Goal: Transaction & Acquisition: Purchase product/service

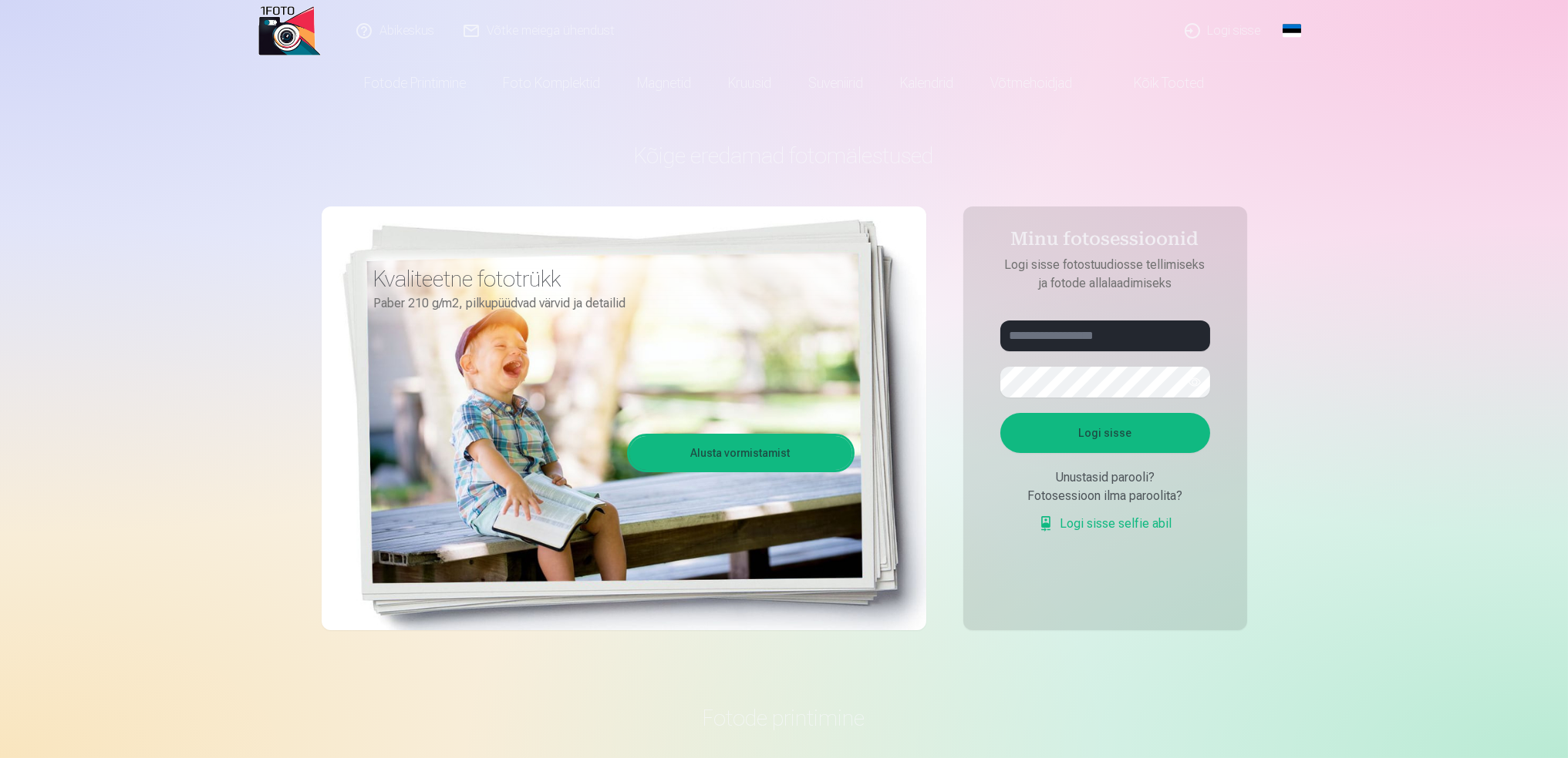
click at [1288, 20] on link "Global" at bounding box center [1291, 31] width 31 height 62
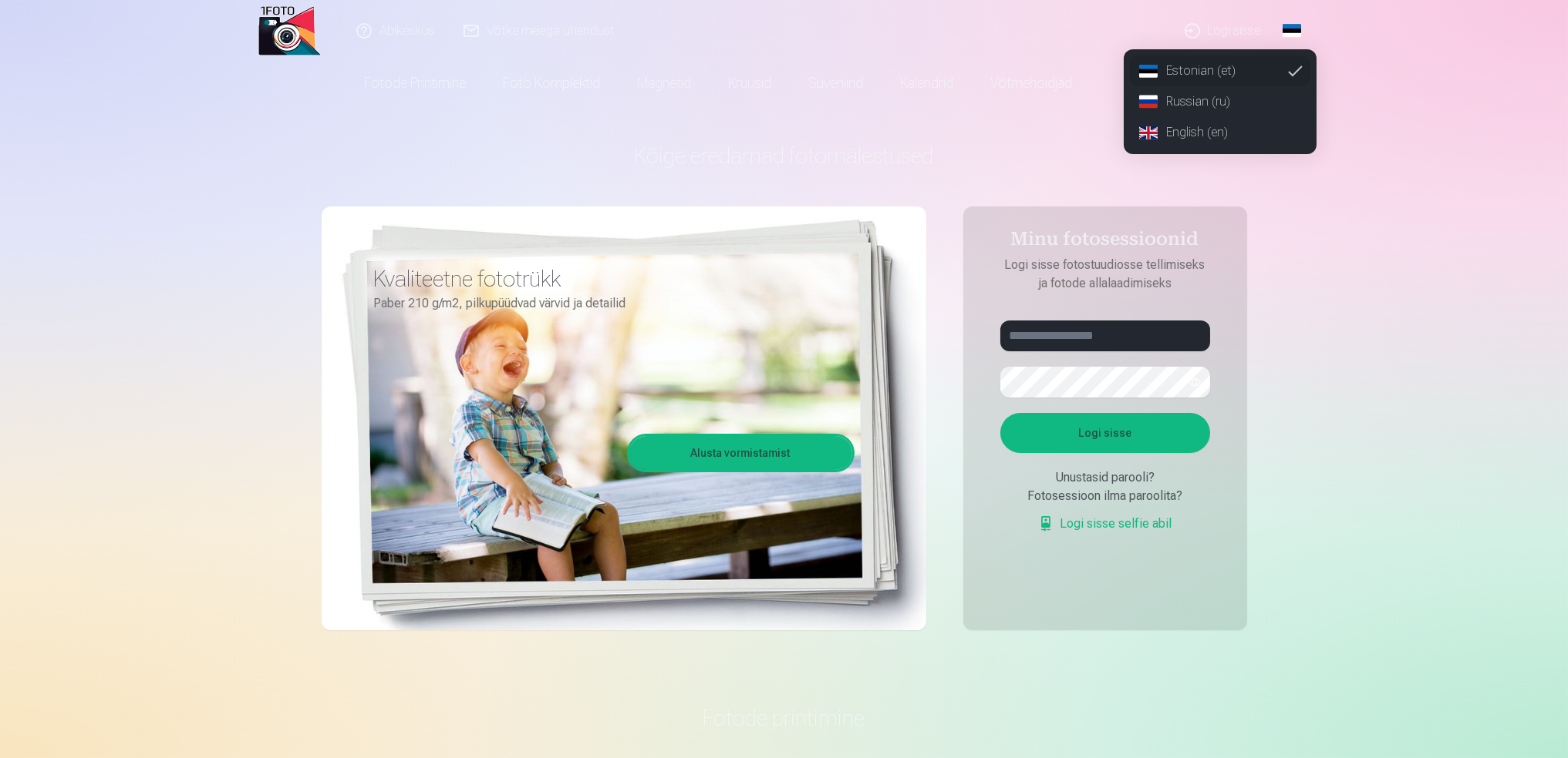
click at [1223, 98] on link "Russian (ru)" at bounding box center [1220, 102] width 181 height 31
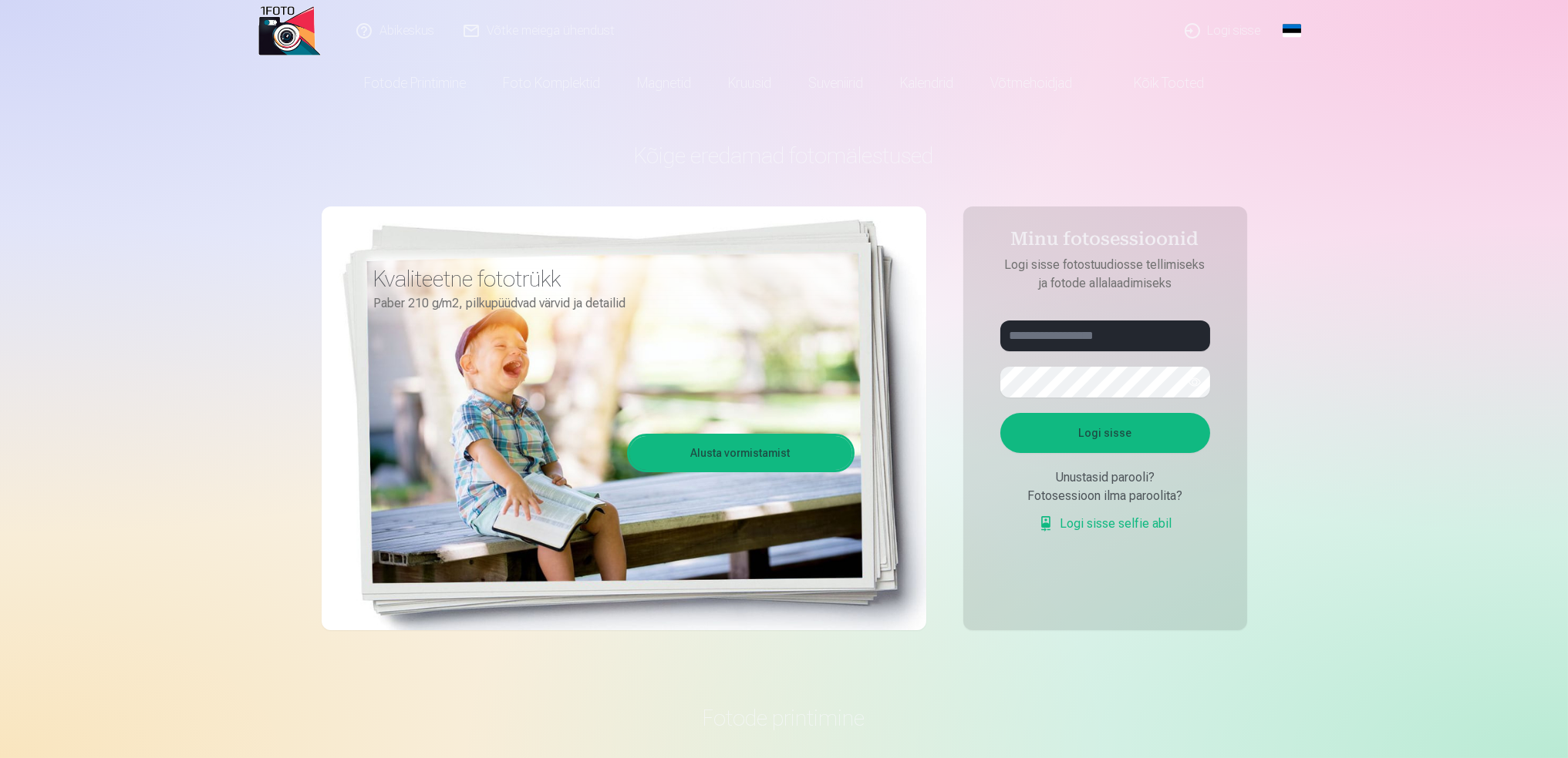
click at [1223, 98] on nav "Fotode printimine Kvaliteetne fototrükk Paber 210 g/m2, pilkupüüdvad värvid ja …" at bounding box center [784, 83] width 1568 height 43
click at [1140, 328] on input "text" at bounding box center [1104, 336] width 210 height 31
type input "**********"
click at [1133, 440] on button "Войти" at bounding box center [1104, 433] width 210 height 40
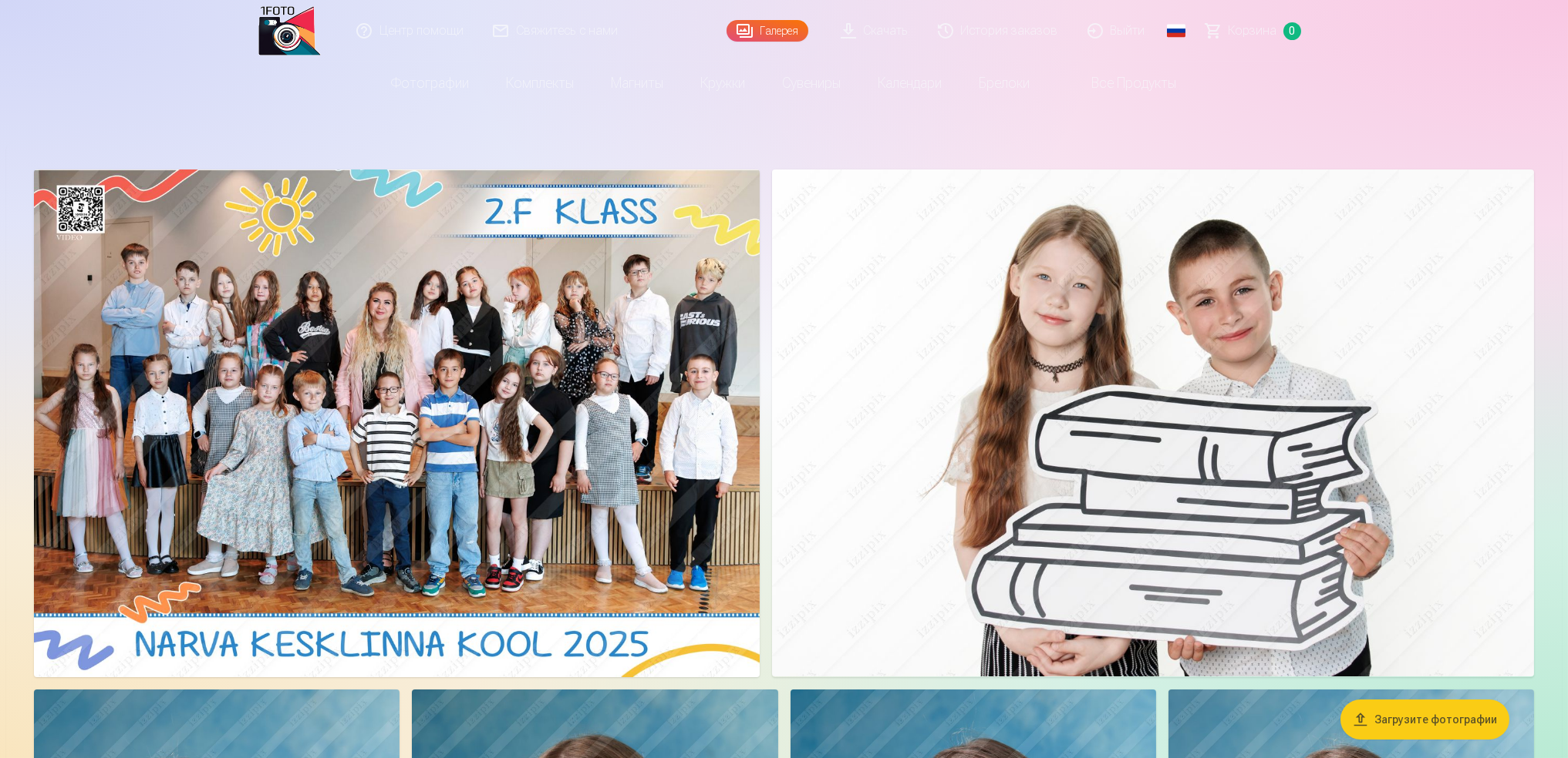
click at [424, 439] on img at bounding box center [396, 424] width 726 height 508
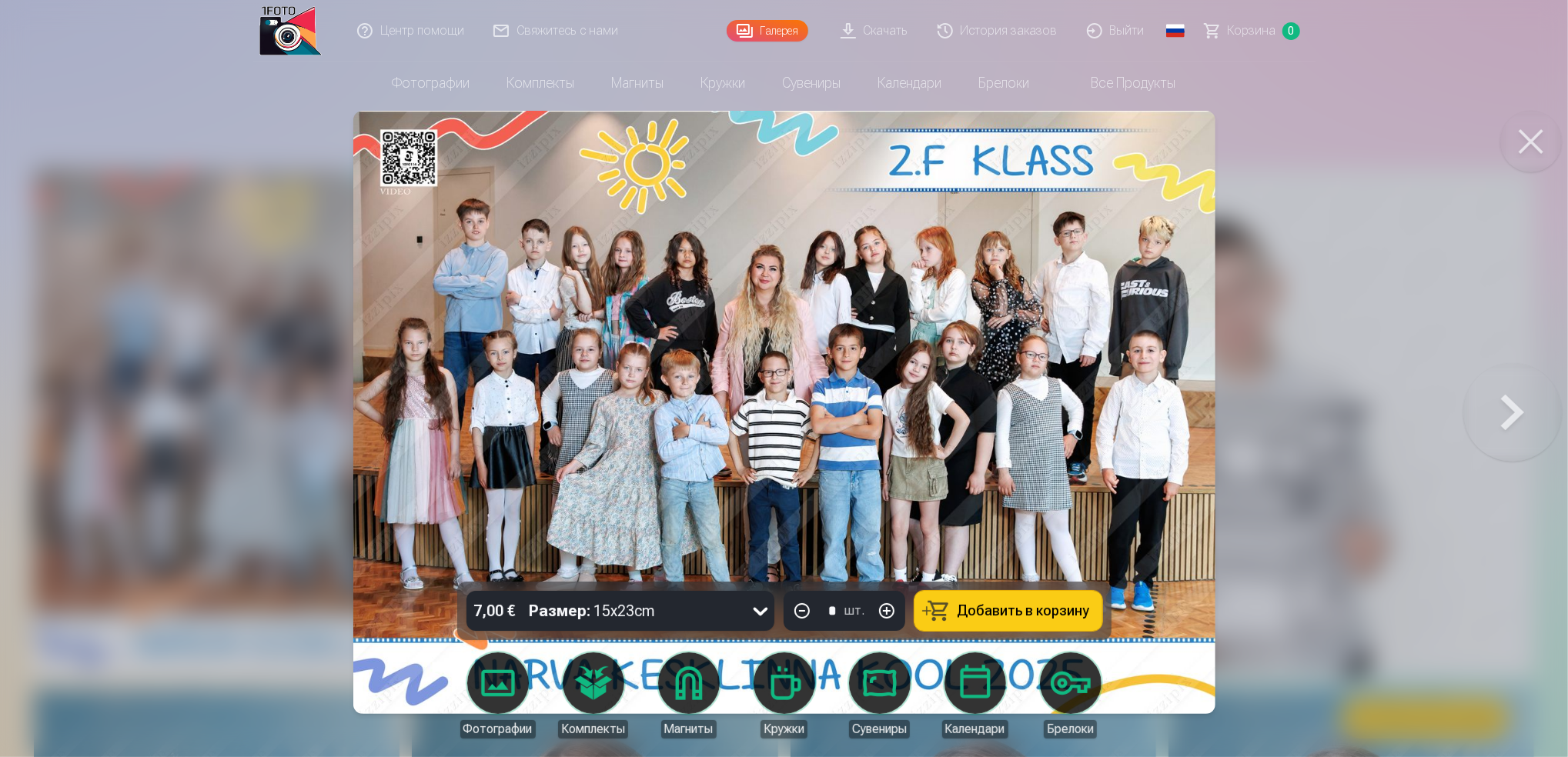
click at [1521, 415] on button at bounding box center [1513, 413] width 99 height 308
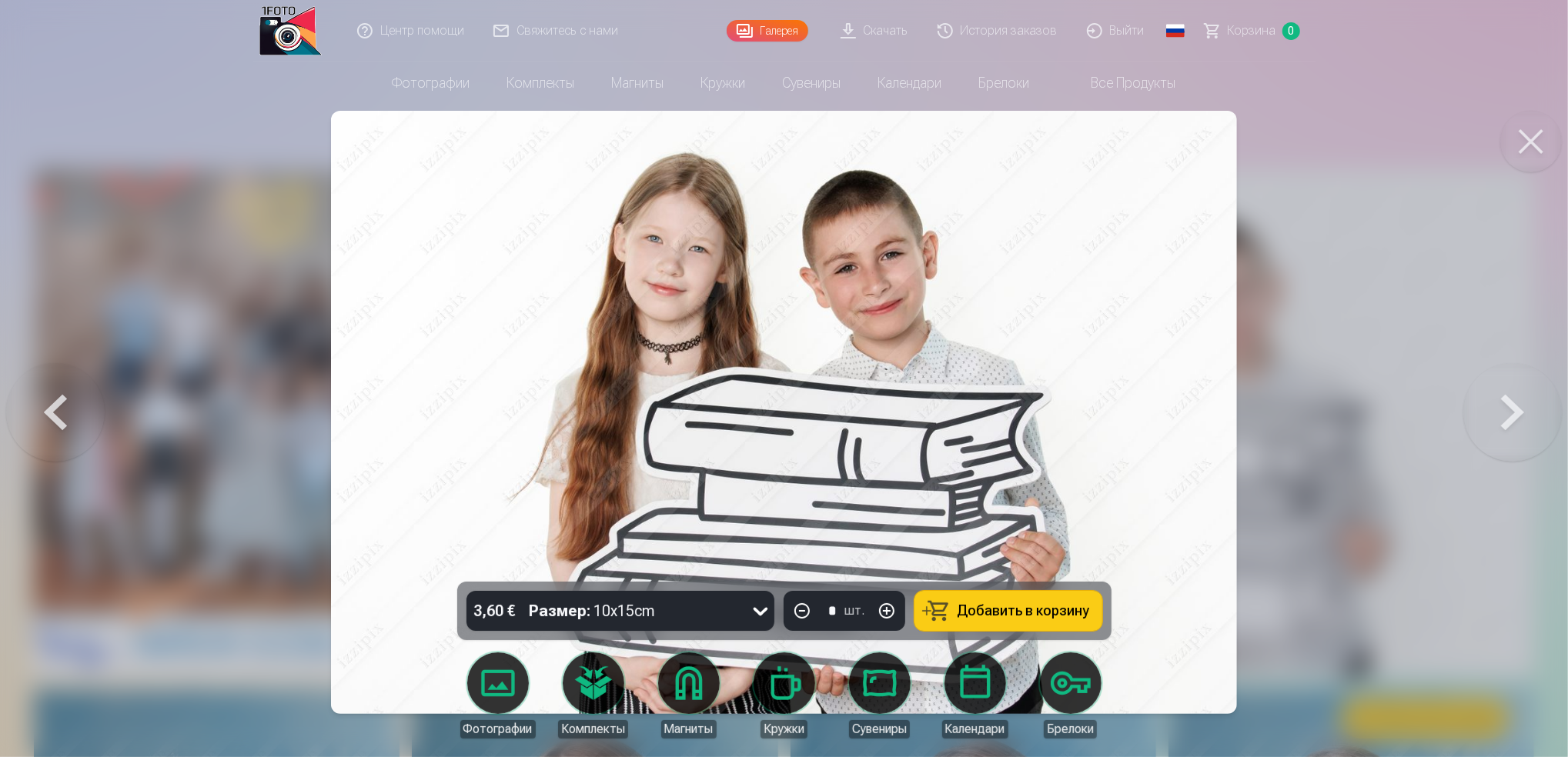
click at [1510, 427] on button at bounding box center [1513, 413] width 99 height 308
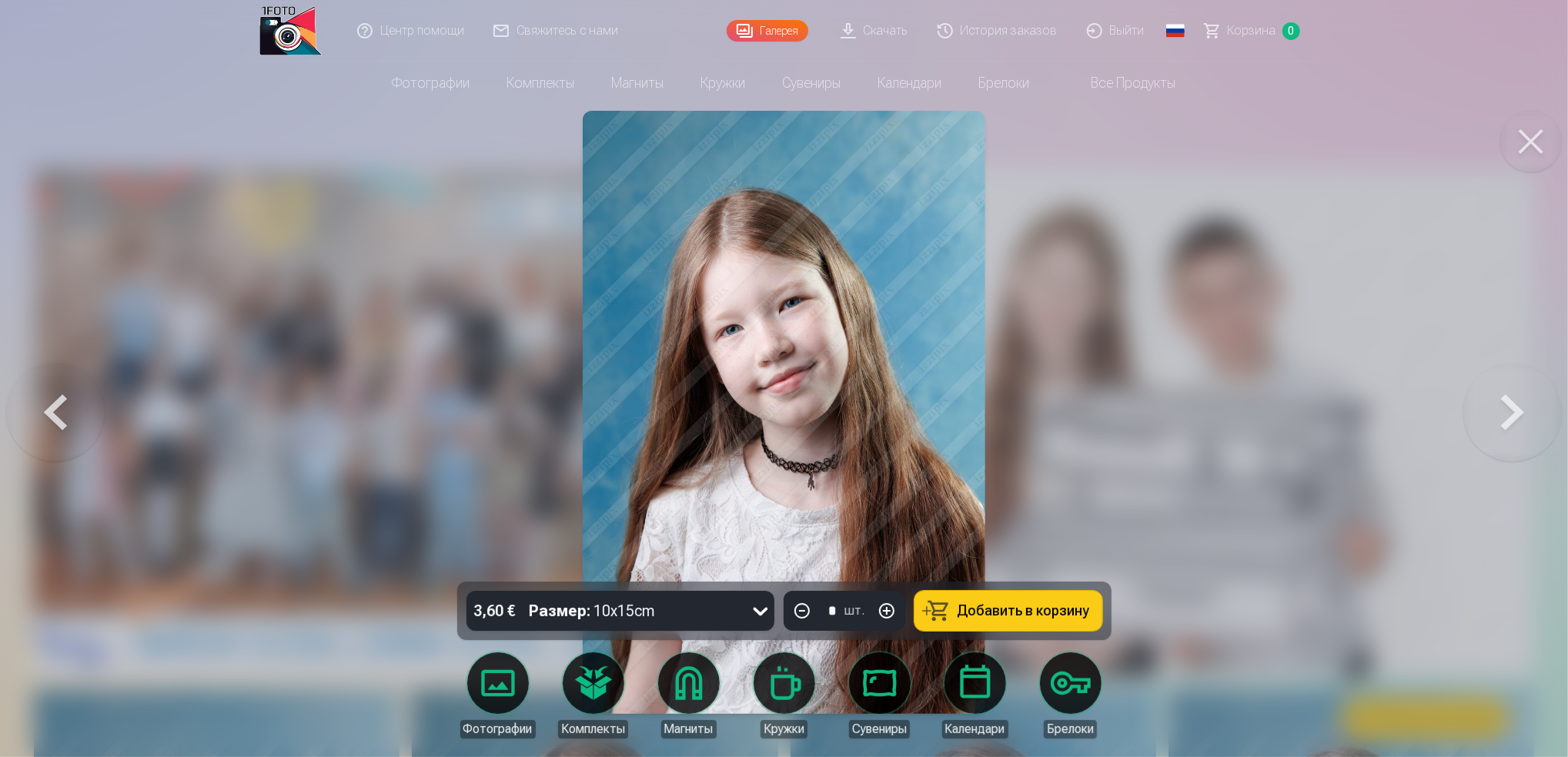
click at [1517, 421] on button at bounding box center [1513, 413] width 99 height 308
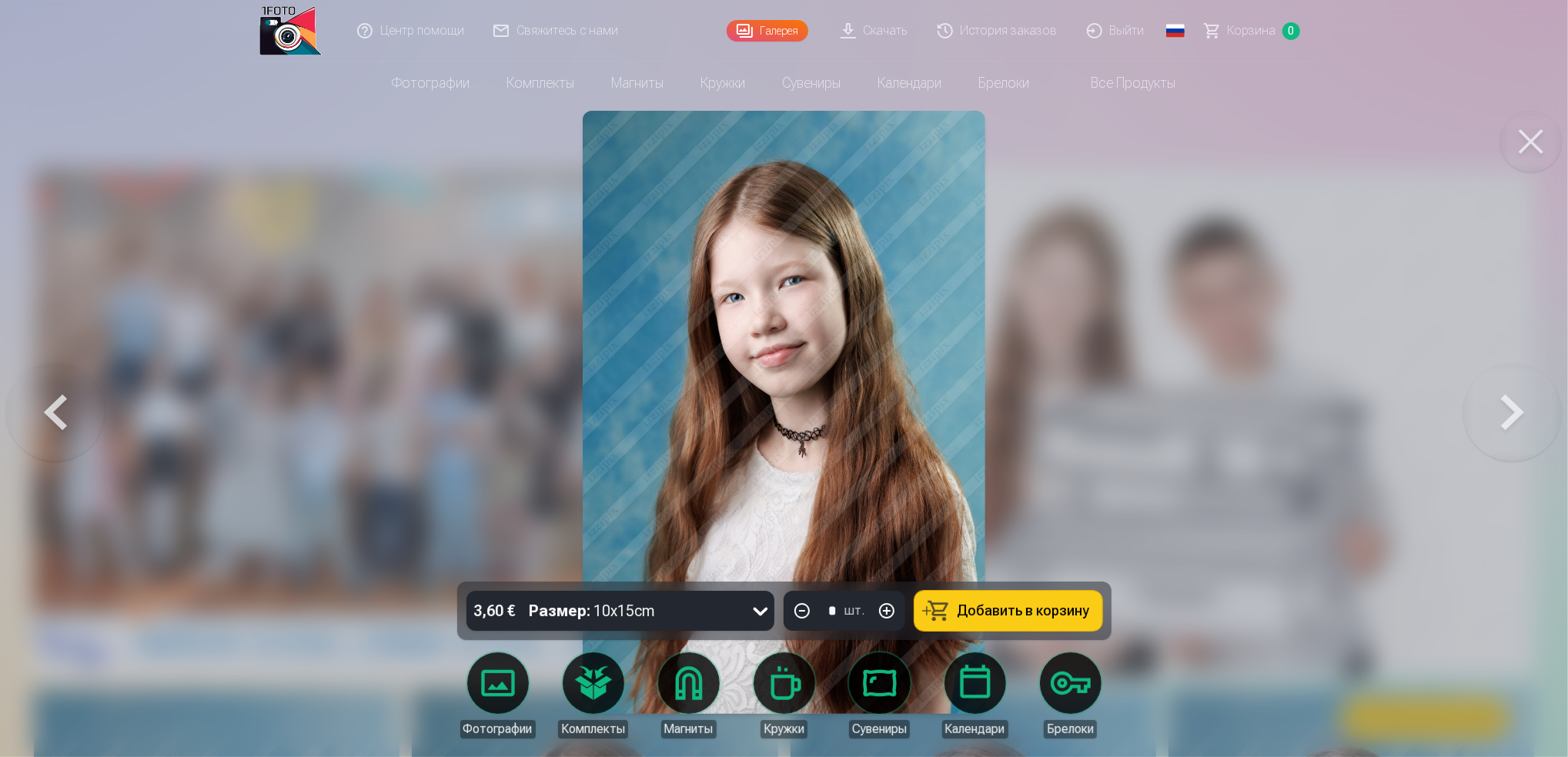
click at [1520, 422] on button at bounding box center [1513, 413] width 99 height 308
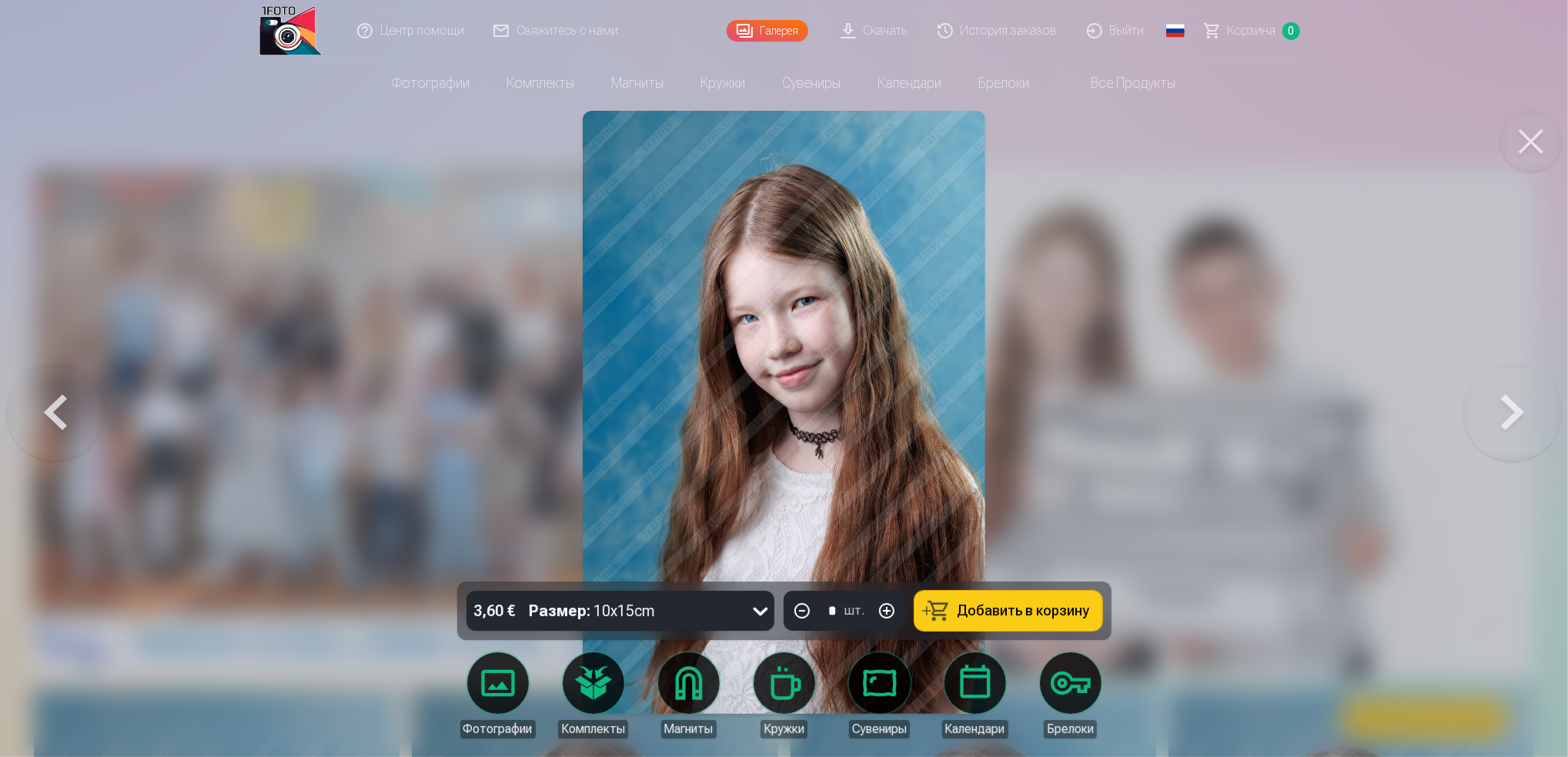
click at [1520, 423] on button at bounding box center [1513, 413] width 99 height 308
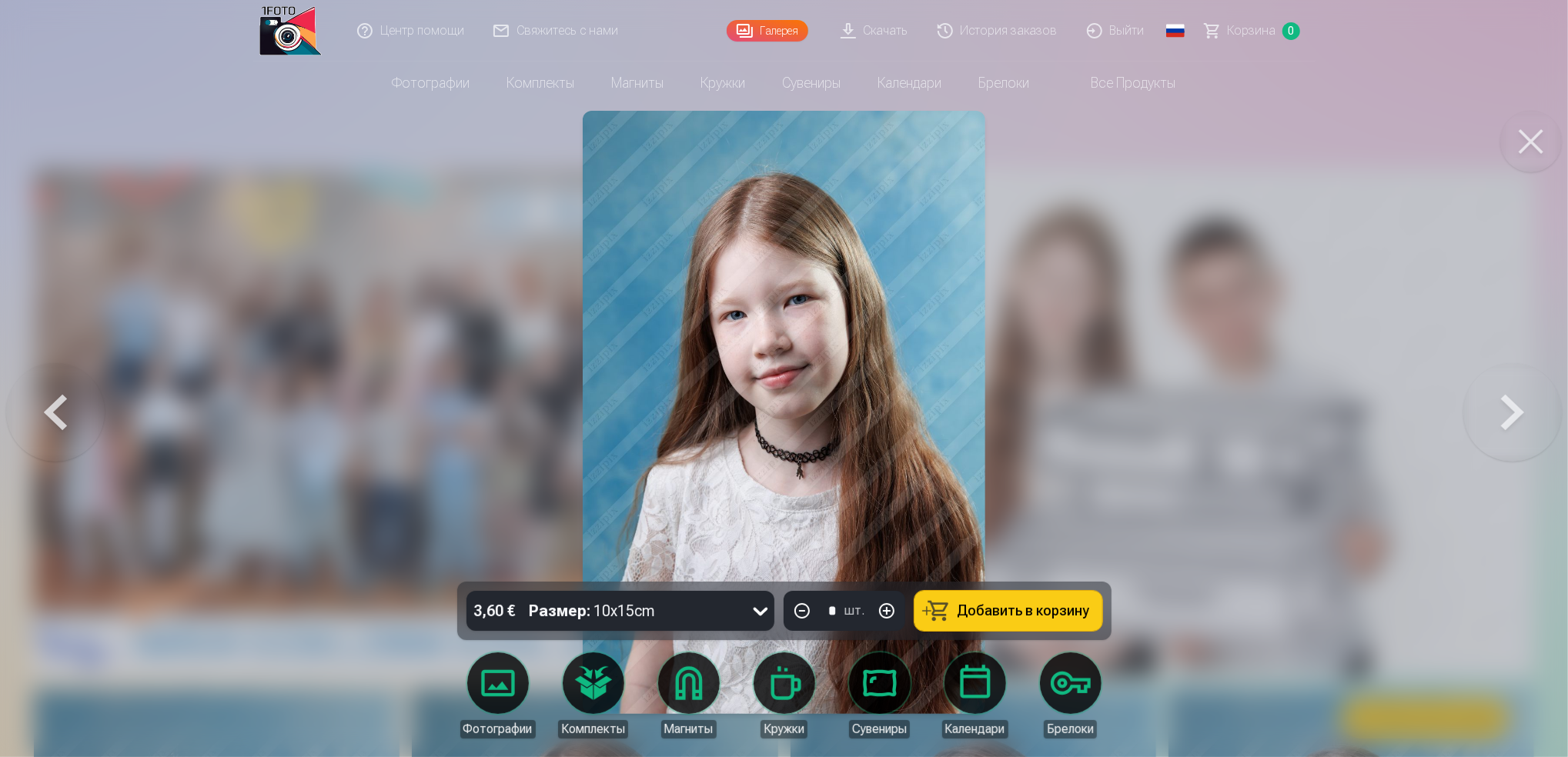
click at [1511, 389] on button at bounding box center [1513, 413] width 99 height 308
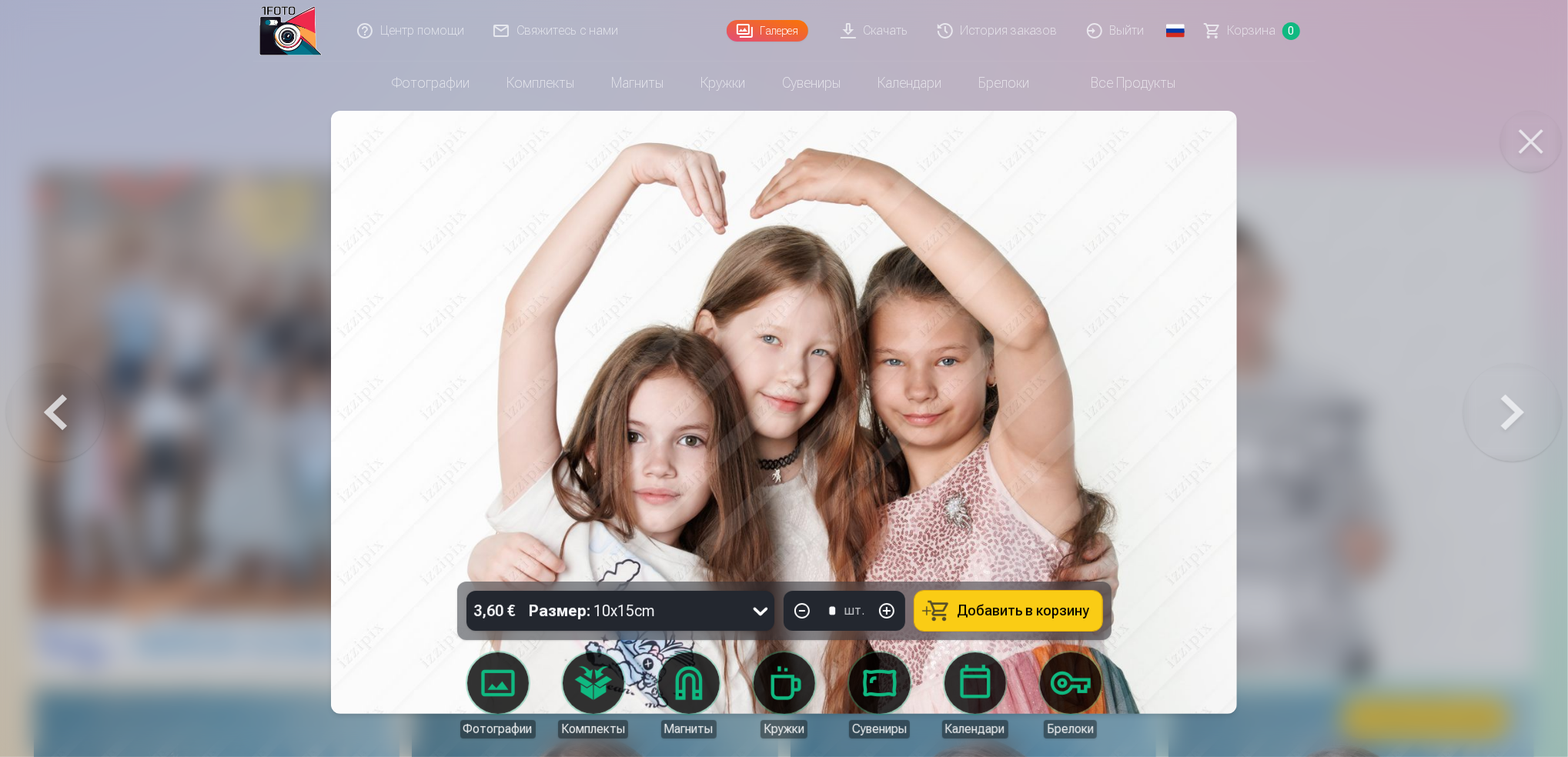
click at [1518, 406] on button at bounding box center [1513, 413] width 99 height 308
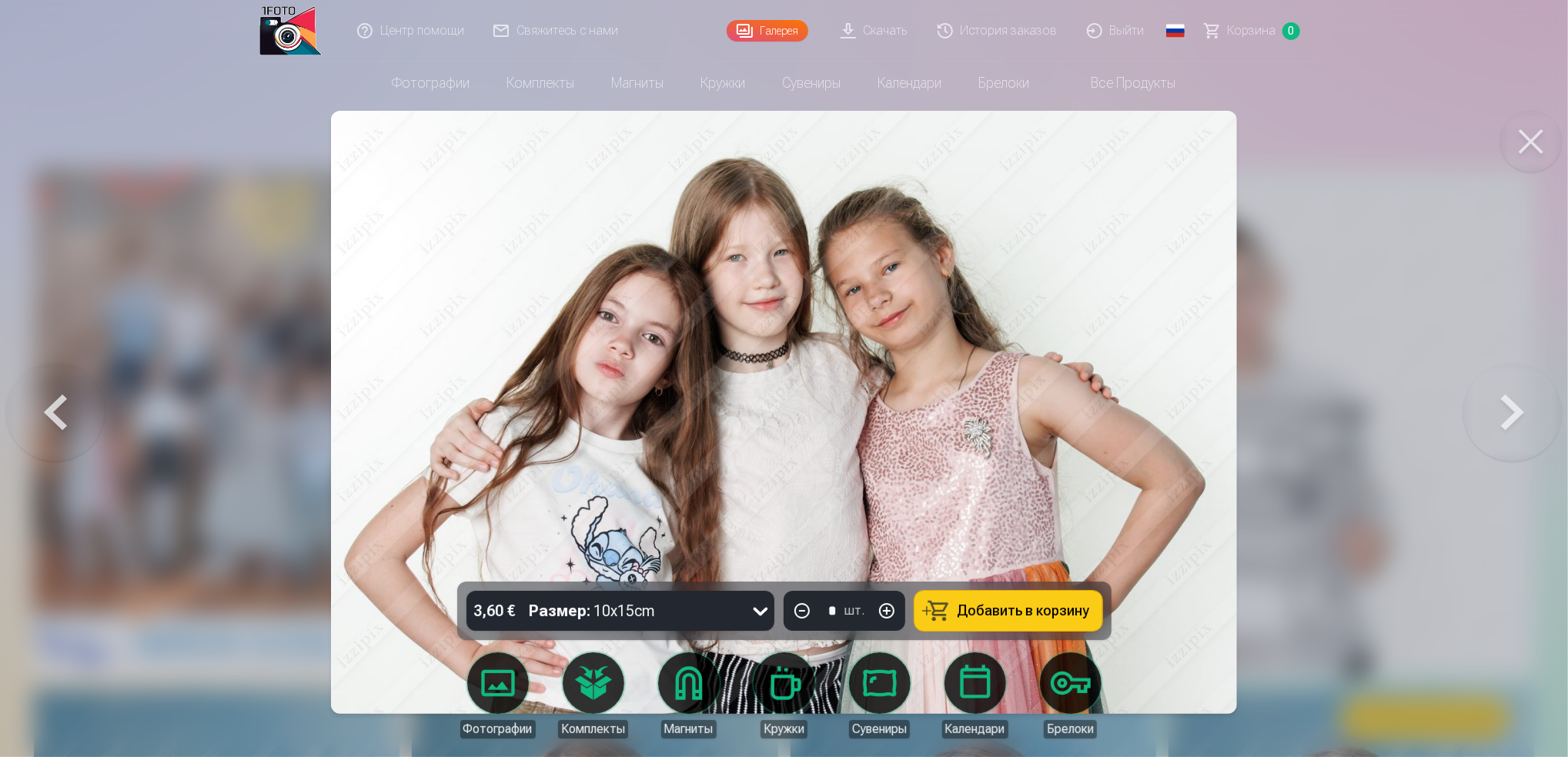
click at [1507, 408] on button at bounding box center [1513, 413] width 99 height 308
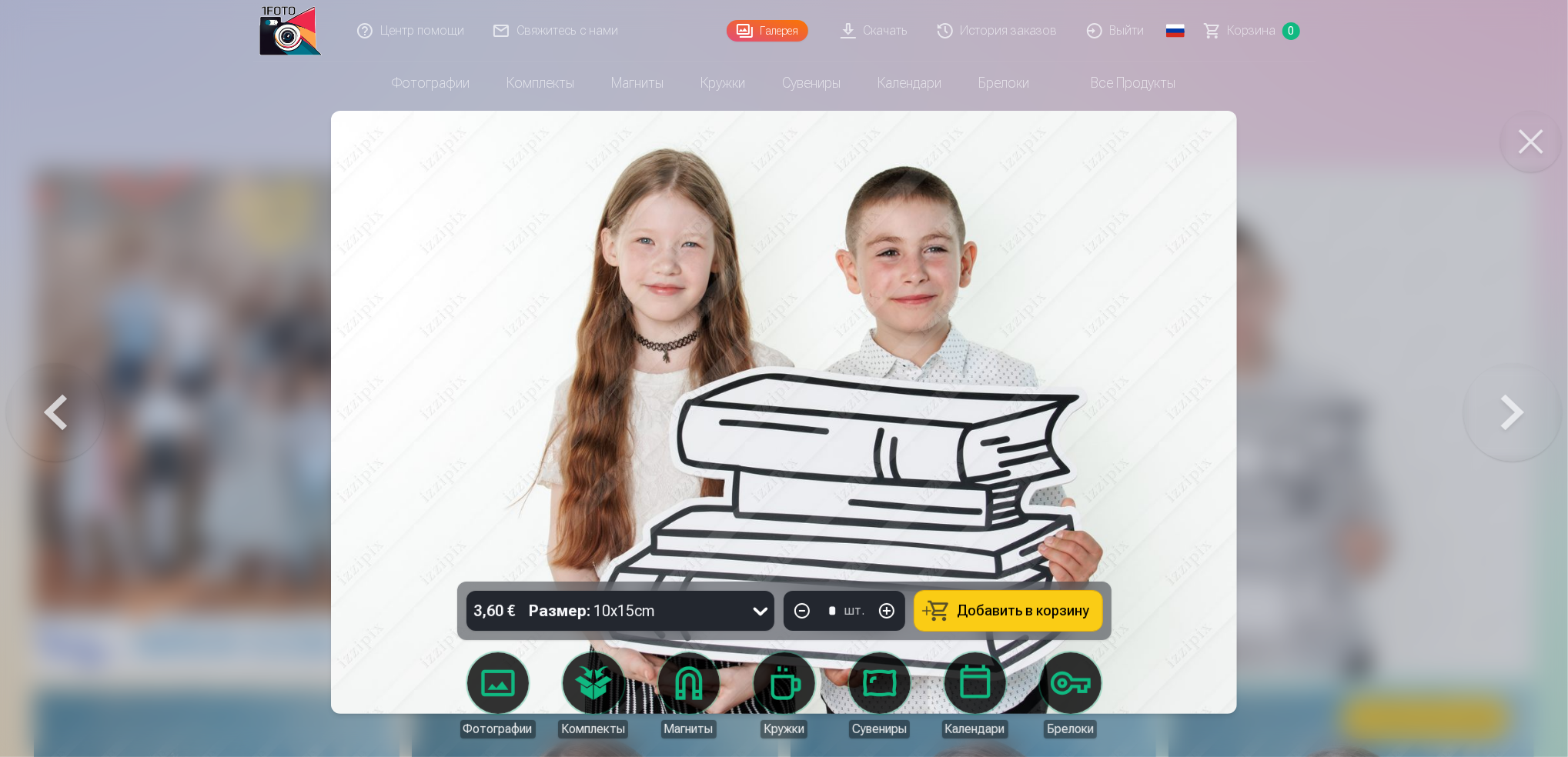
click at [1520, 405] on button at bounding box center [1513, 413] width 99 height 308
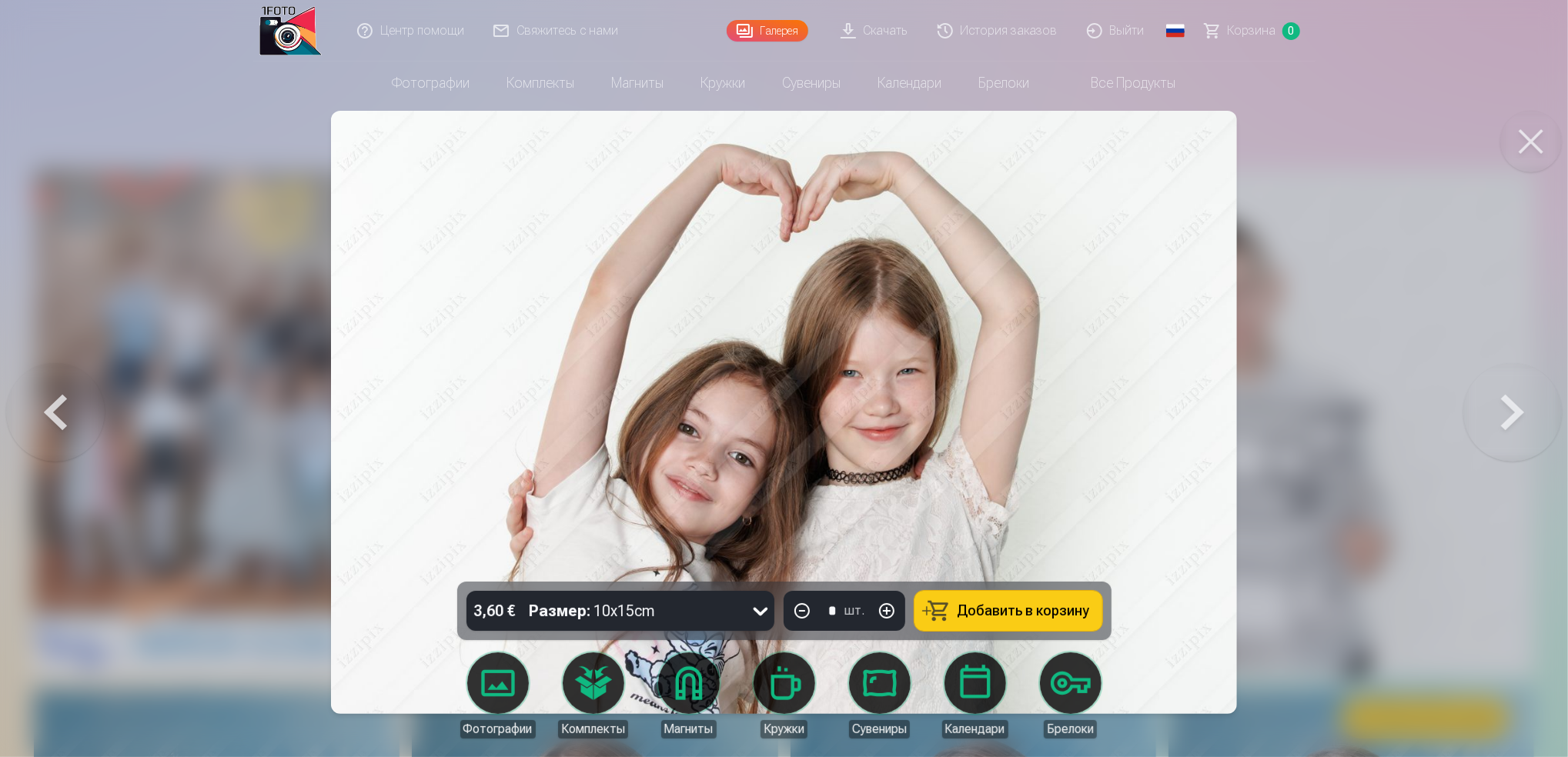
click at [1519, 413] on button at bounding box center [1513, 413] width 99 height 308
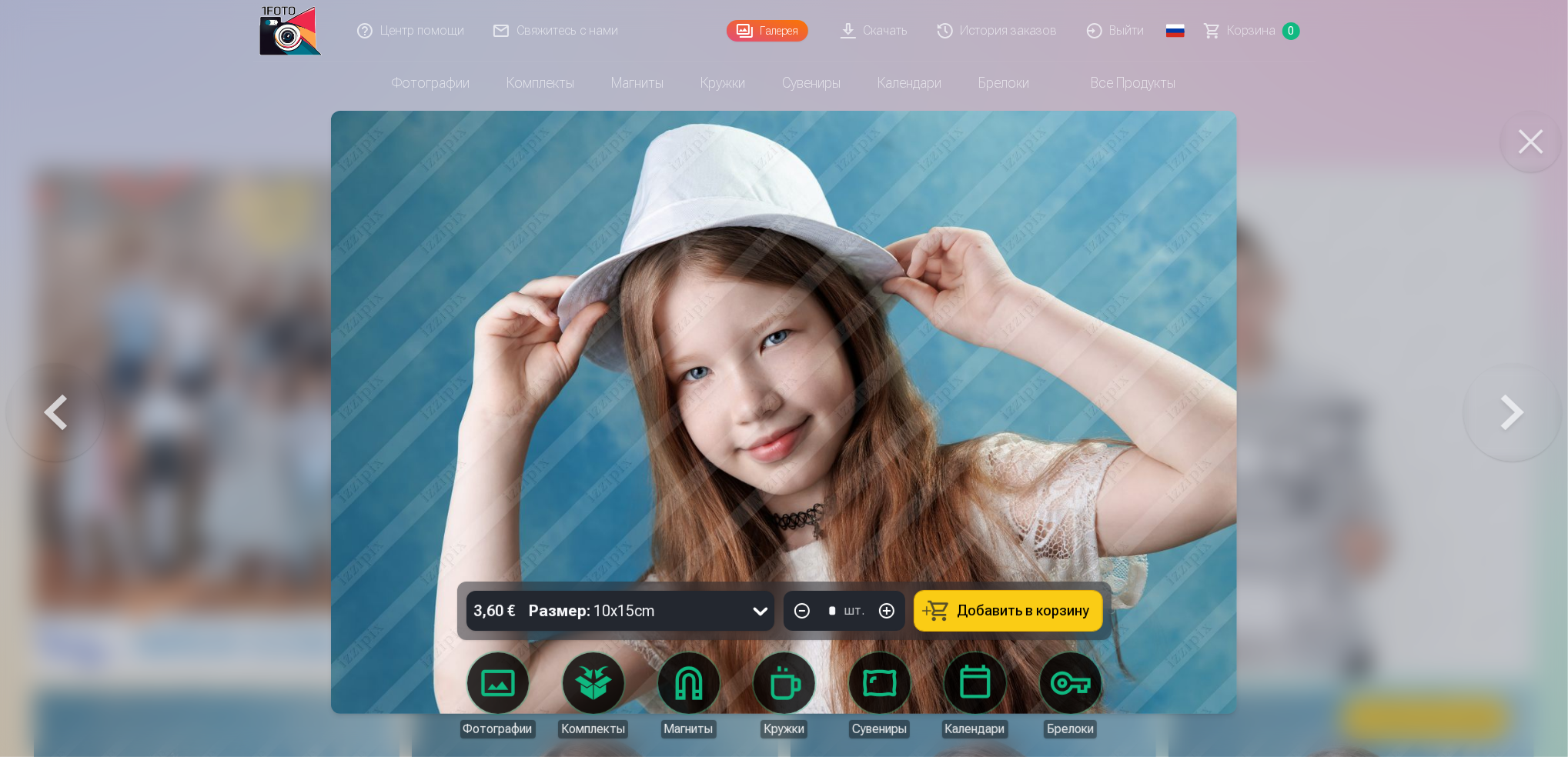
click at [1507, 427] on button at bounding box center [1513, 413] width 99 height 308
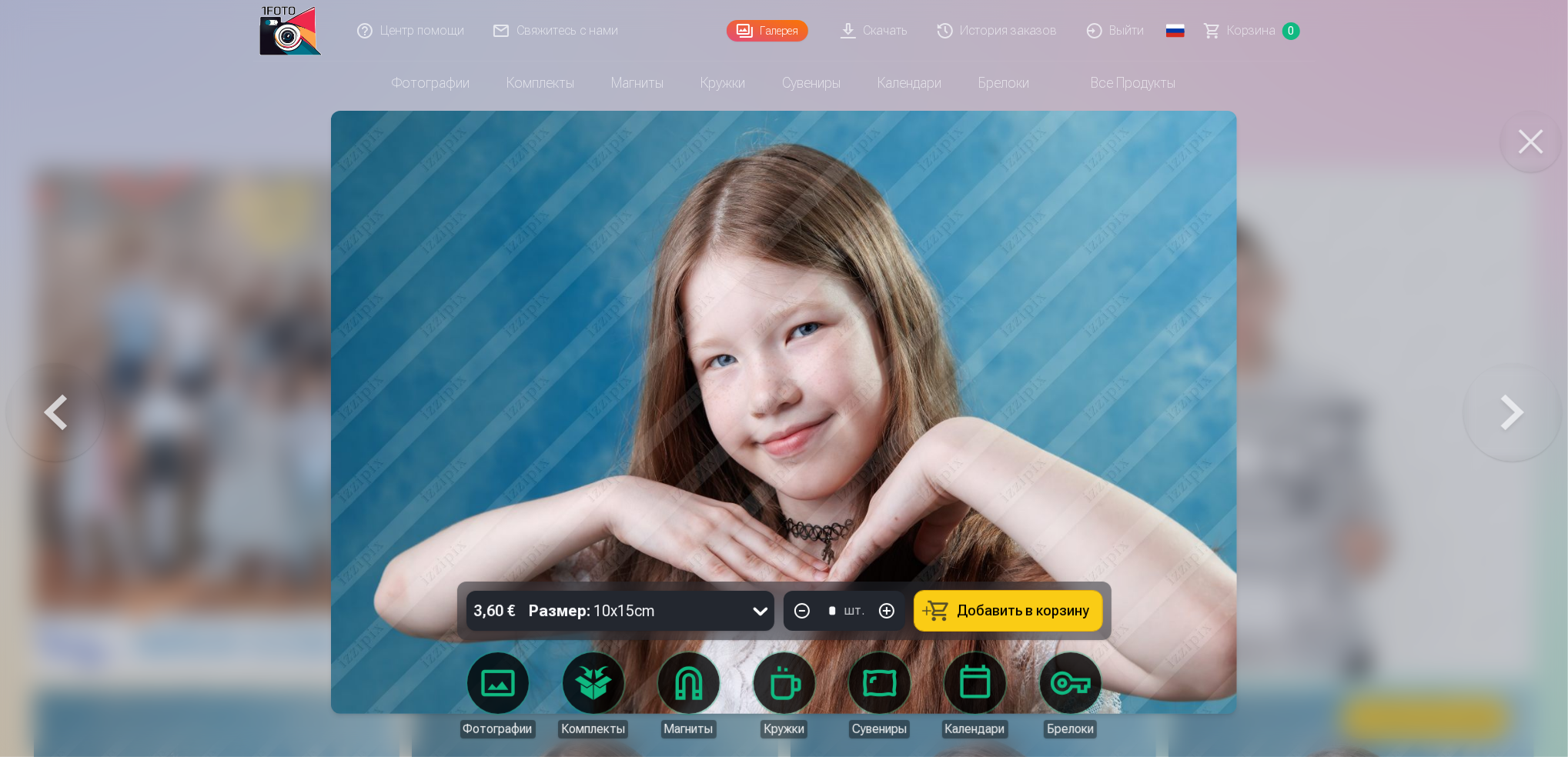
click at [1513, 408] on button at bounding box center [1513, 413] width 99 height 308
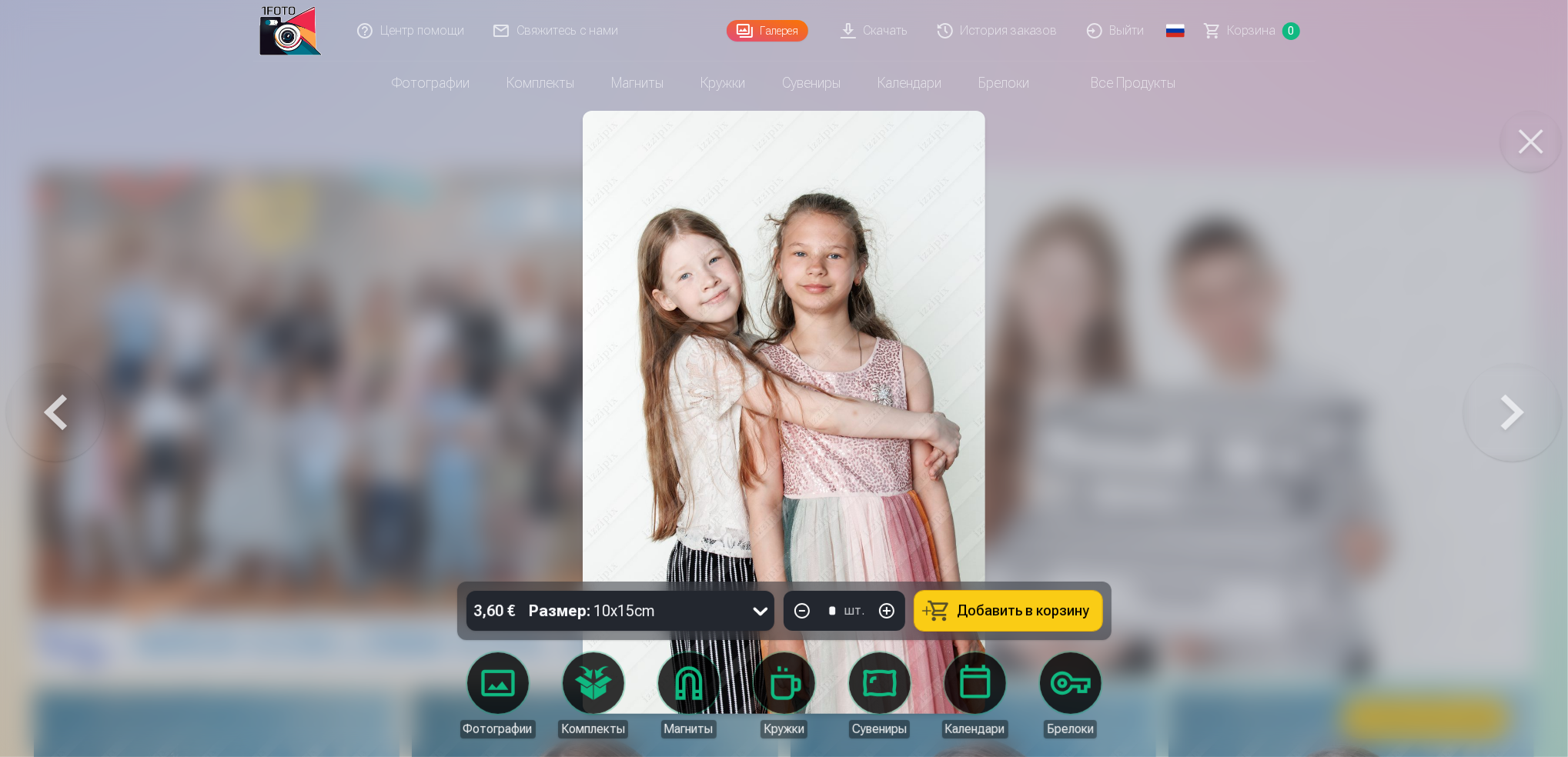
click at [1499, 404] on button at bounding box center [1513, 413] width 99 height 308
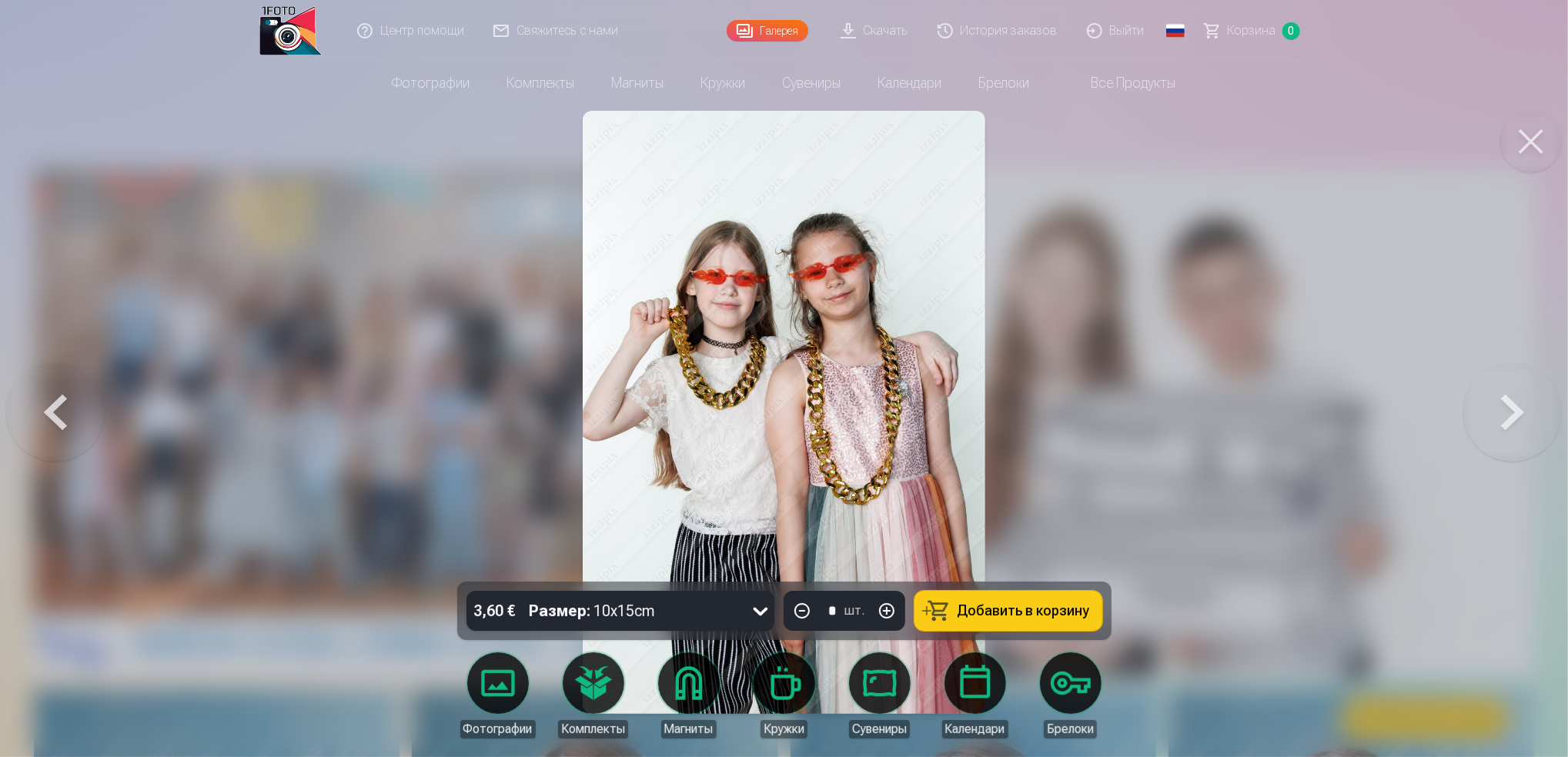
click at [1530, 414] on button at bounding box center [1513, 413] width 99 height 308
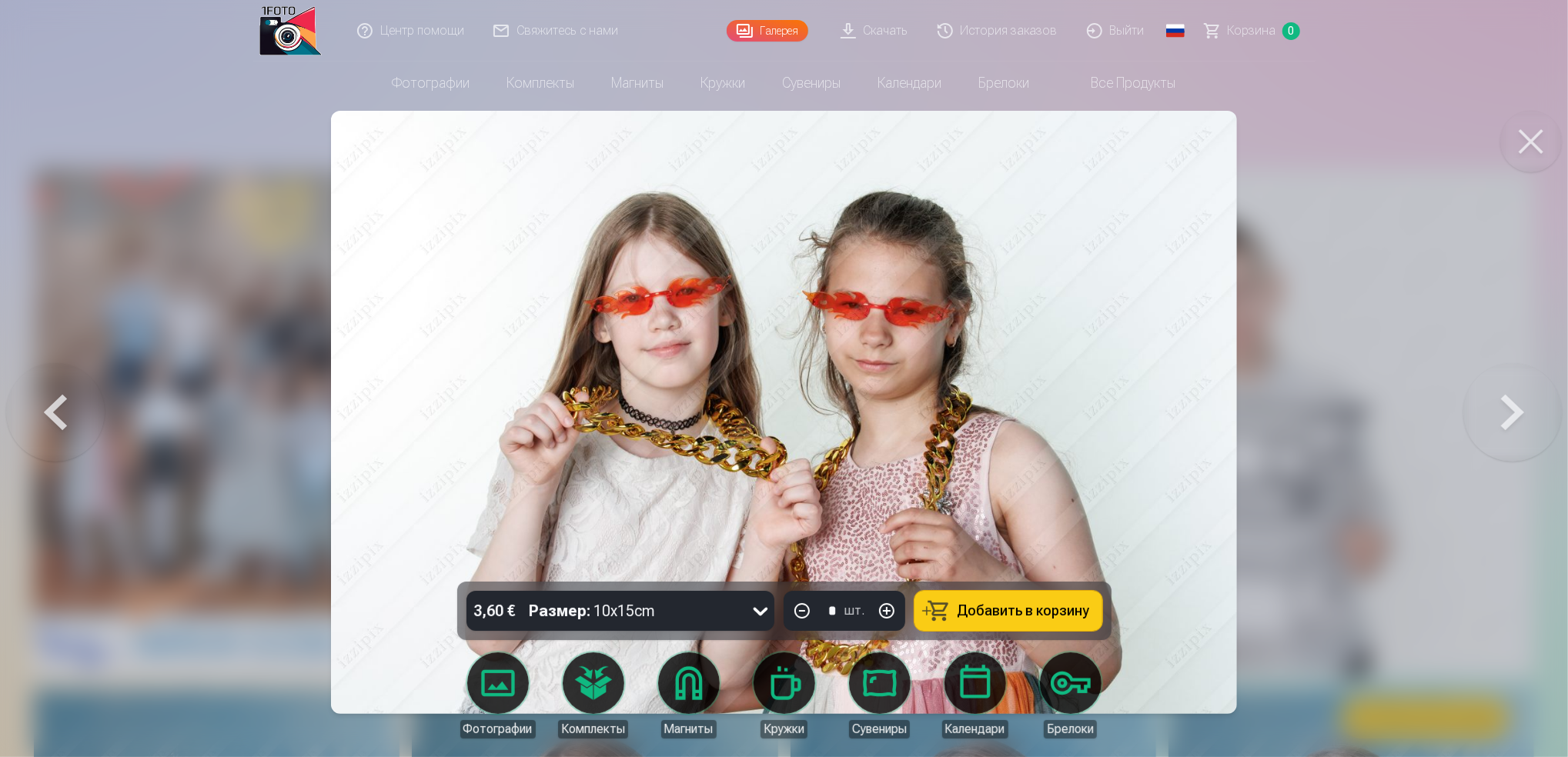
click at [1518, 443] on button at bounding box center [1513, 413] width 99 height 308
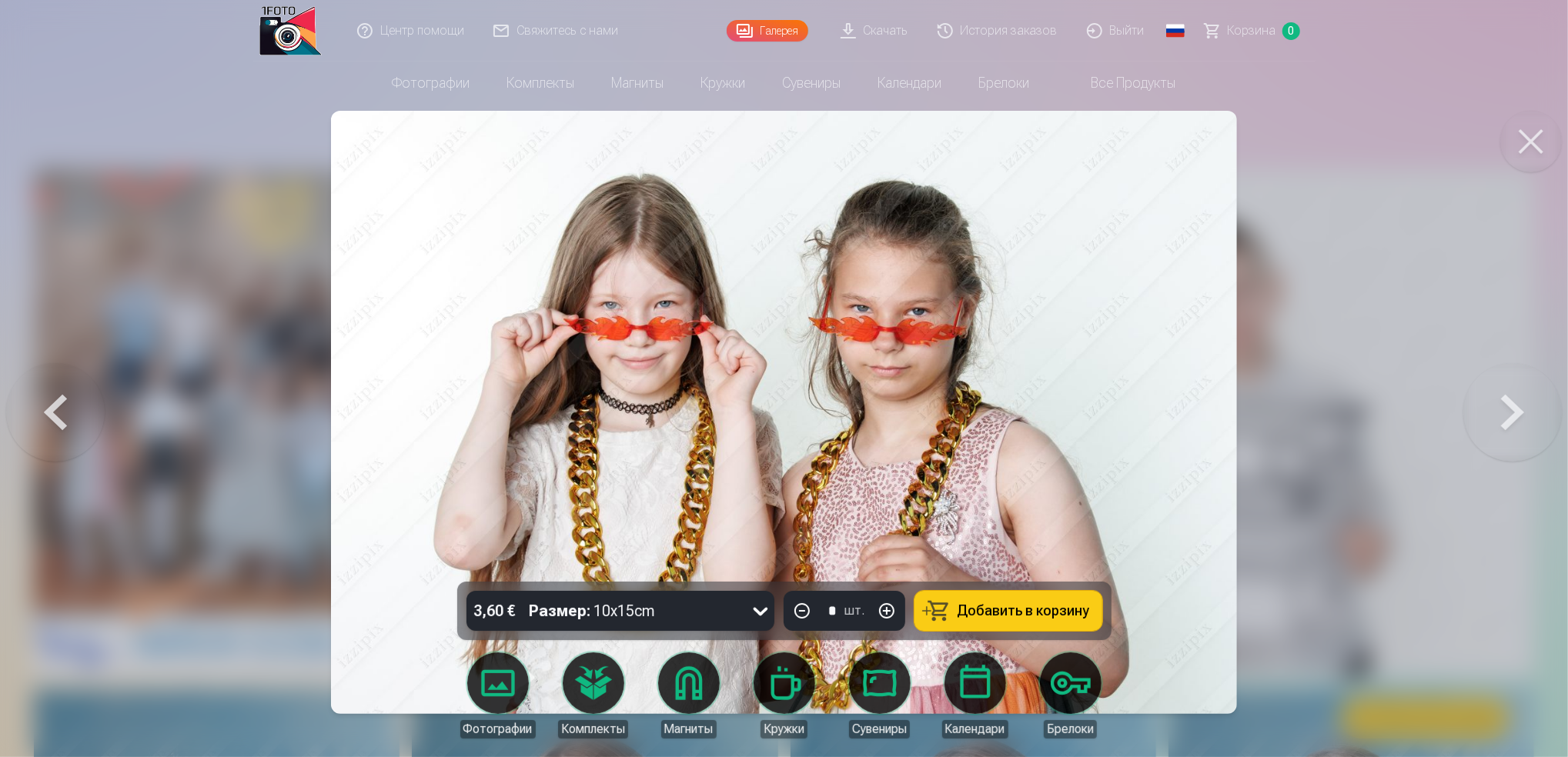
click at [1521, 411] on button at bounding box center [1513, 413] width 99 height 308
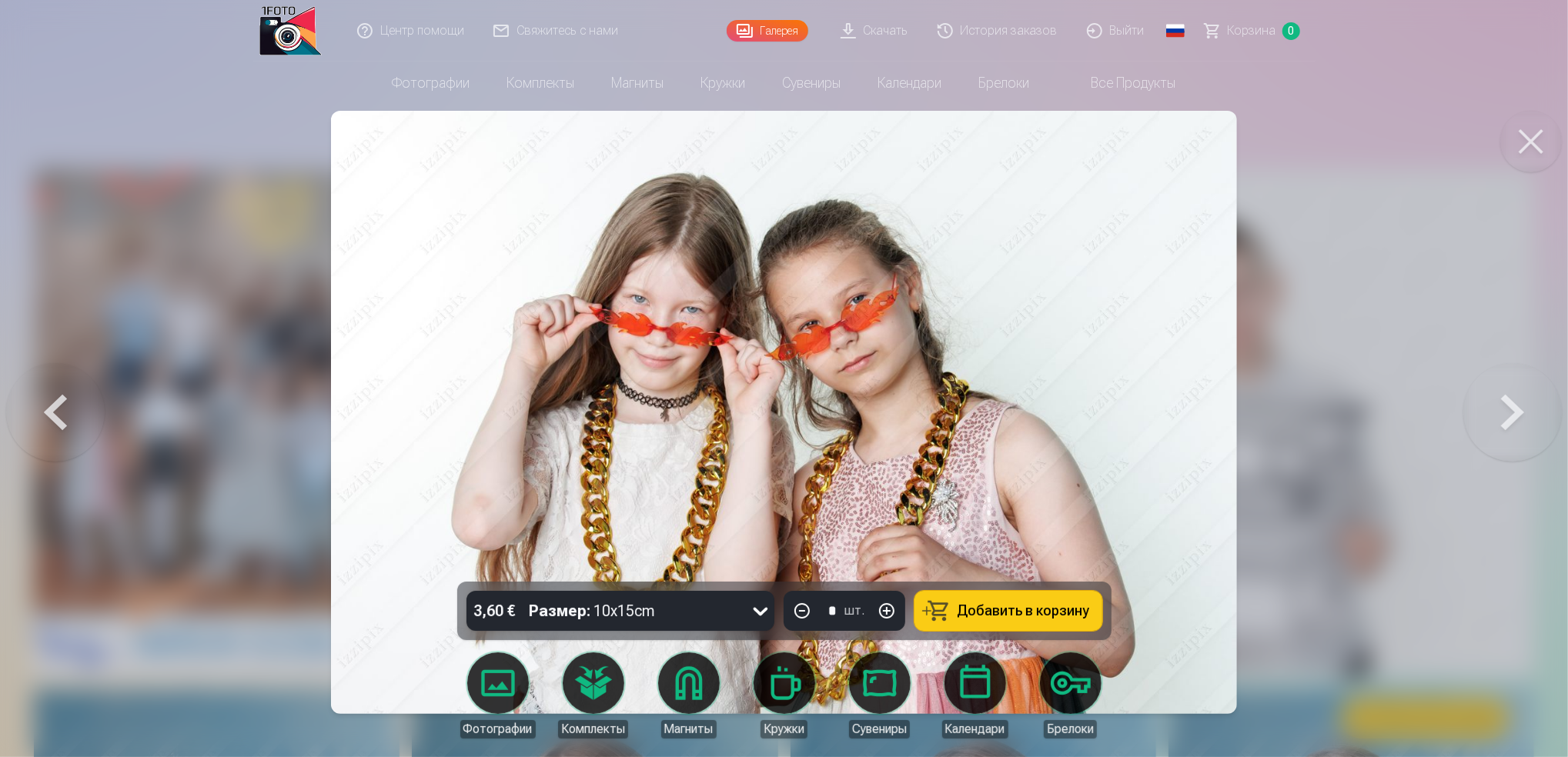
click at [1511, 380] on button at bounding box center [1513, 413] width 99 height 308
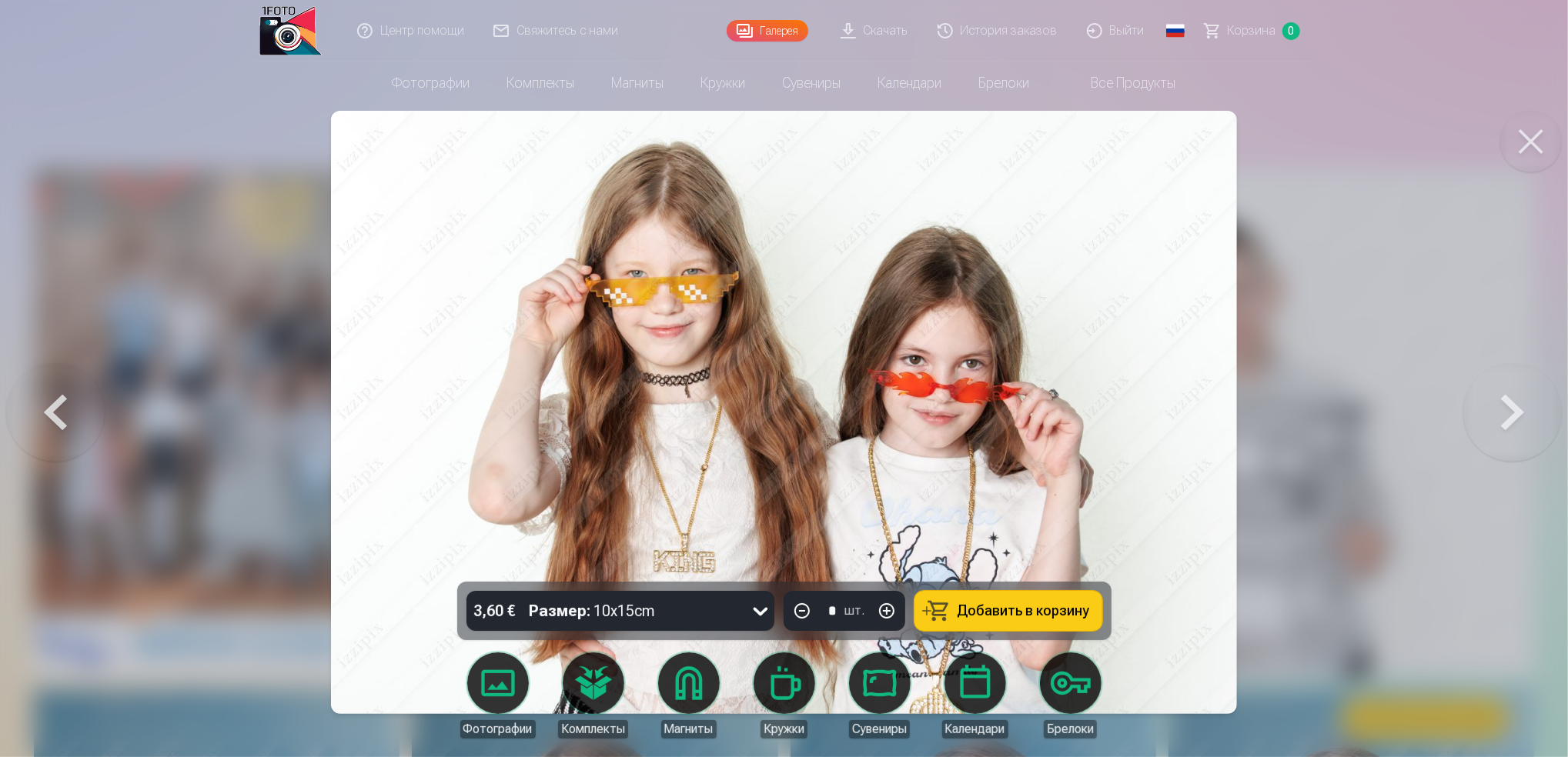
click at [1517, 404] on button at bounding box center [1513, 413] width 99 height 308
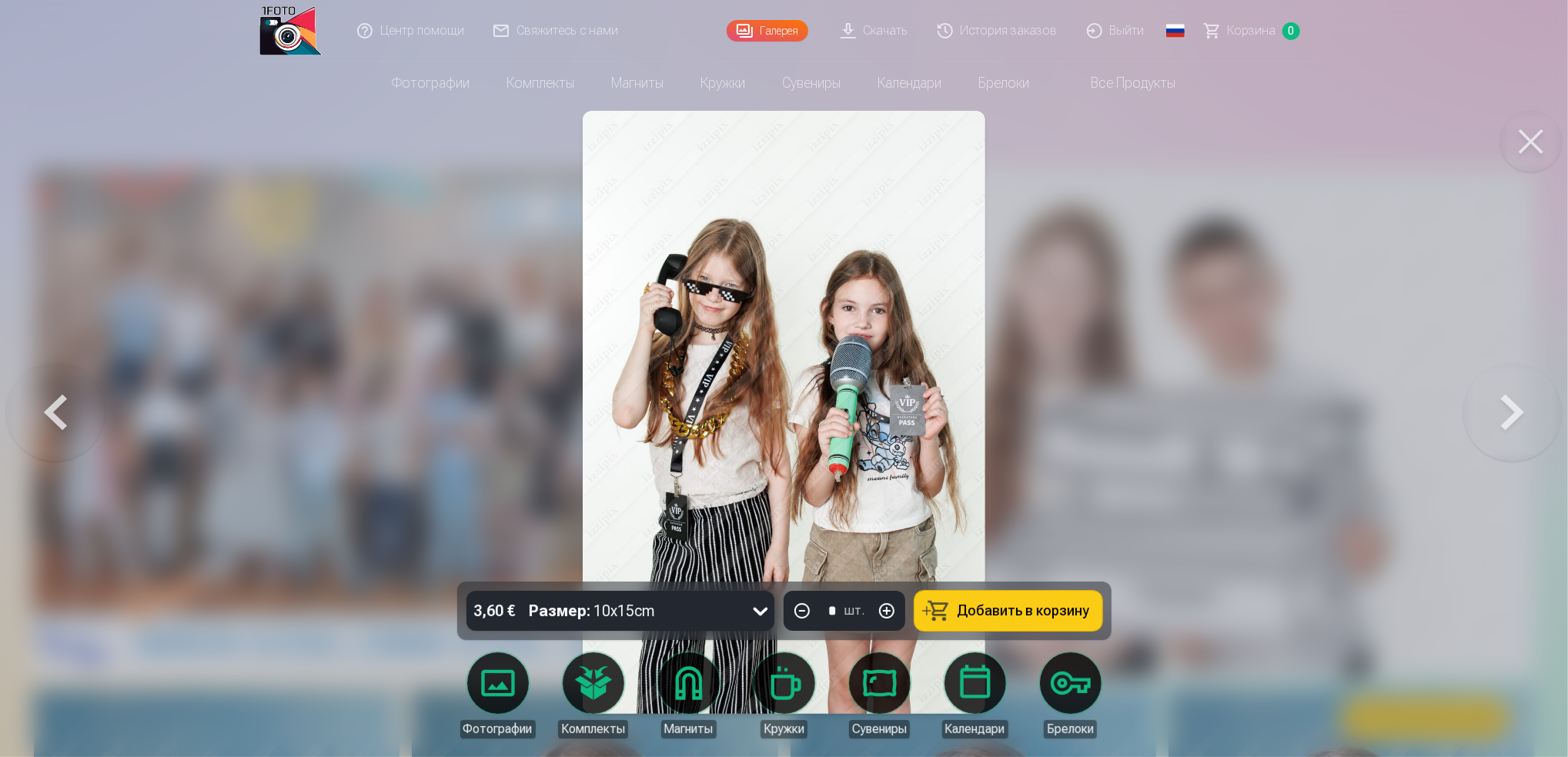
click at [1519, 420] on button at bounding box center [1513, 413] width 99 height 308
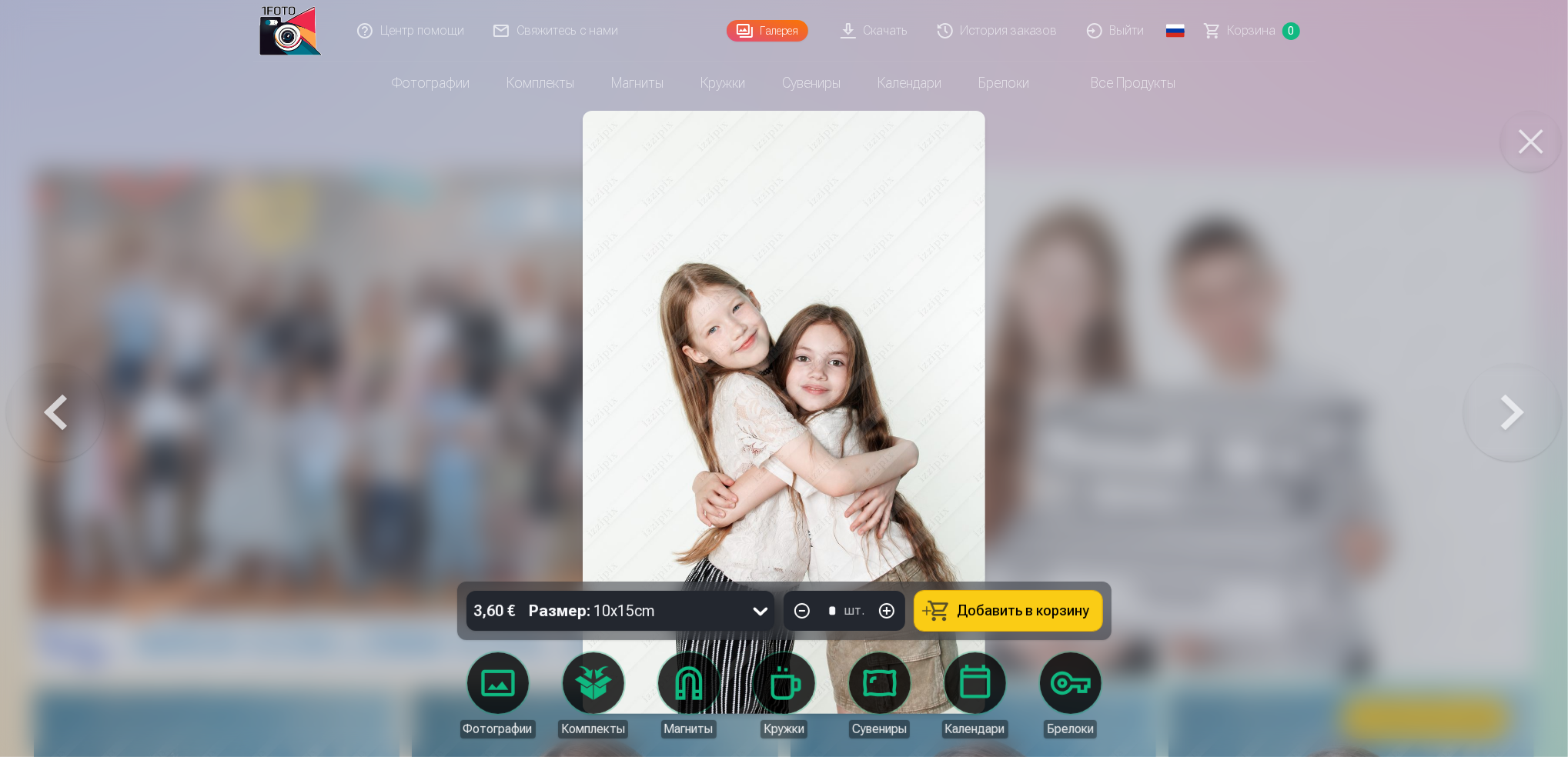
click at [1516, 392] on button at bounding box center [1513, 413] width 99 height 308
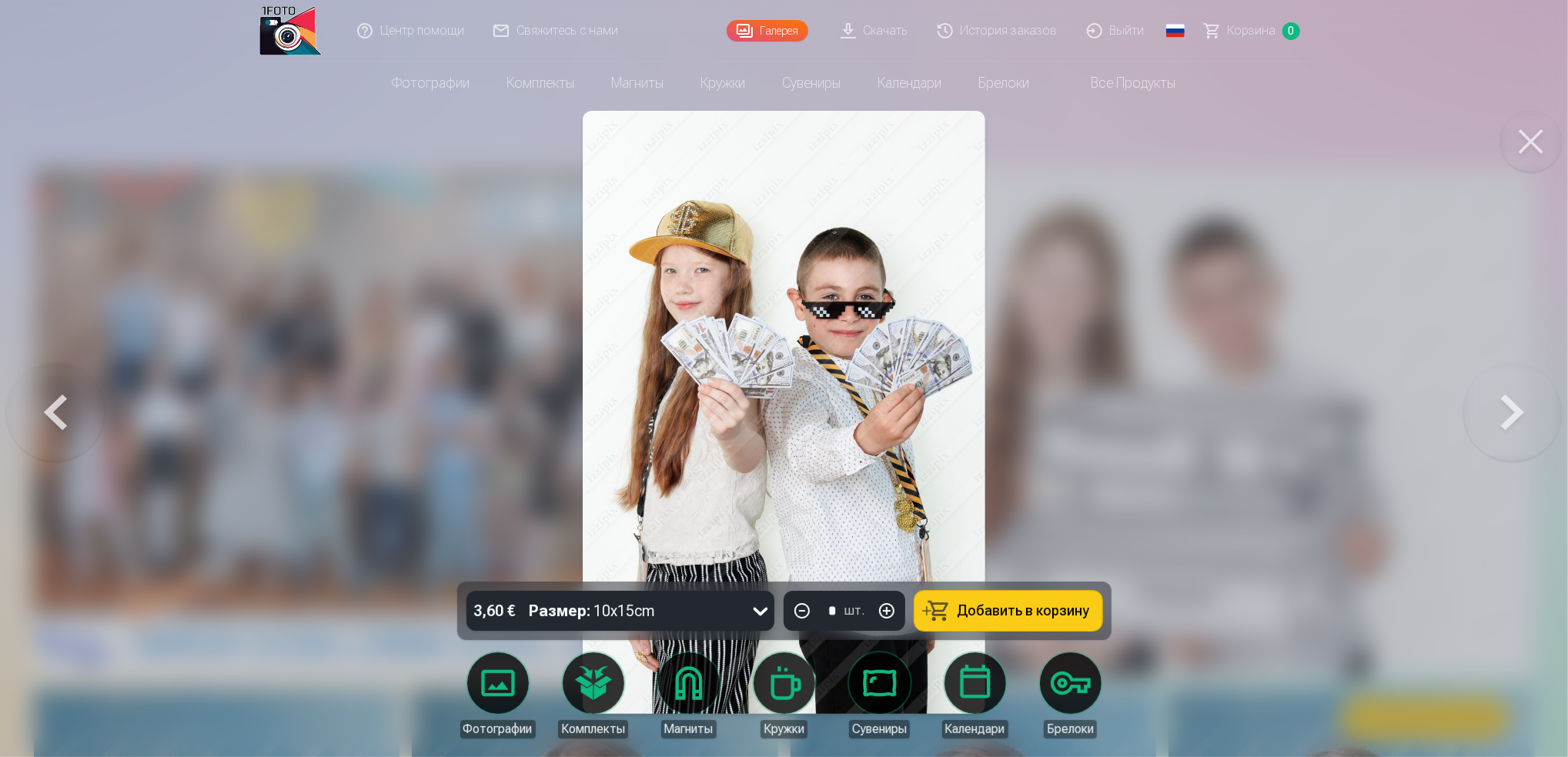
click at [1503, 453] on button at bounding box center [1513, 413] width 99 height 308
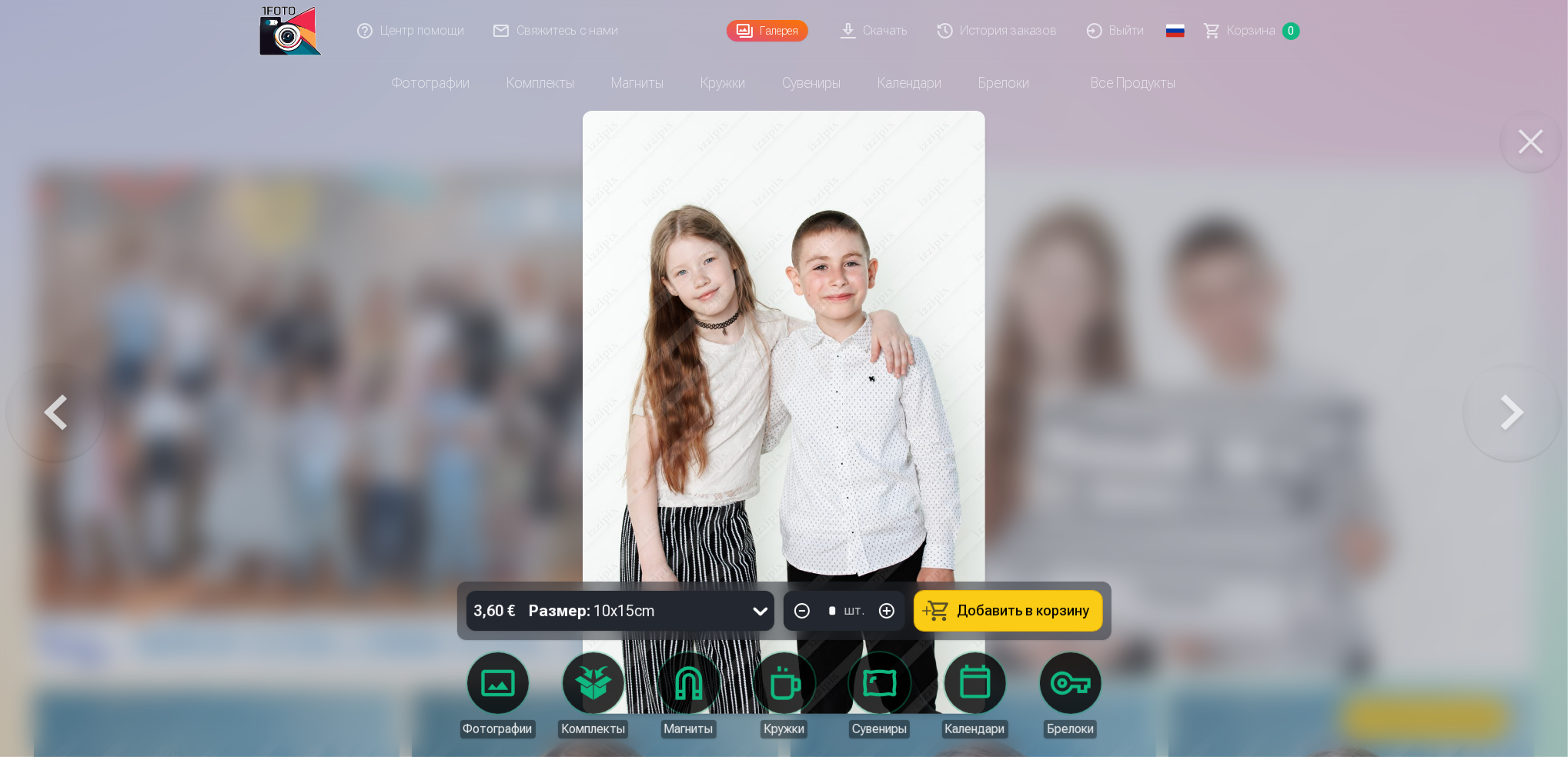
click at [1512, 415] on button at bounding box center [1513, 413] width 99 height 308
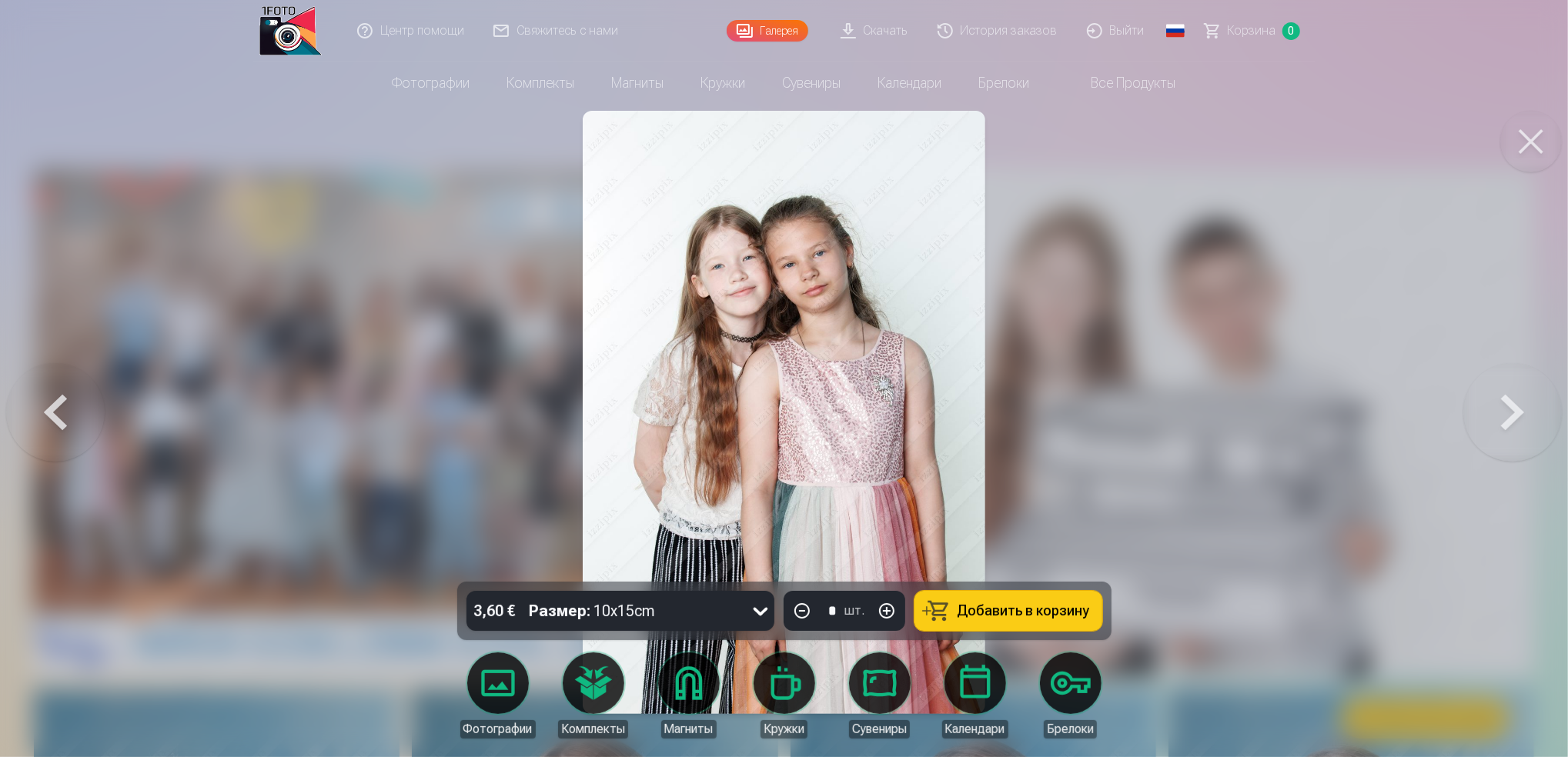
click at [1512, 398] on button at bounding box center [1513, 413] width 99 height 308
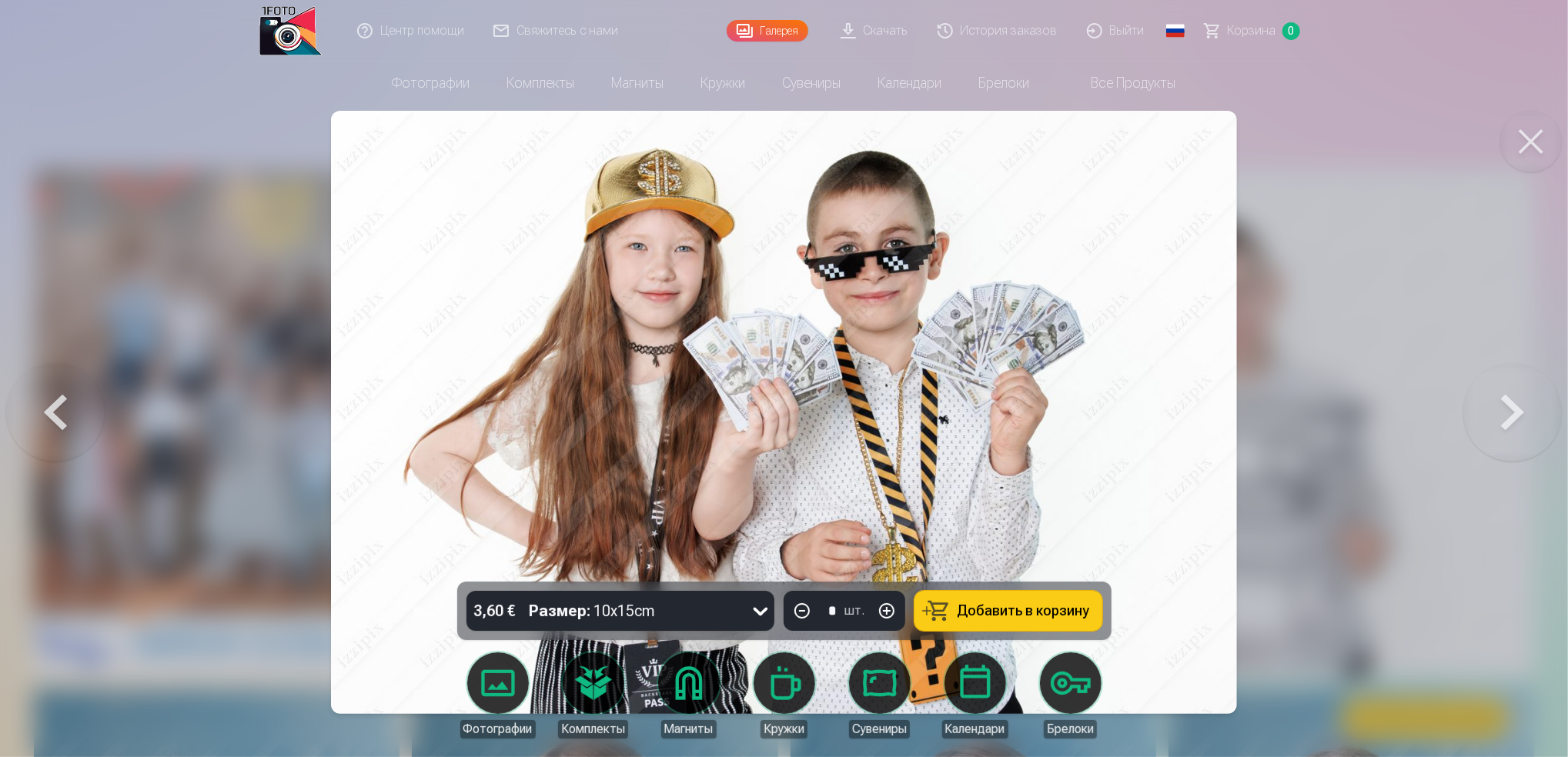
click at [1516, 396] on button at bounding box center [1513, 413] width 99 height 308
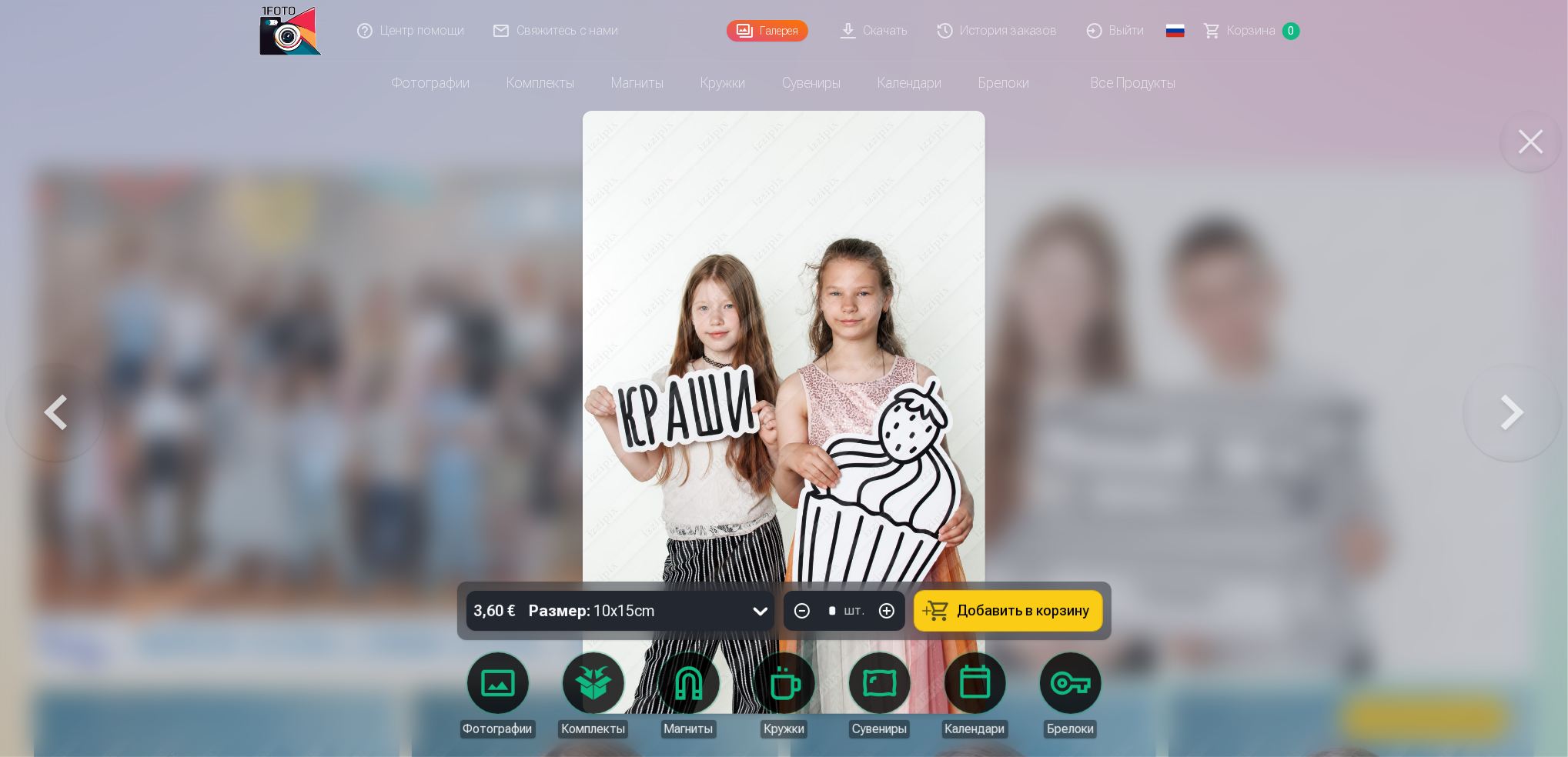
click at [1541, 413] on button at bounding box center [1513, 413] width 99 height 308
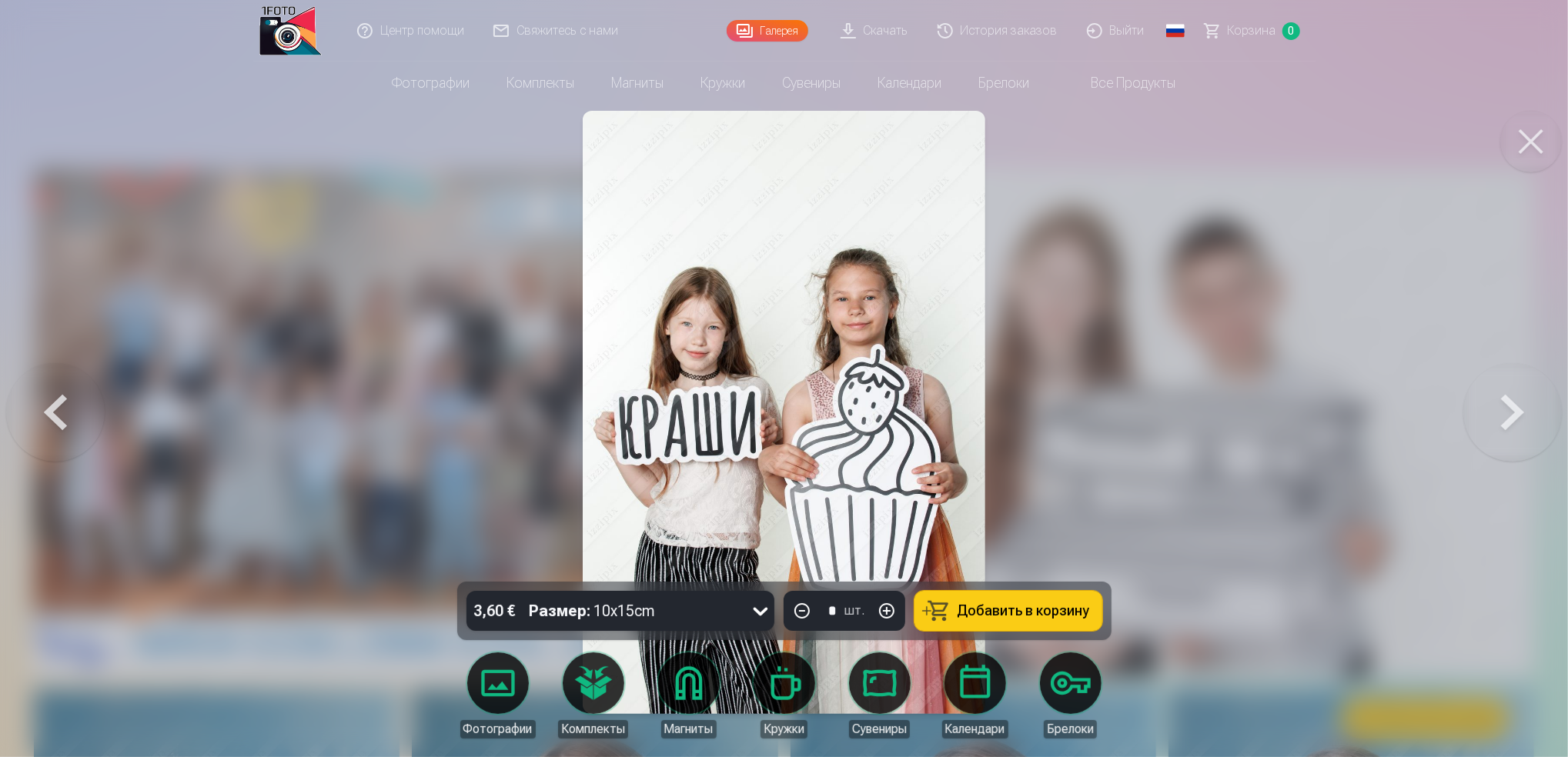
click at [1520, 411] on button at bounding box center [1513, 413] width 99 height 308
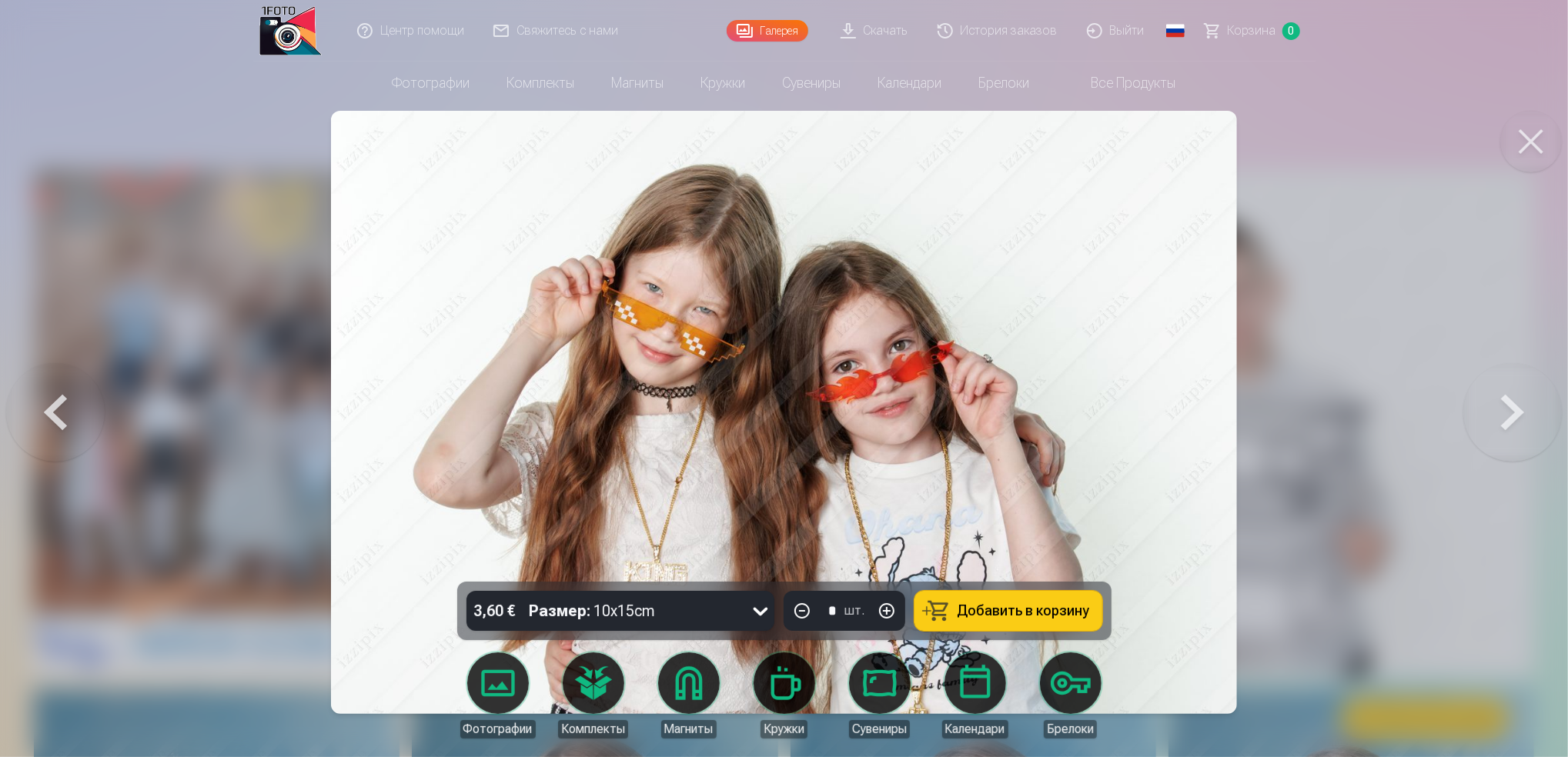
click at [1500, 413] on button at bounding box center [1513, 413] width 99 height 308
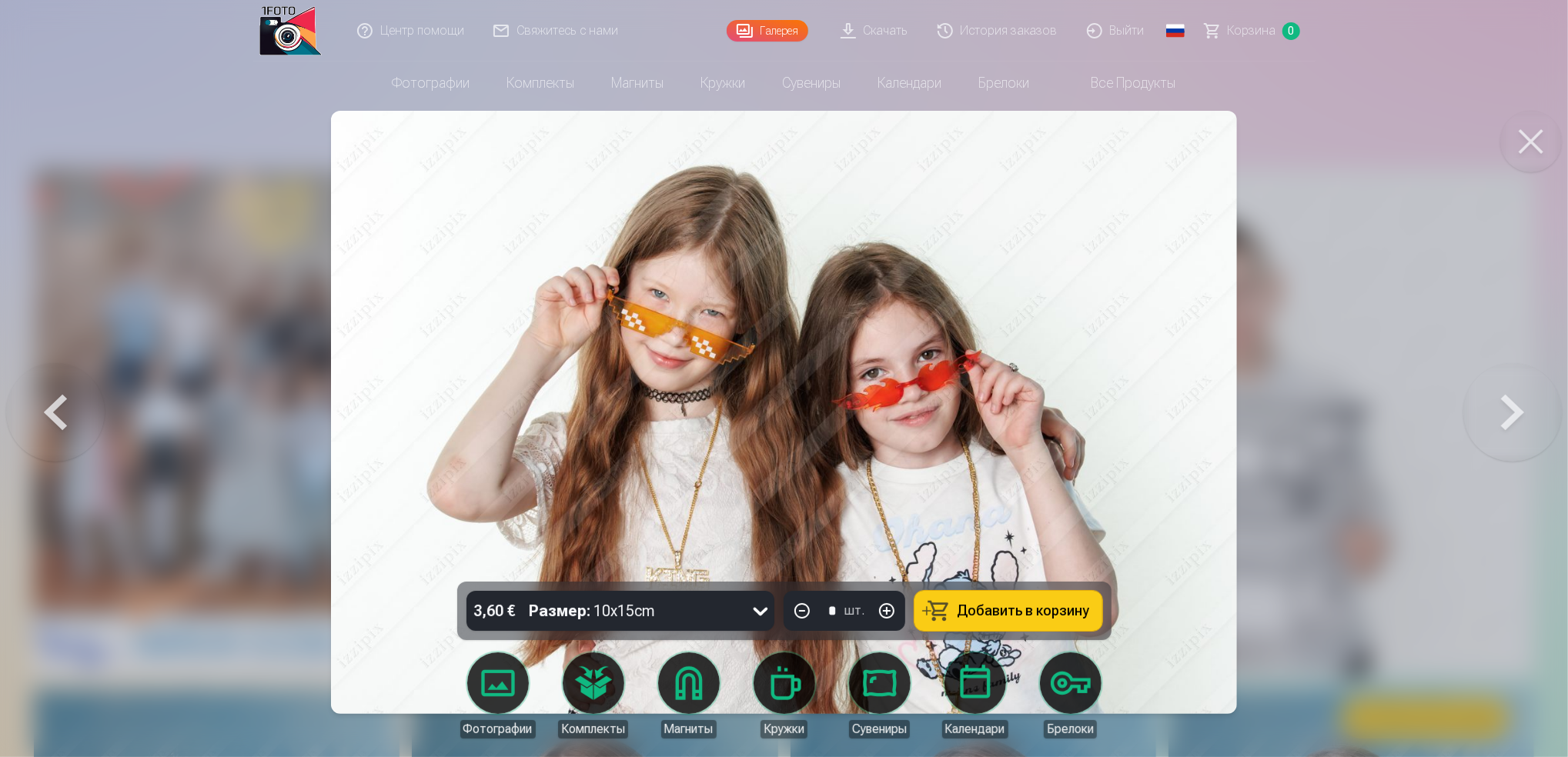
click at [1517, 435] on button at bounding box center [1513, 413] width 99 height 308
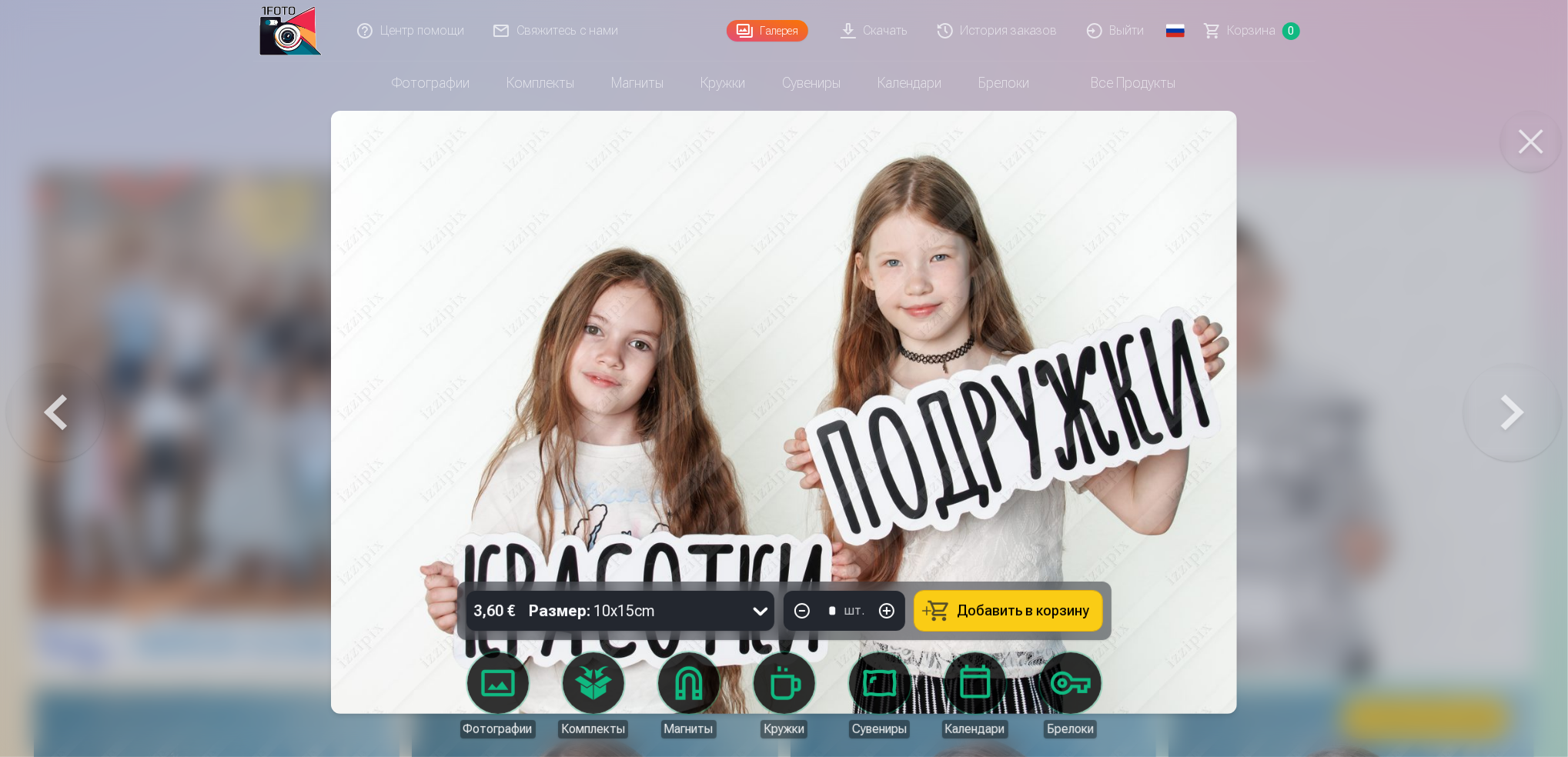
click at [1506, 423] on button at bounding box center [1513, 413] width 99 height 308
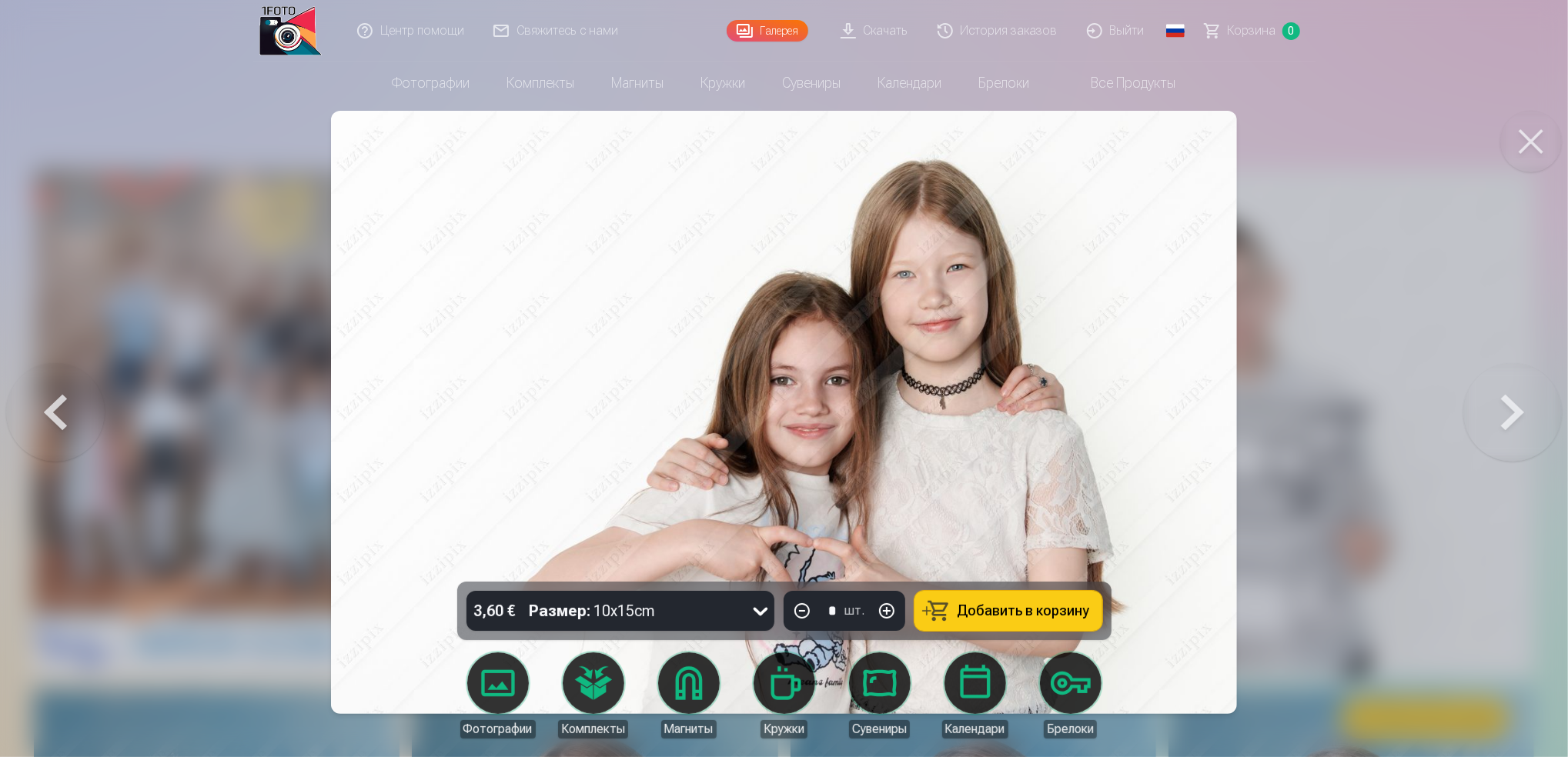
click at [1522, 405] on button at bounding box center [1513, 413] width 99 height 308
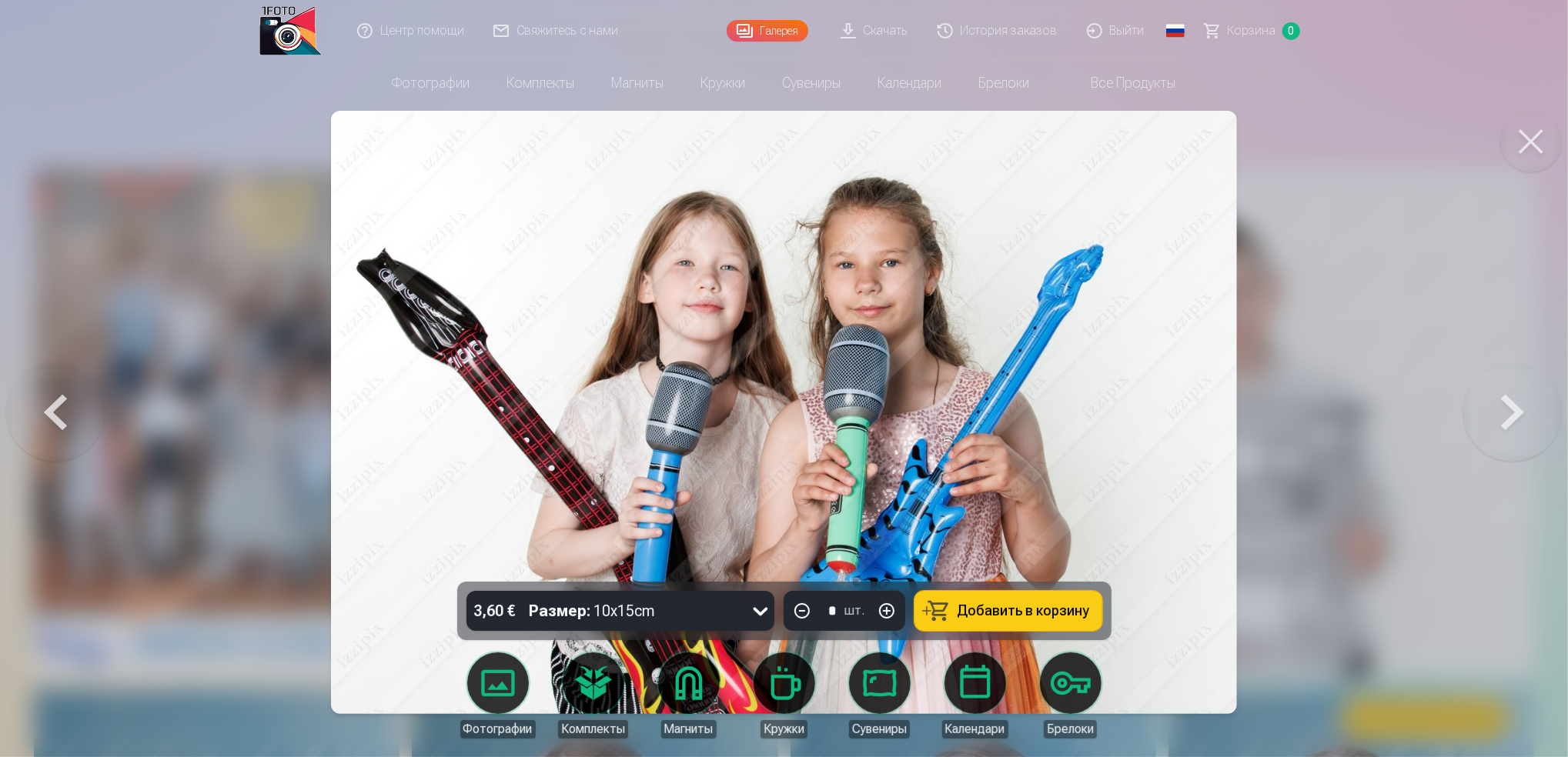
click at [1523, 455] on button at bounding box center [1513, 413] width 99 height 308
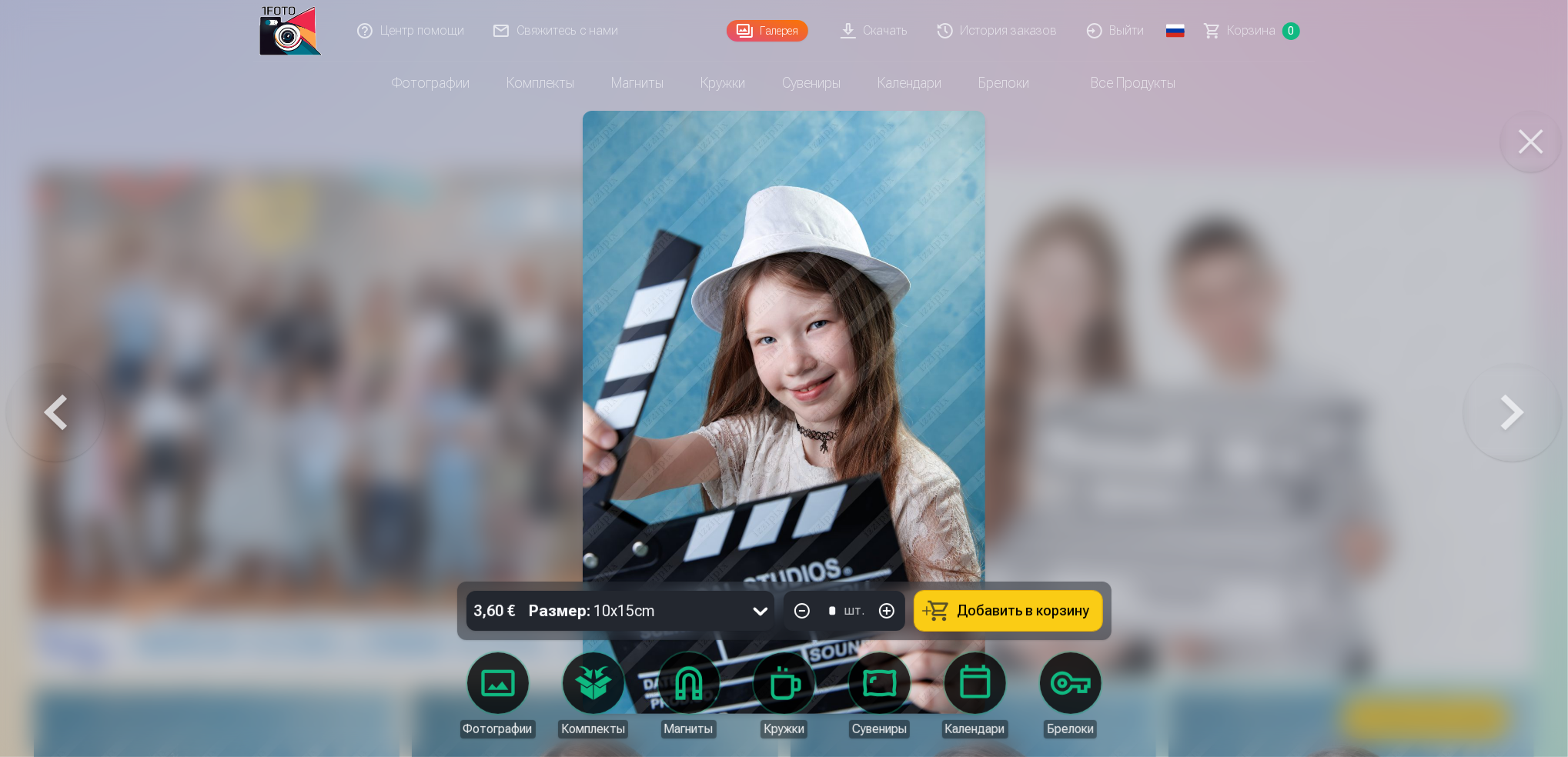
click at [1506, 422] on button at bounding box center [1513, 413] width 99 height 308
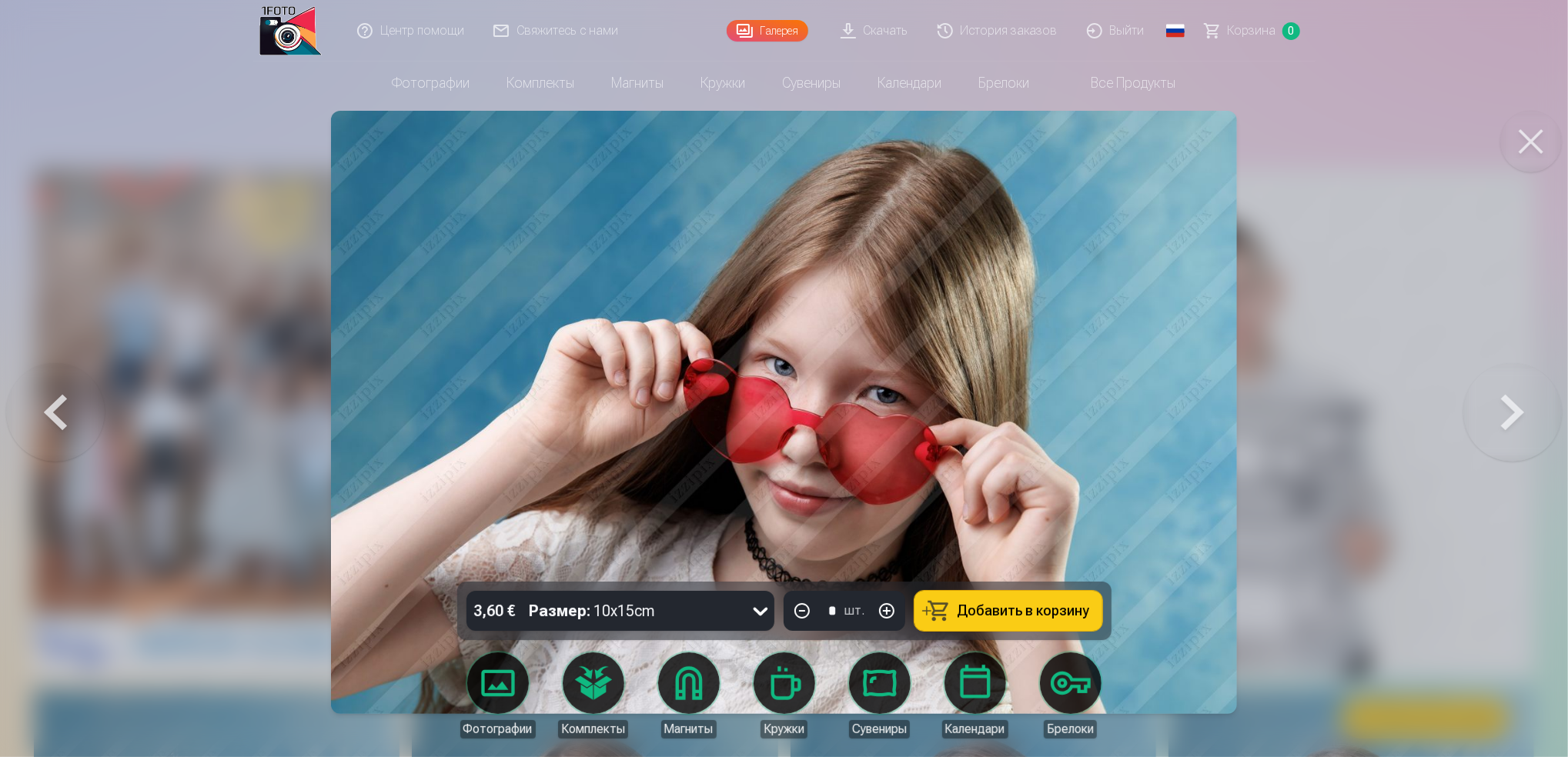
click at [1527, 413] on button at bounding box center [1513, 413] width 99 height 308
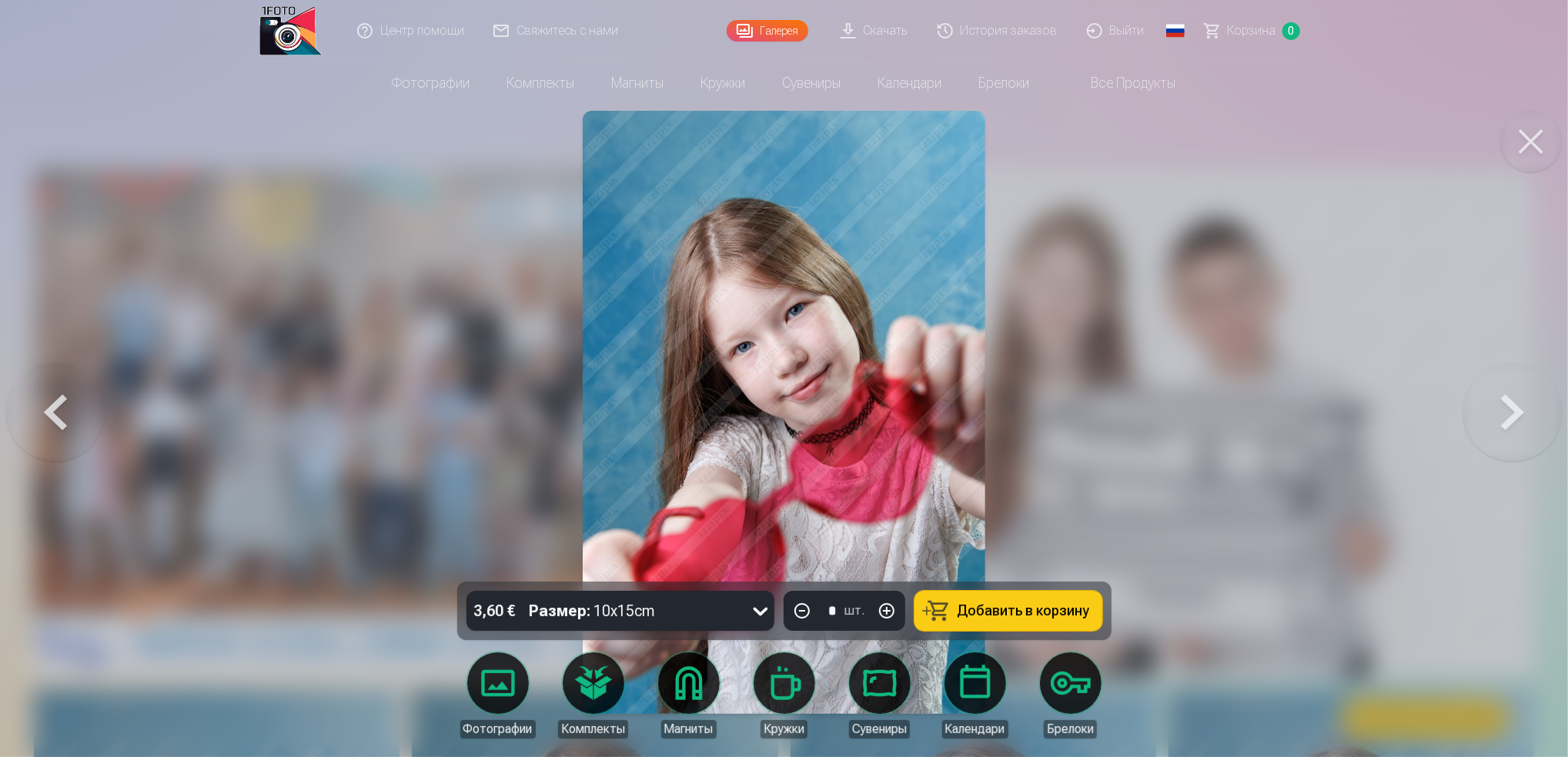
click at [1492, 437] on button at bounding box center [1513, 413] width 99 height 308
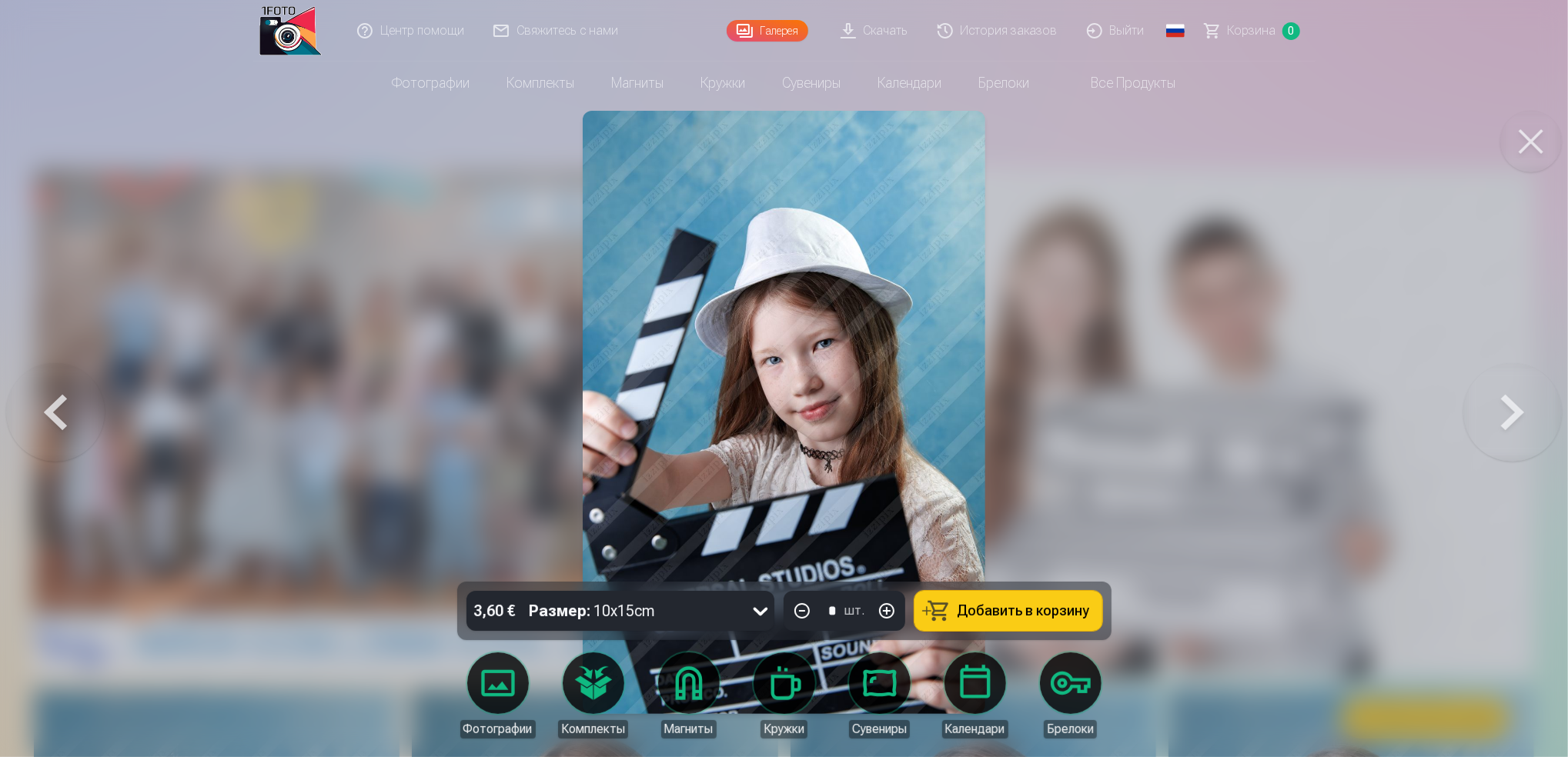
click at [1522, 435] on button at bounding box center [1513, 413] width 99 height 308
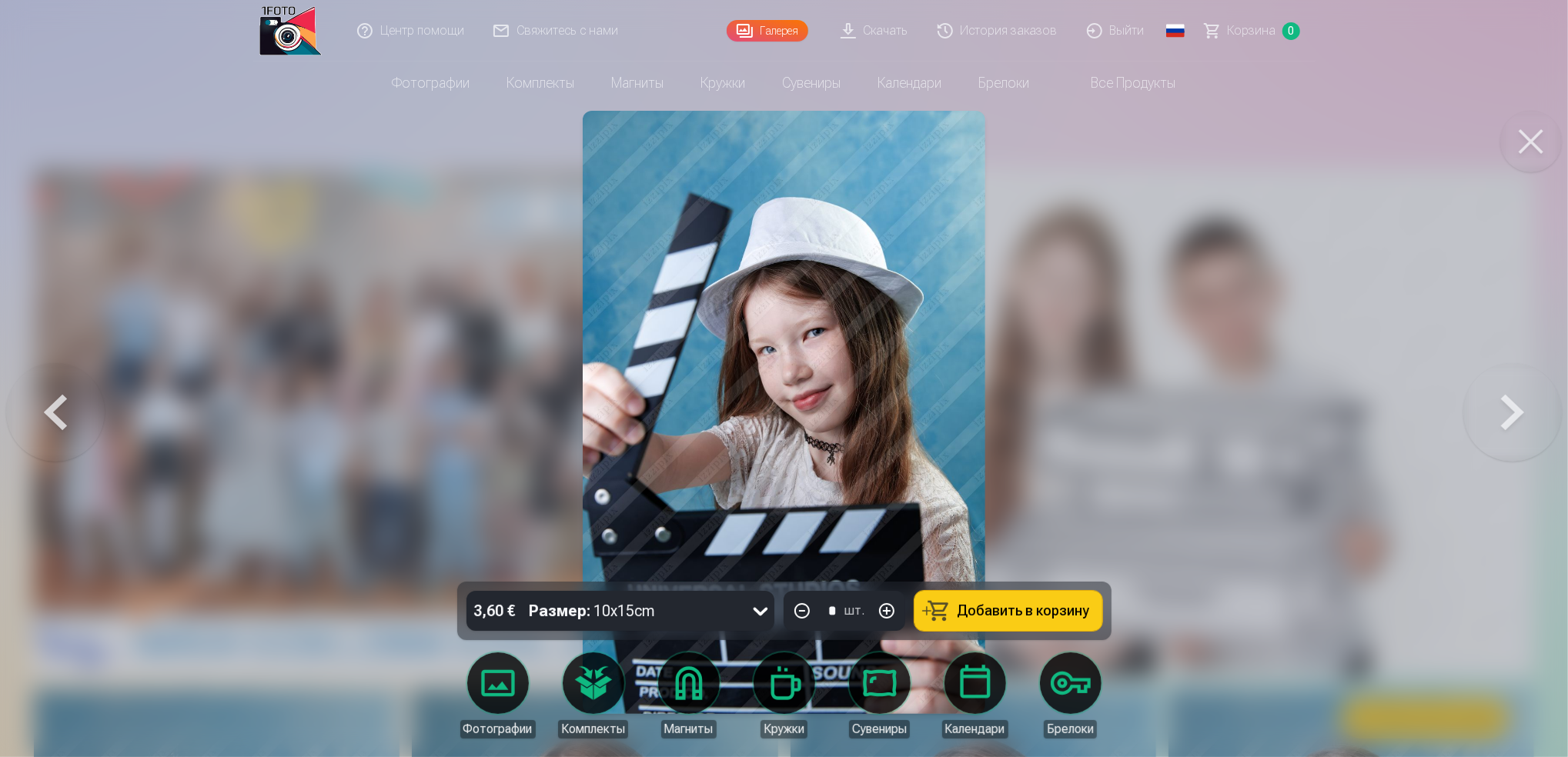
click at [1492, 440] on button at bounding box center [1513, 413] width 99 height 308
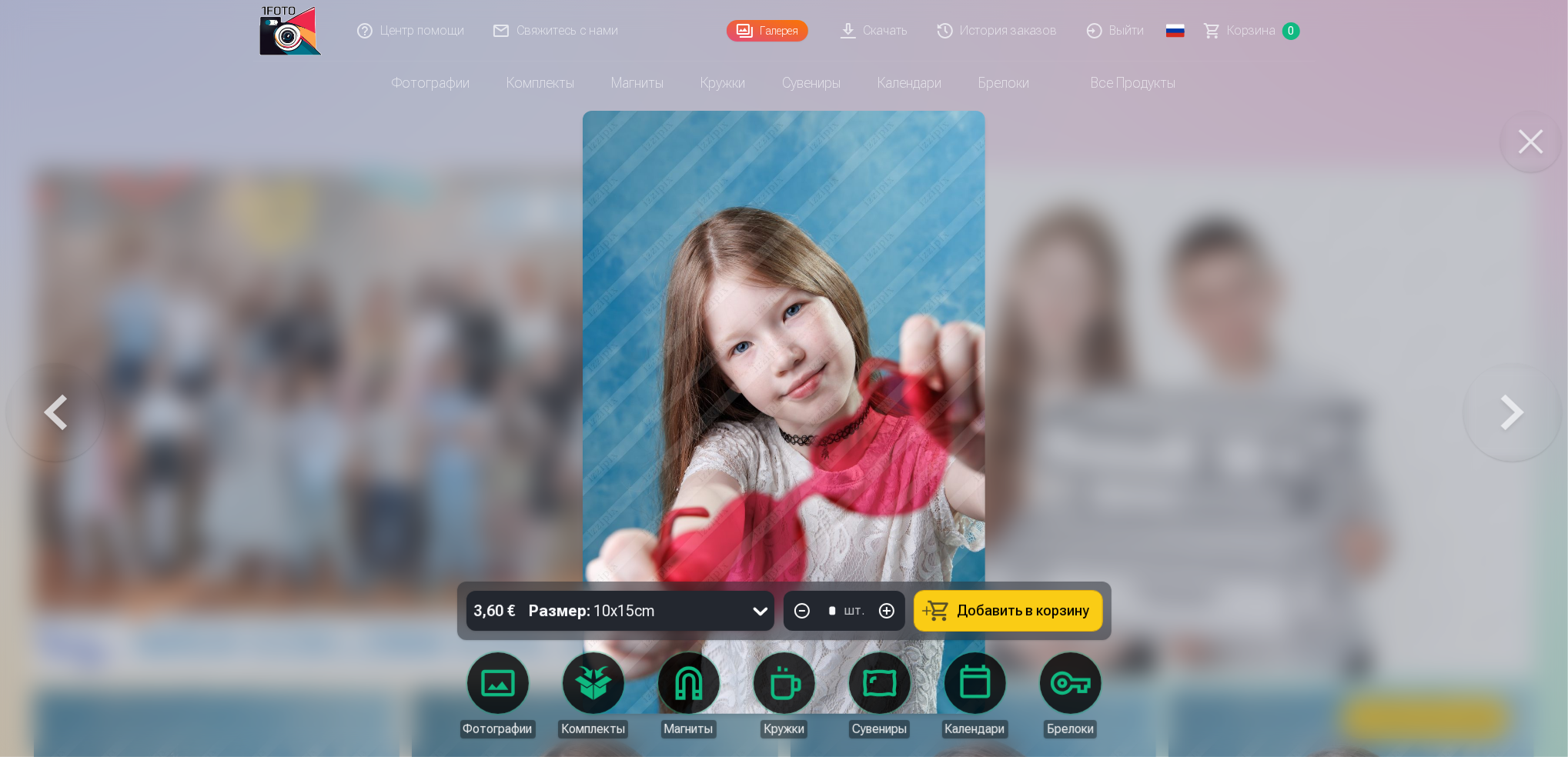
click at [1519, 421] on button at bounding box center [1513, 413] width 99 height 308
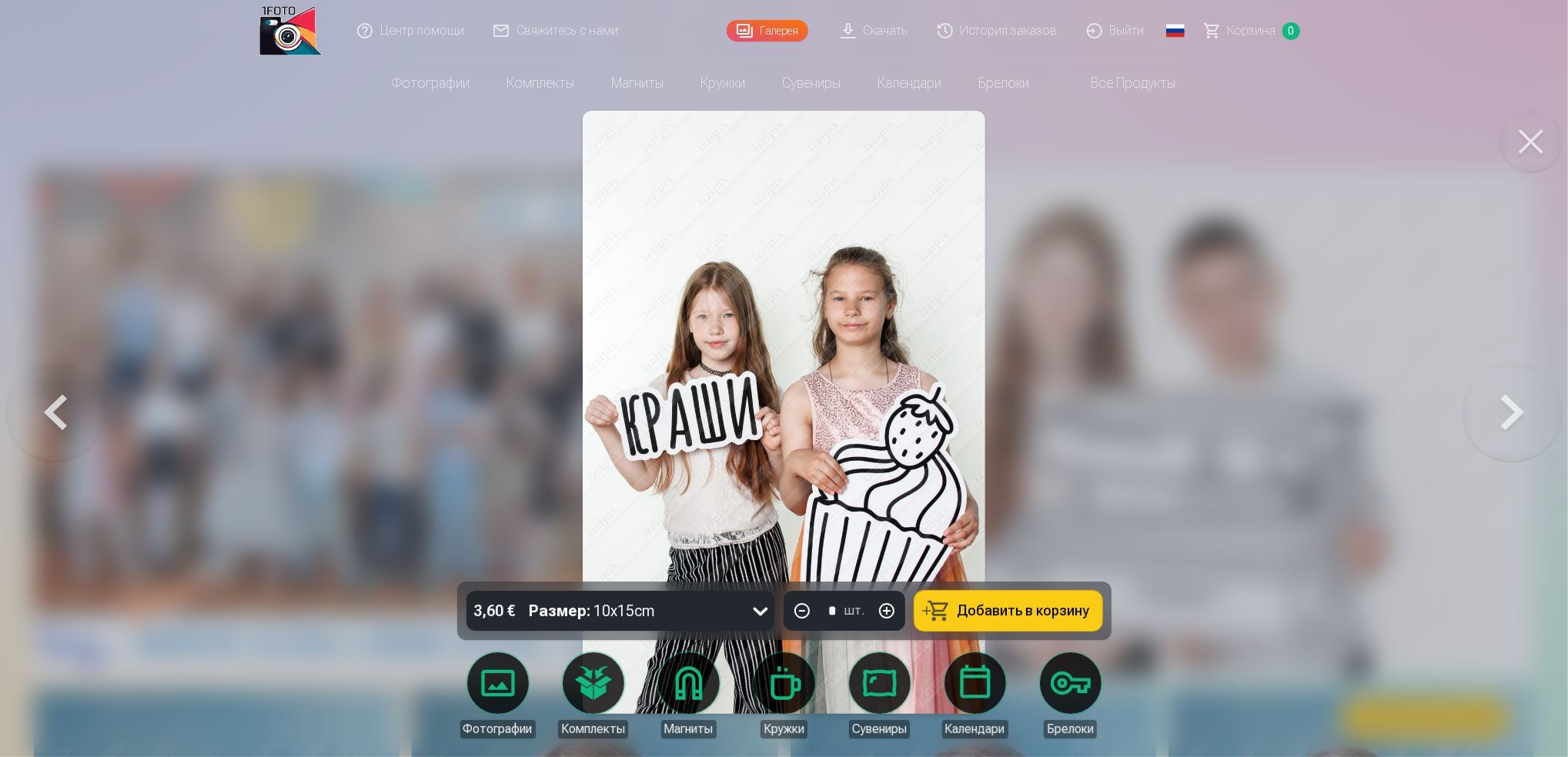
drag, startPoint x: 1518, startPoint y: 408, endPoint x: 1510, endPoint y: 420, distance: 14.4
click at [1510, 420] on button at bounding box center [1513, 413] width 99 height 308
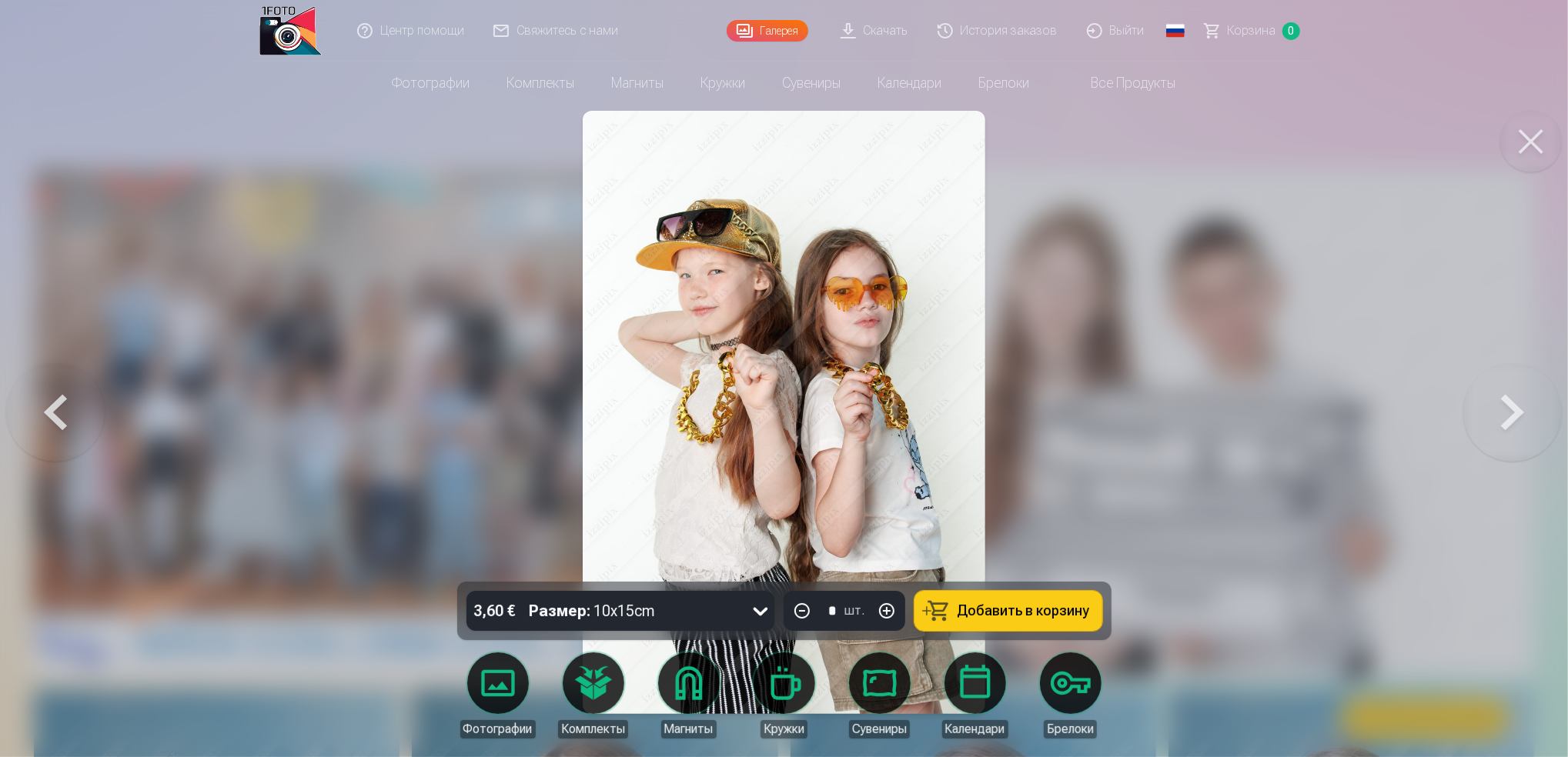
click at [1518, 407] on button at bounding box center [1513, 413] width 99 height 308
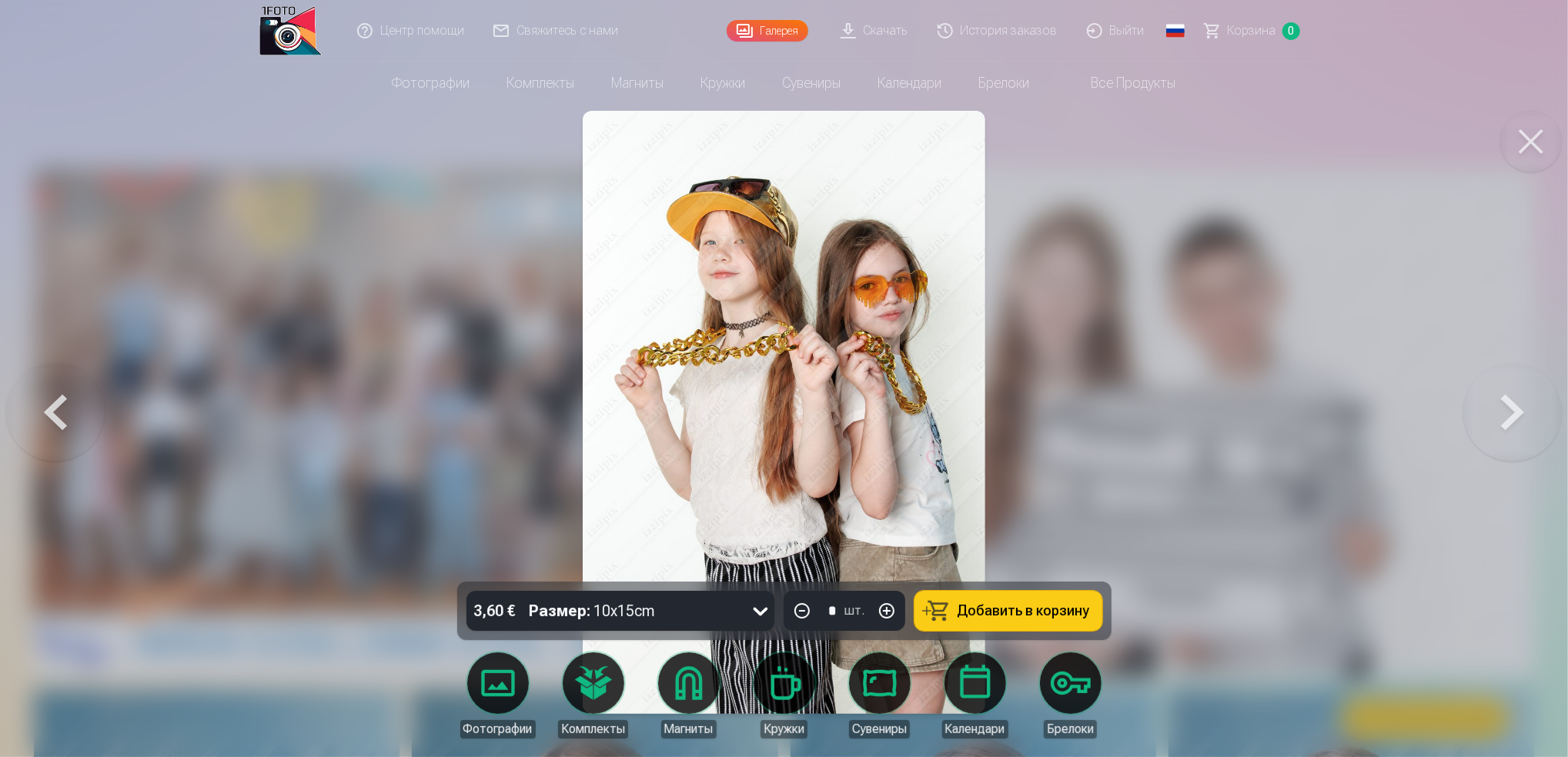
click at [1528, 420] on button at bounding box center [1513, 413] width 99 height 308
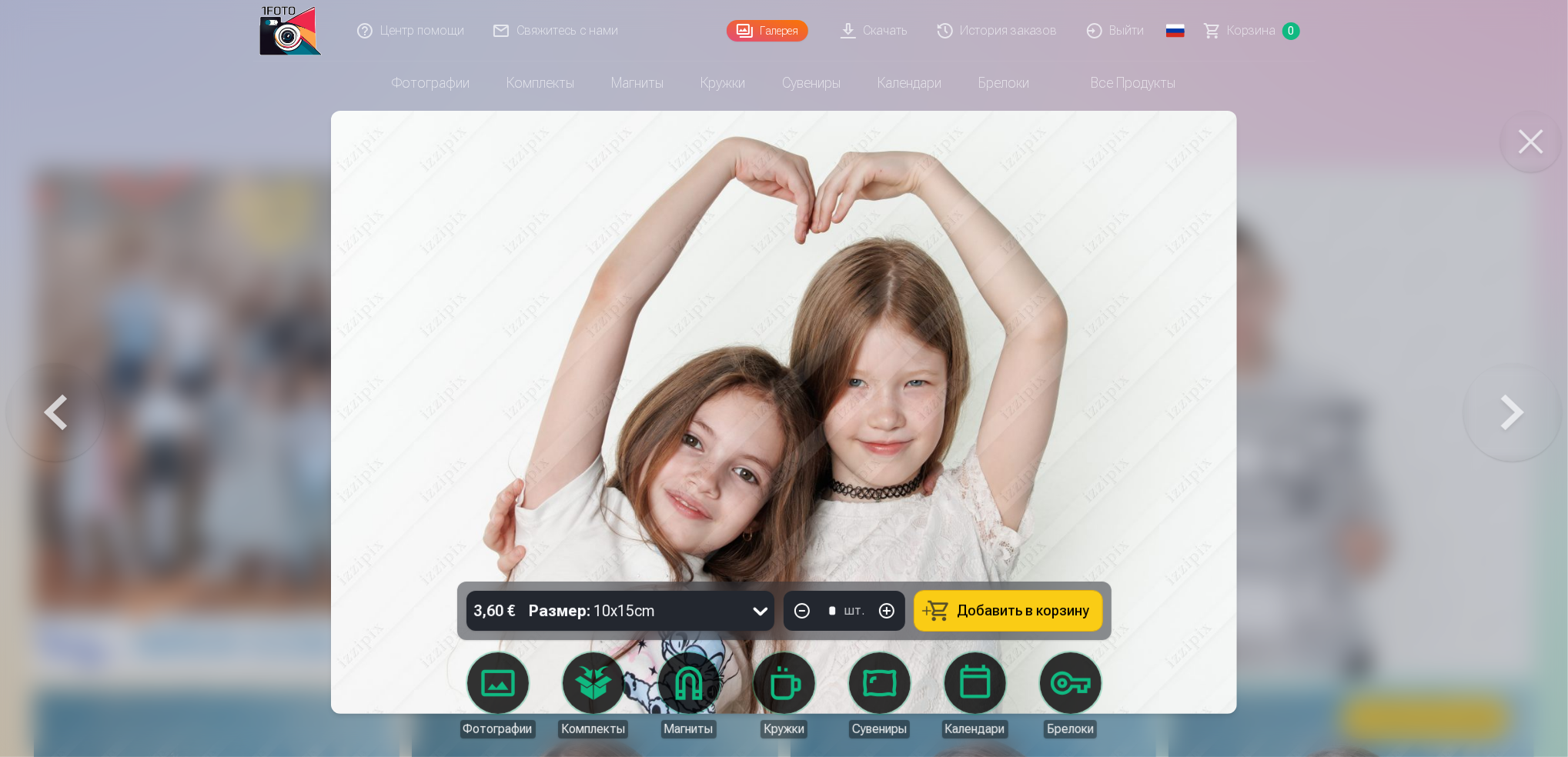
click at [1519, 417] on button at bounding box center [1513, 413] width 99 height 308
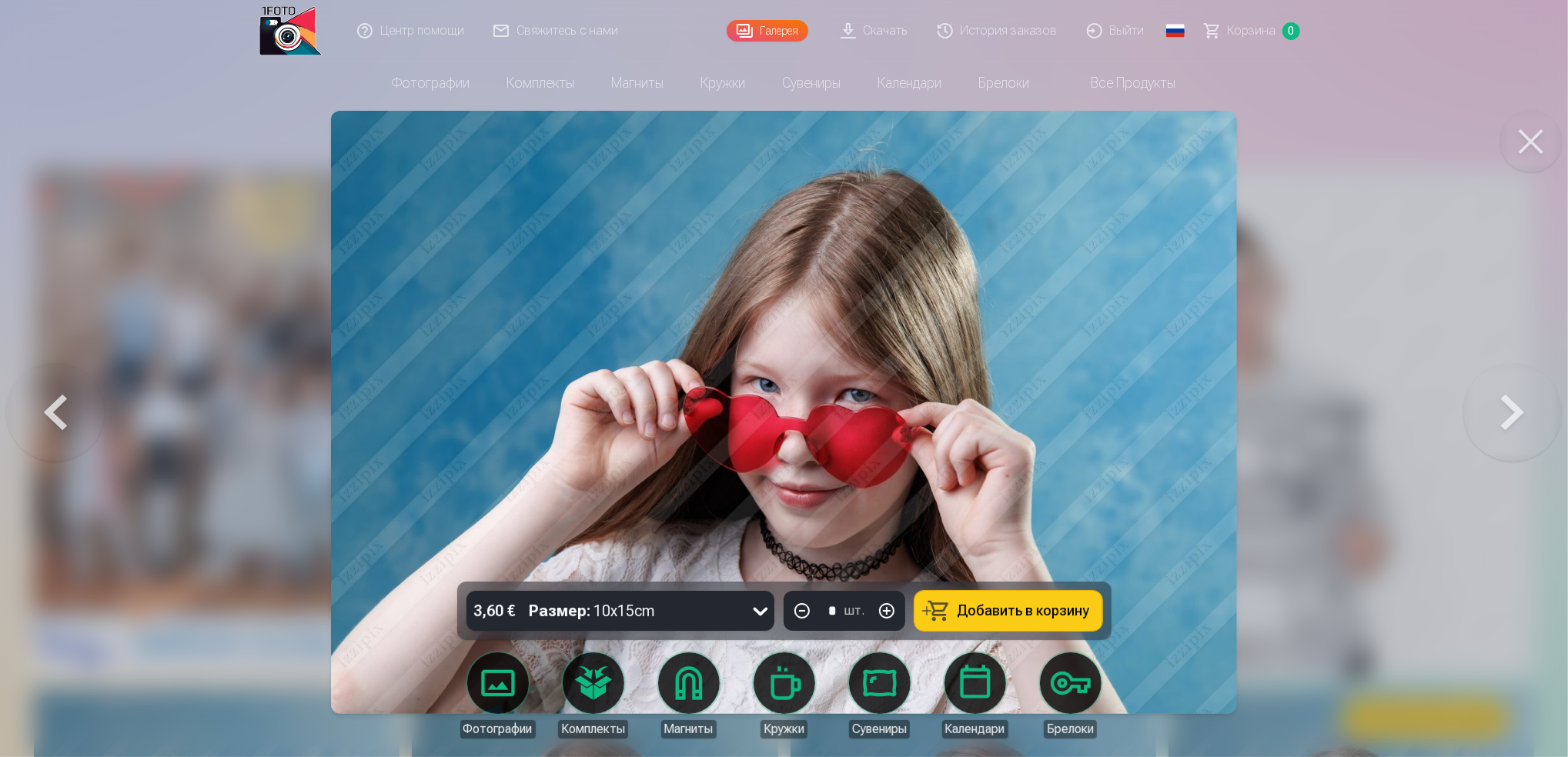
click at [1519, 417] on button at bounding box center [1513, 413] width 99 height 308
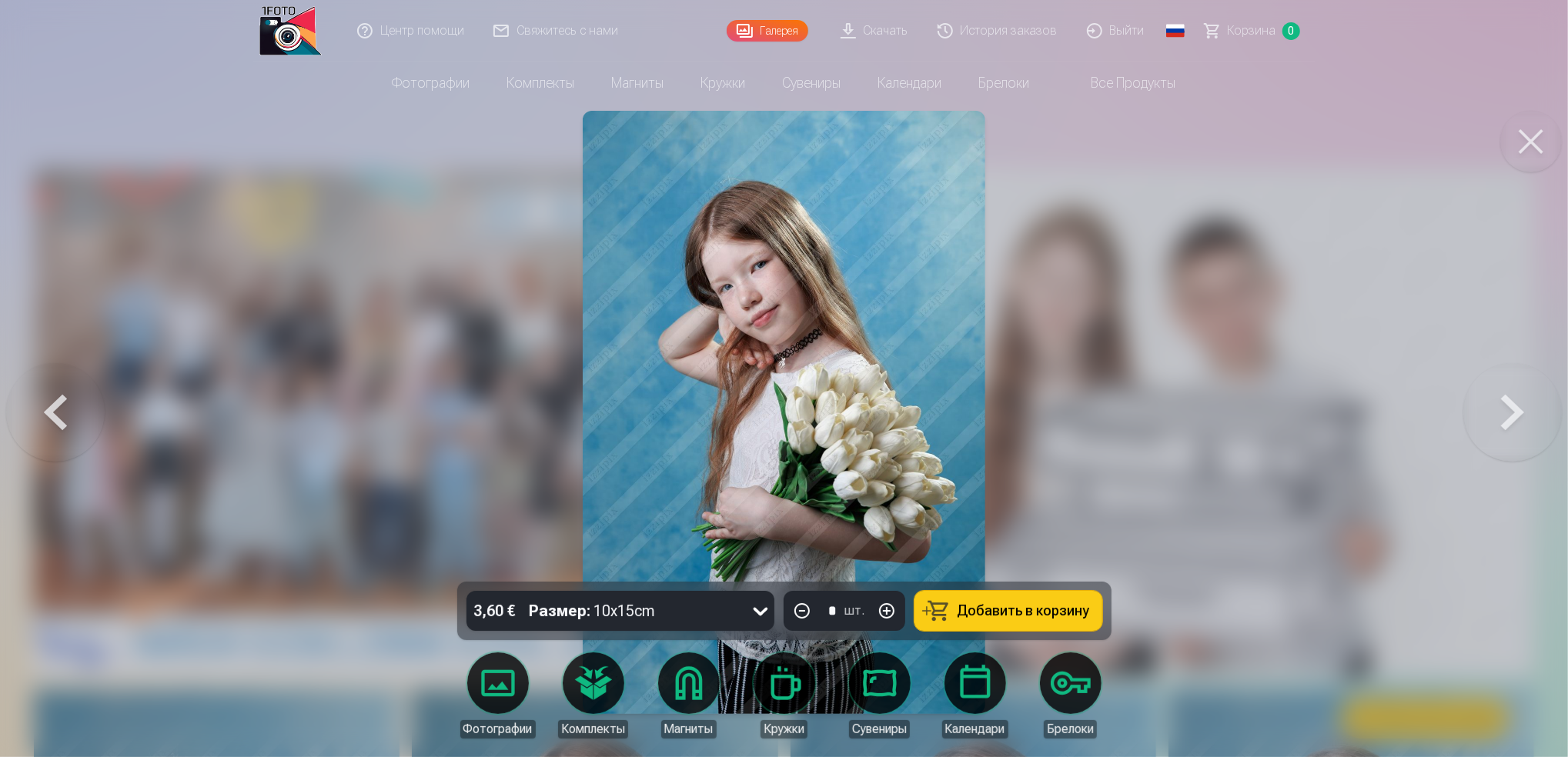
click at [1490, 417] on button at bounding box center [1513, 413] width 99 height 308
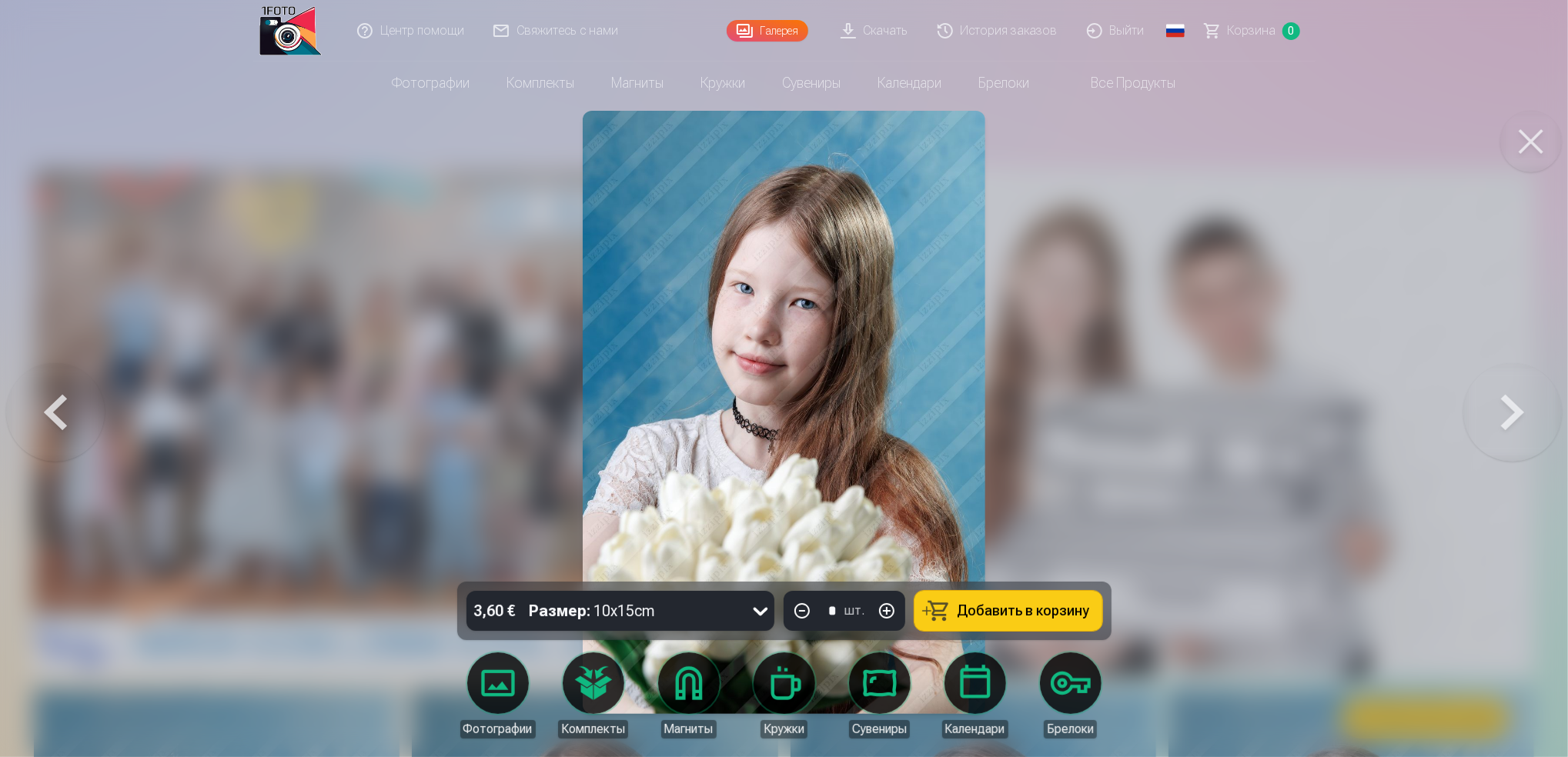
click at [1523, 445] on button at bounding box center [1513, 413] width 99 height 308
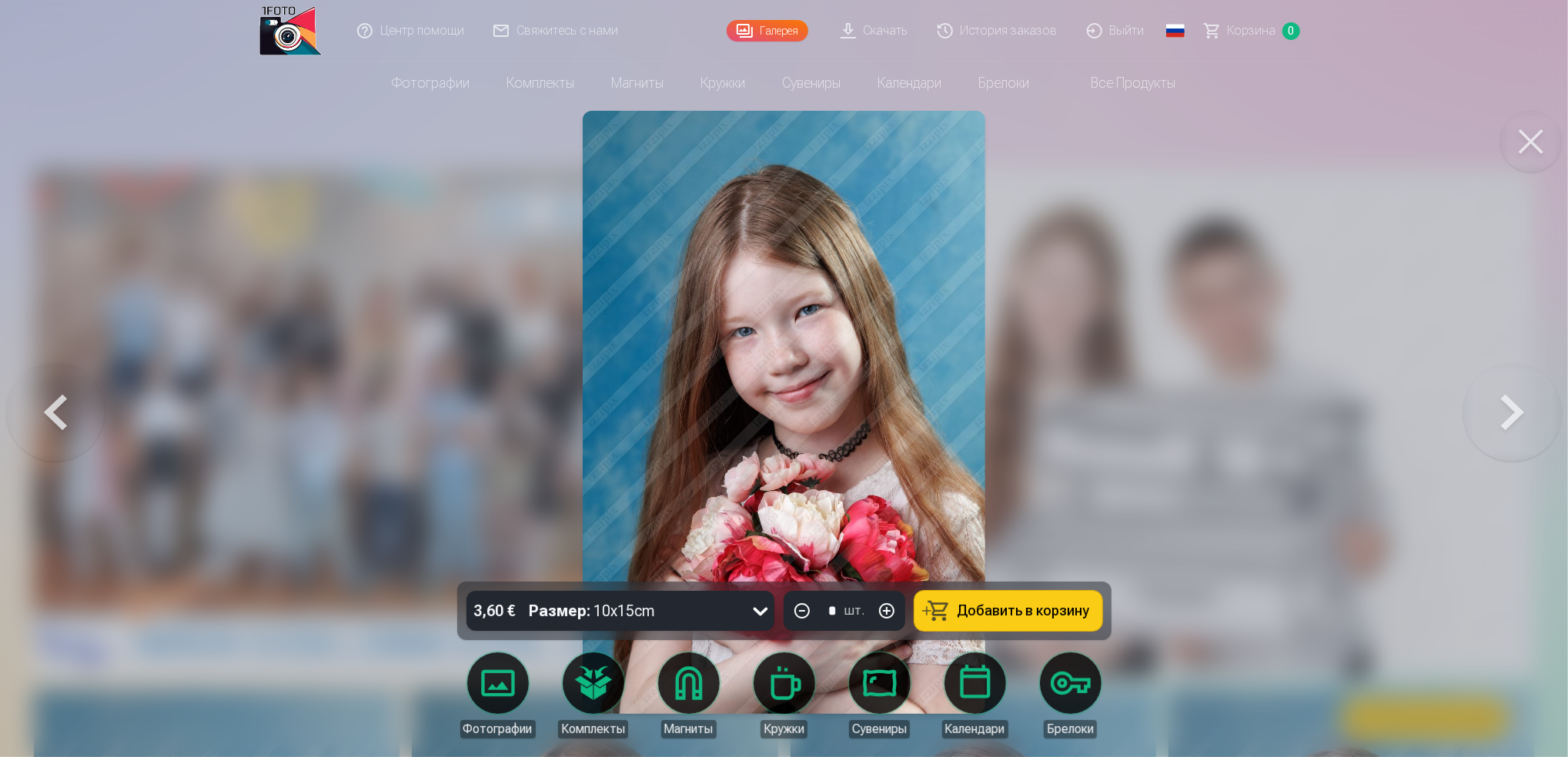
drag, startPoint x: 1536, startPoint y: 411, endPoint x: 1522, endPoint y: 433, distance: 26.1
click at [1522, 433] on button at bounding box center [1513, 413] width 99 height 308
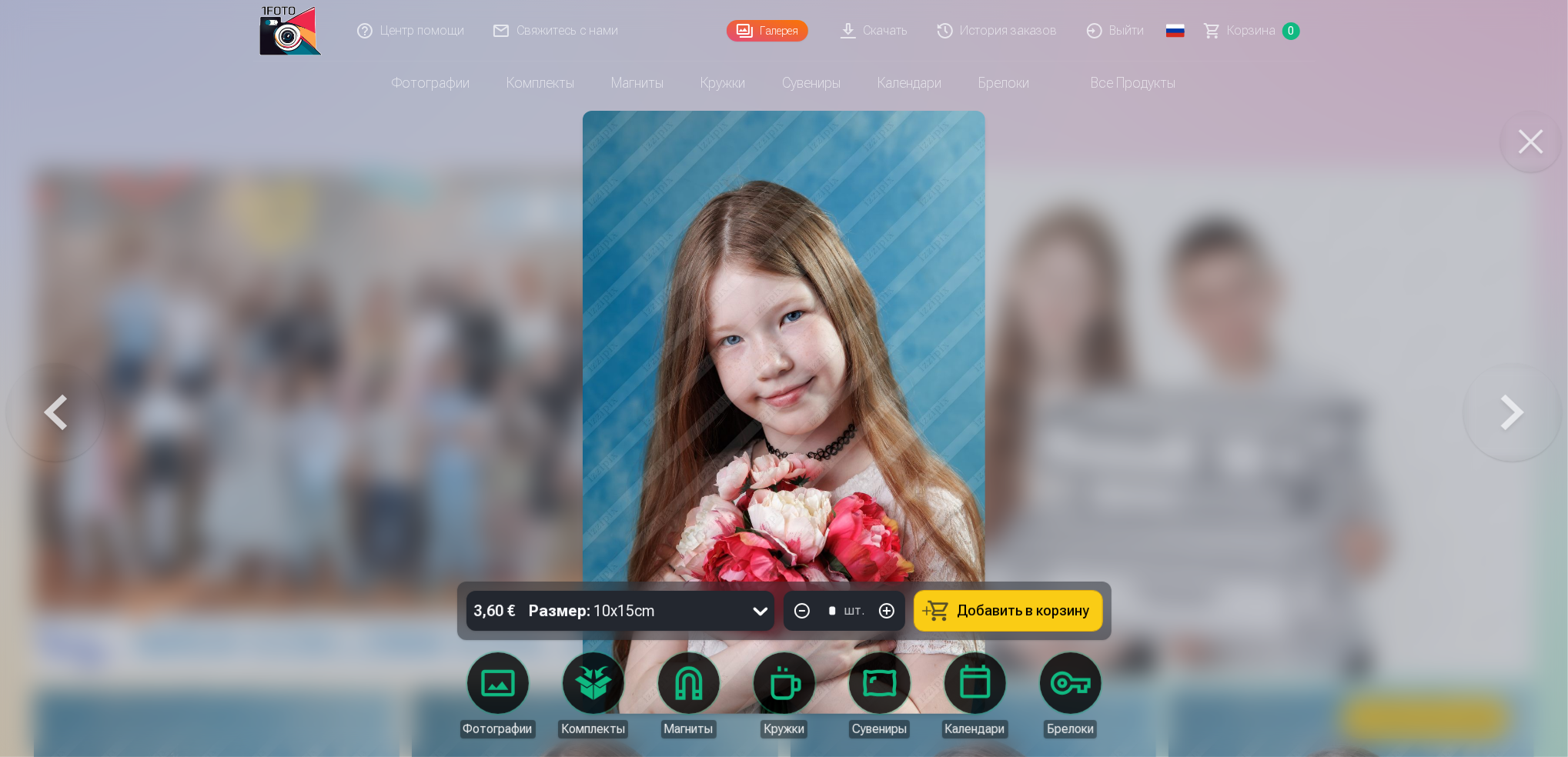
click at [1511, 407] on button at bounding box center [1513, 413] width 99 height 308
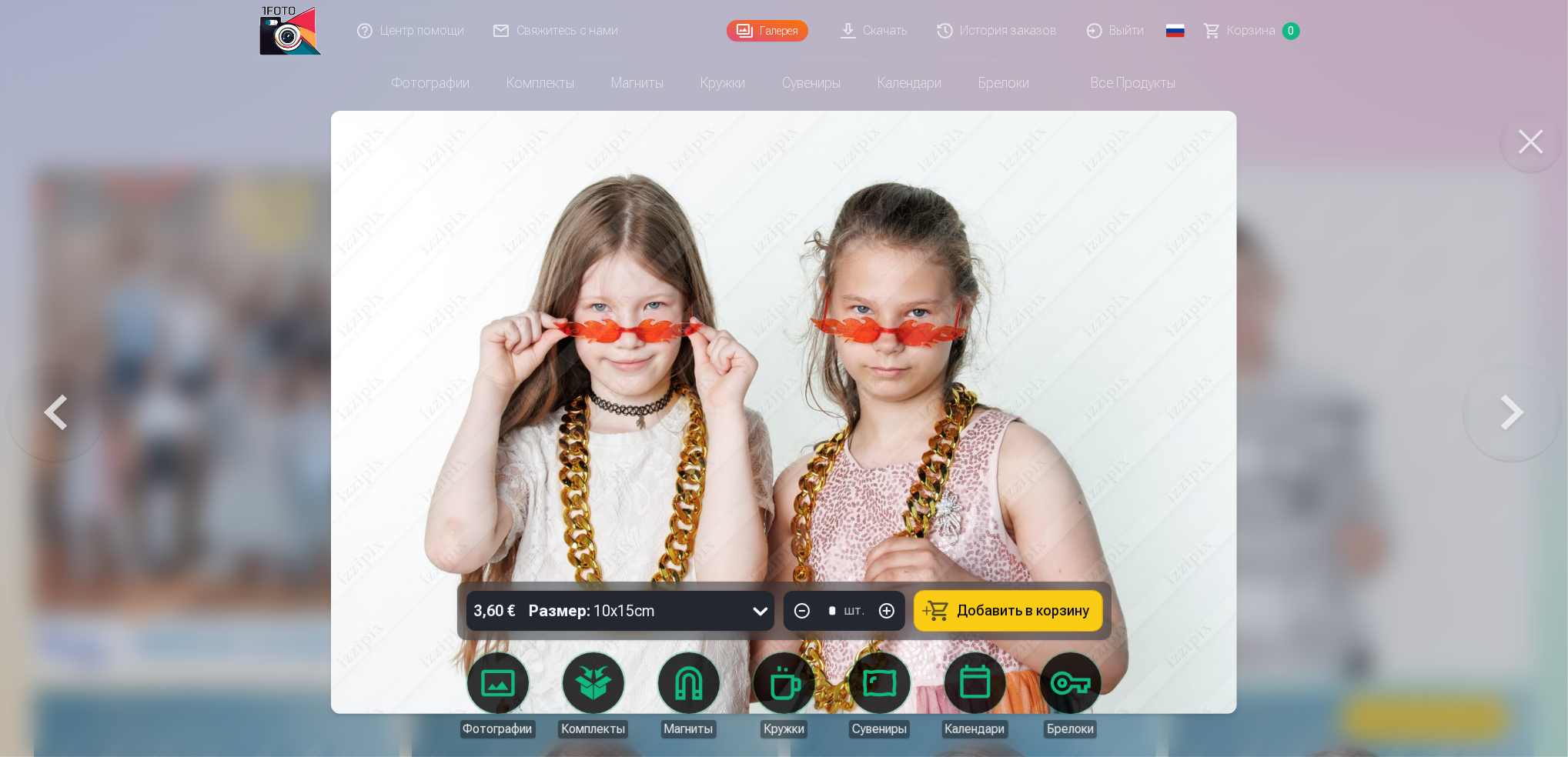
click at [1523, 422] on button at bounding box center [1513, 413] width 99 height 308
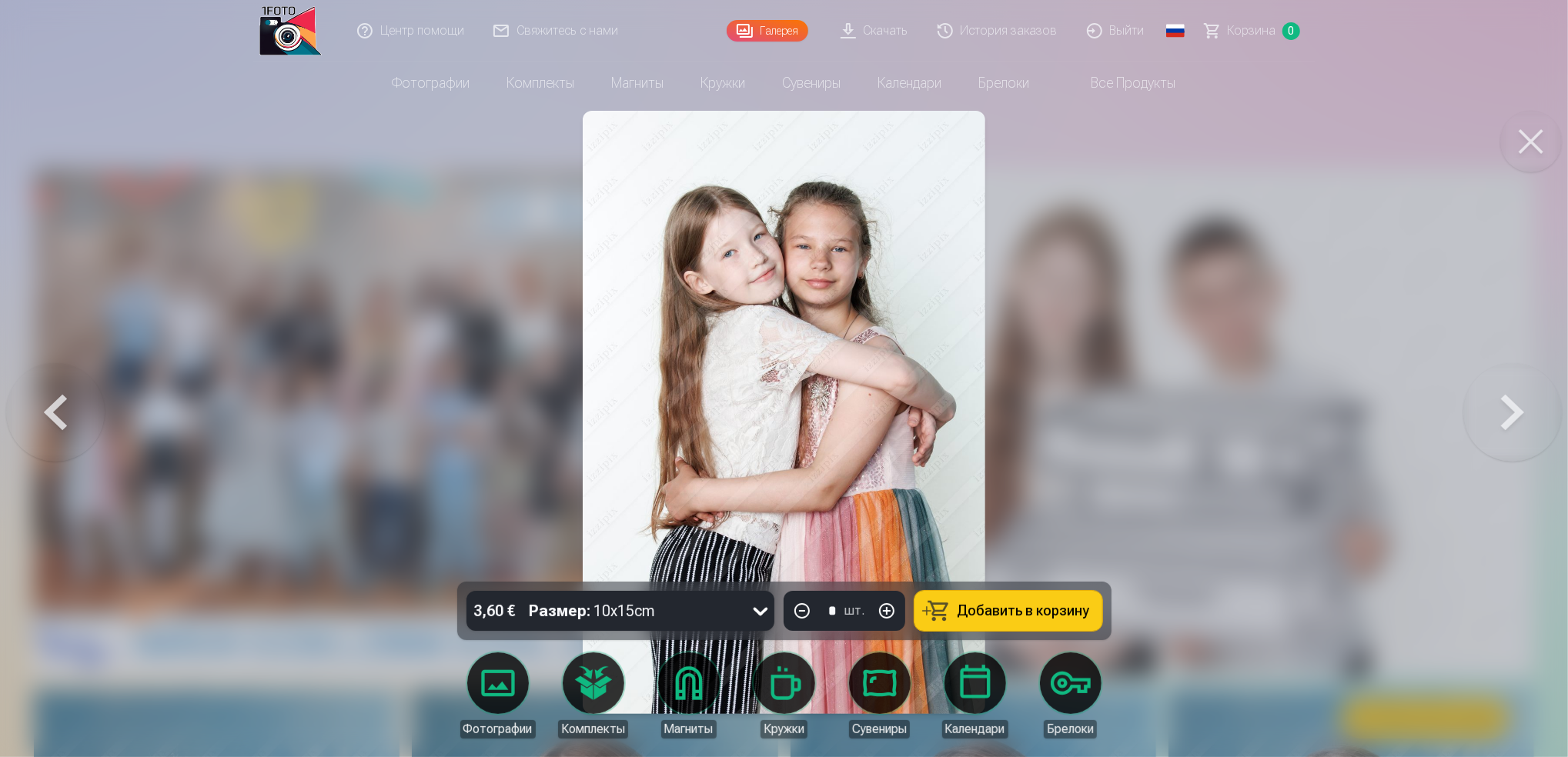
click at [1494, 420] on button at bounding box center [1513, 413] width 99 height 308
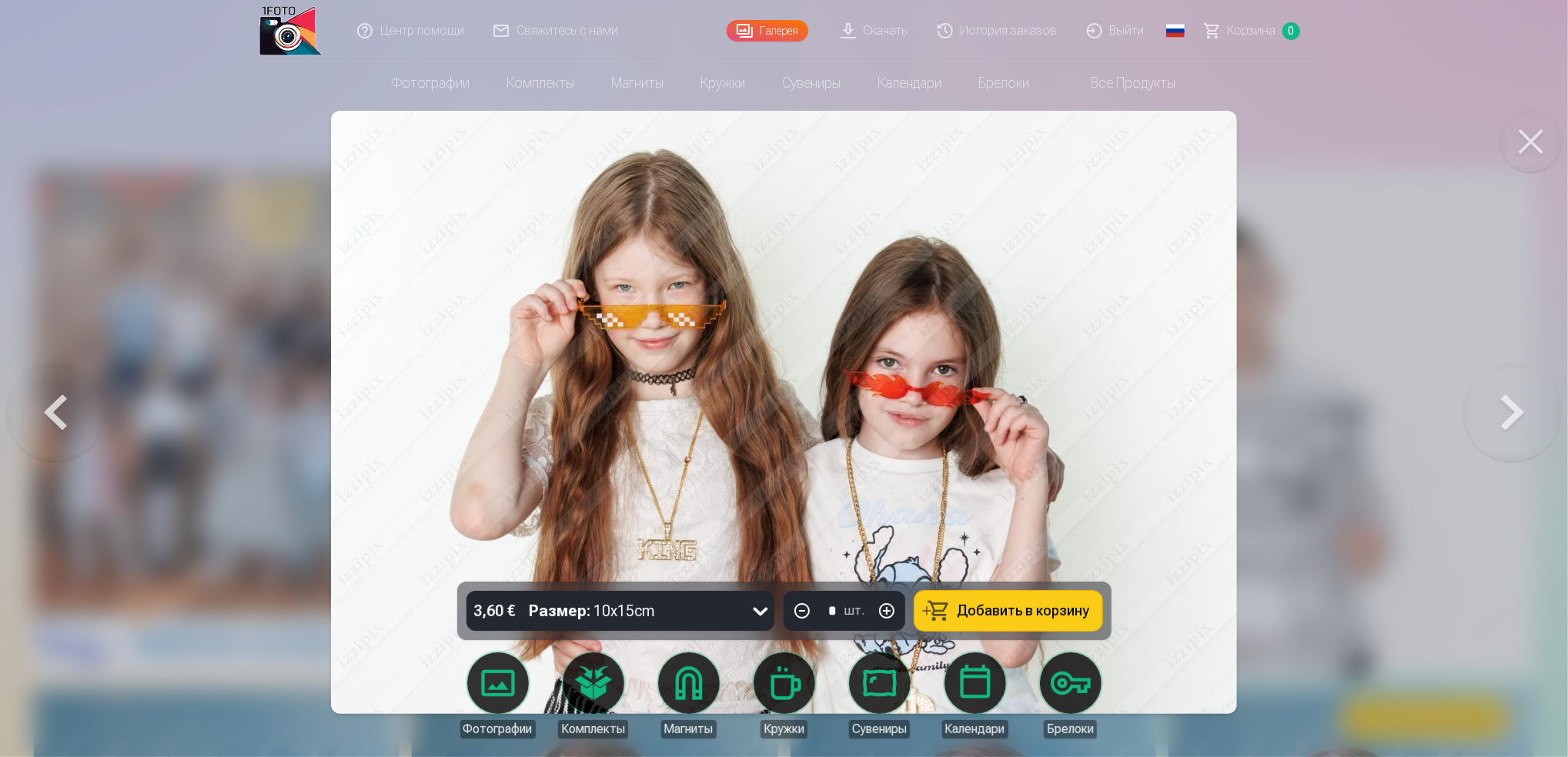
click at [1530, 390] on button at bounding box center [1513, 413] width 99 height 308
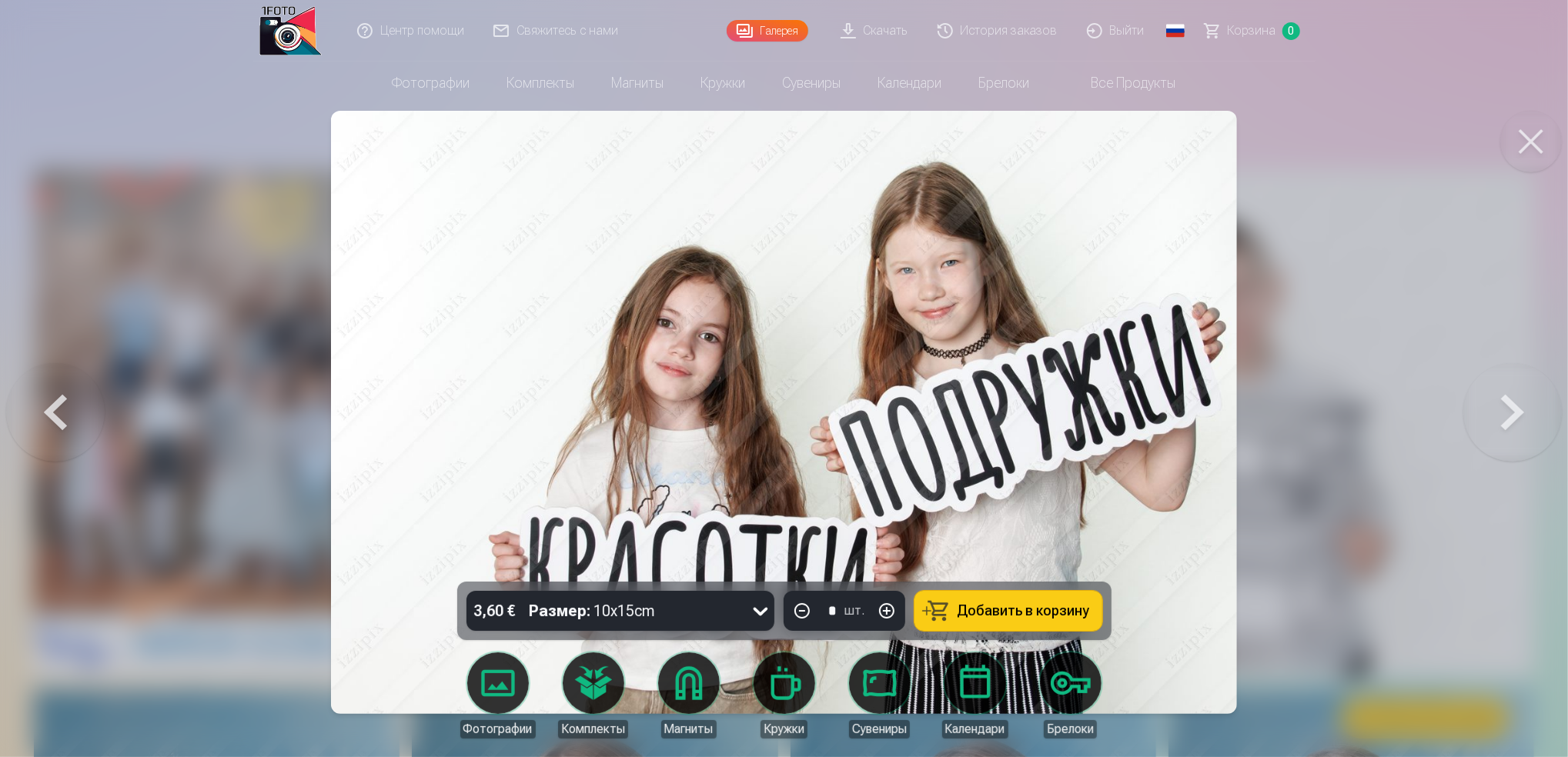
click at [1548, 416] on button at bounding box center [1513, 413] width 99 height 308
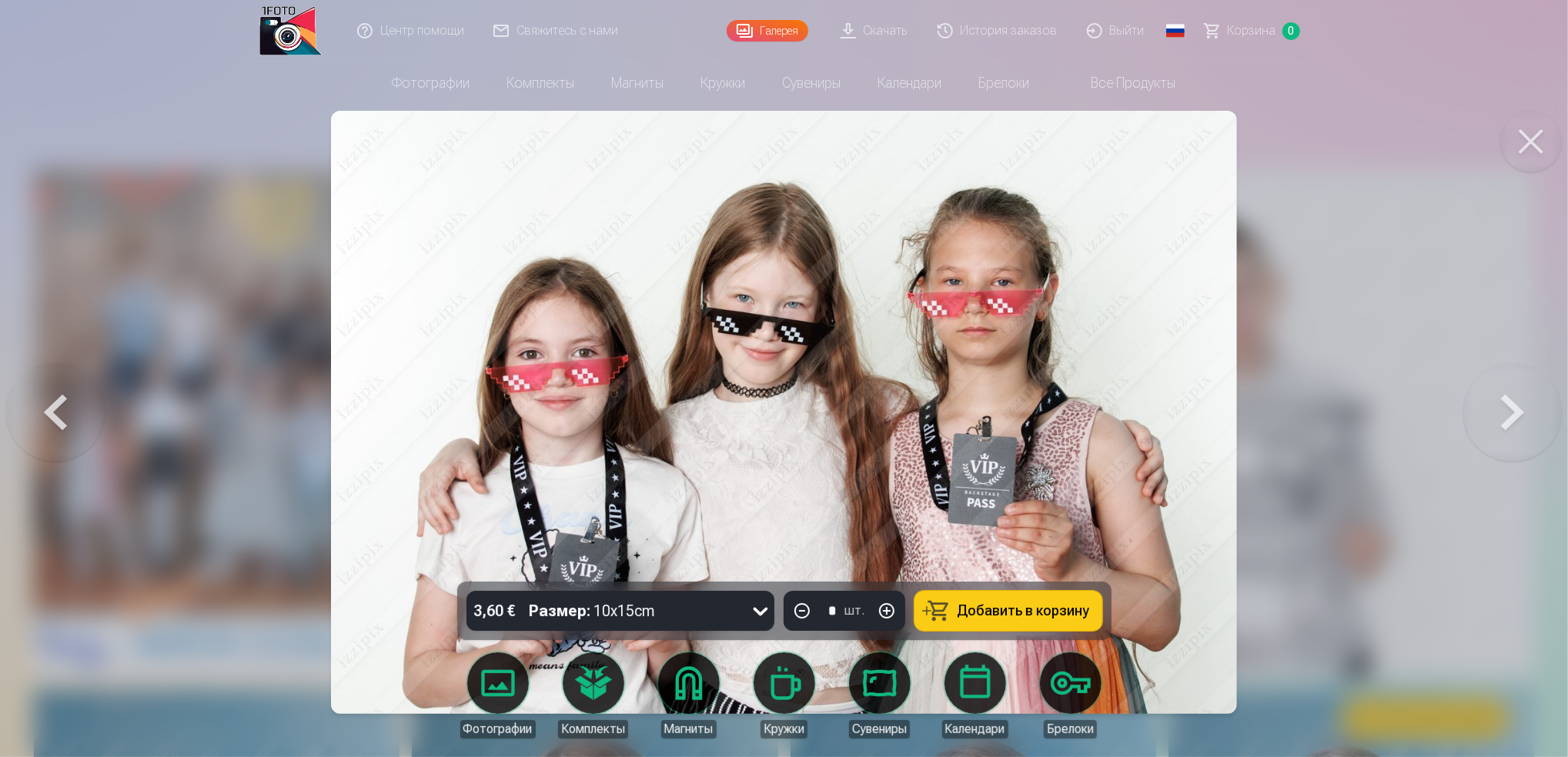
click at [1524, 402] on button at bounding box center [1513, 413] width 99 height 308
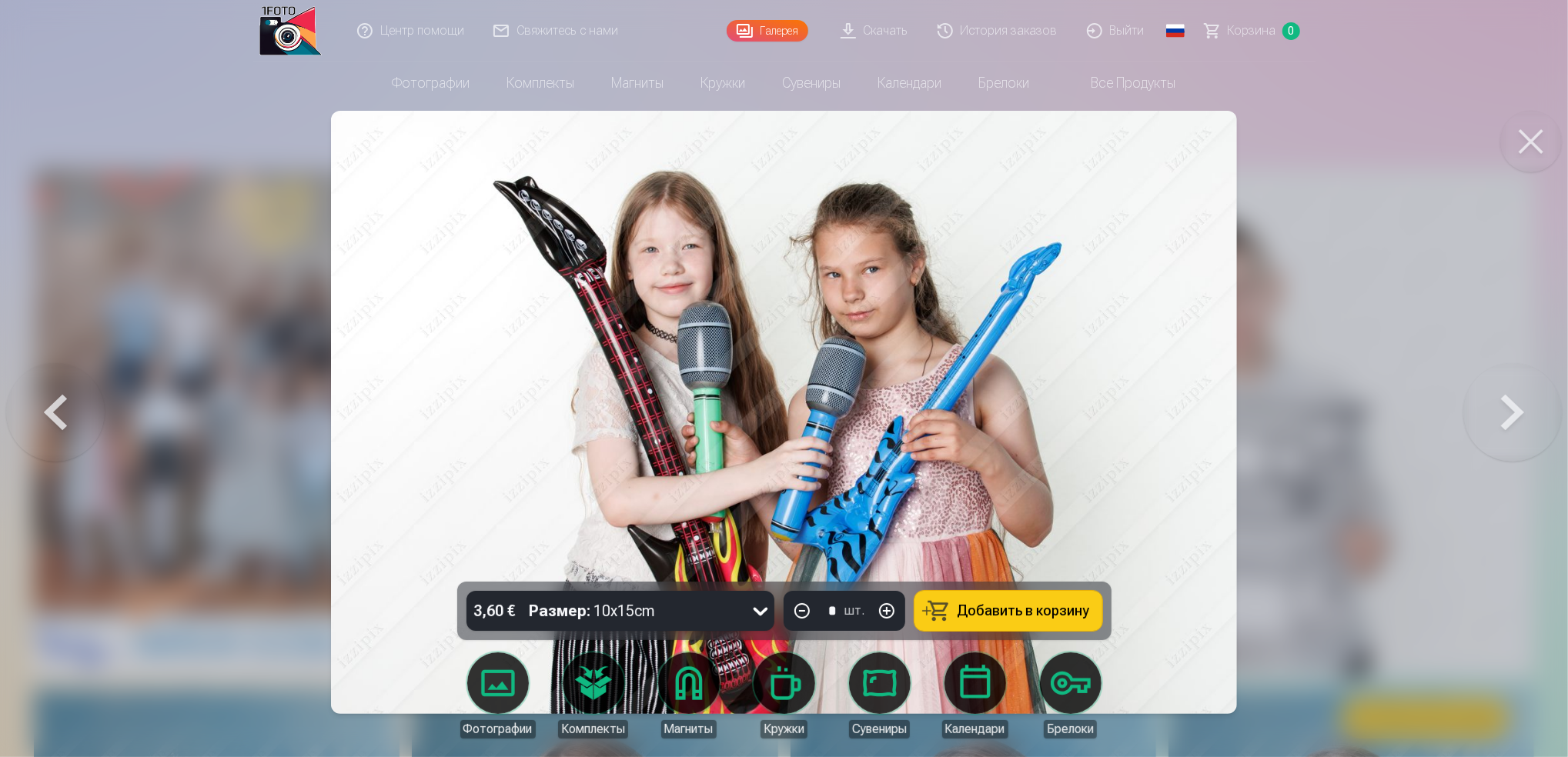
click at [1519, 385] on button at bounding box center [1513, 413] width 99 height 308
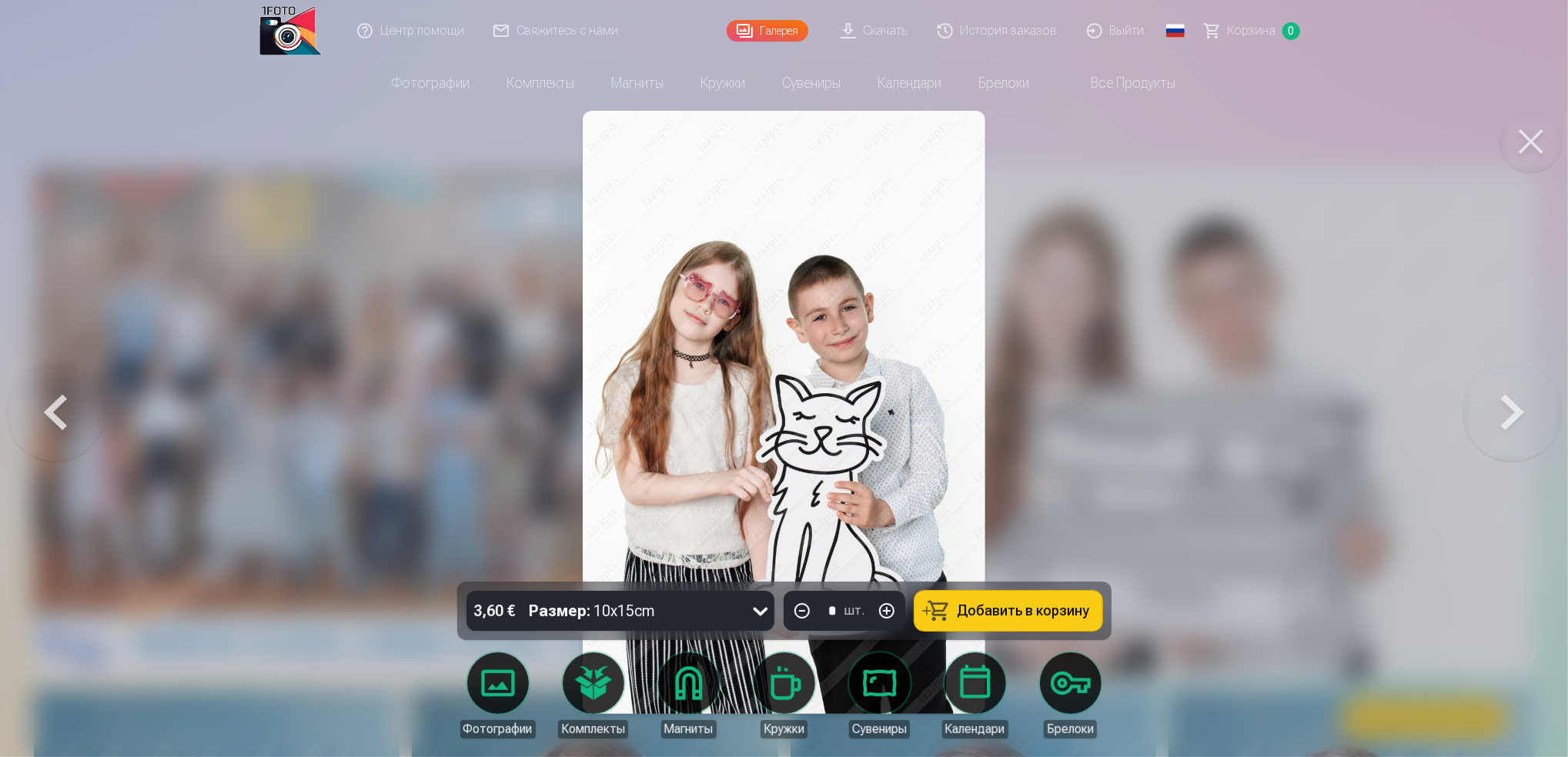
click at [1507, 433] on button at bounding box center [1513, 413] width 99 height 308
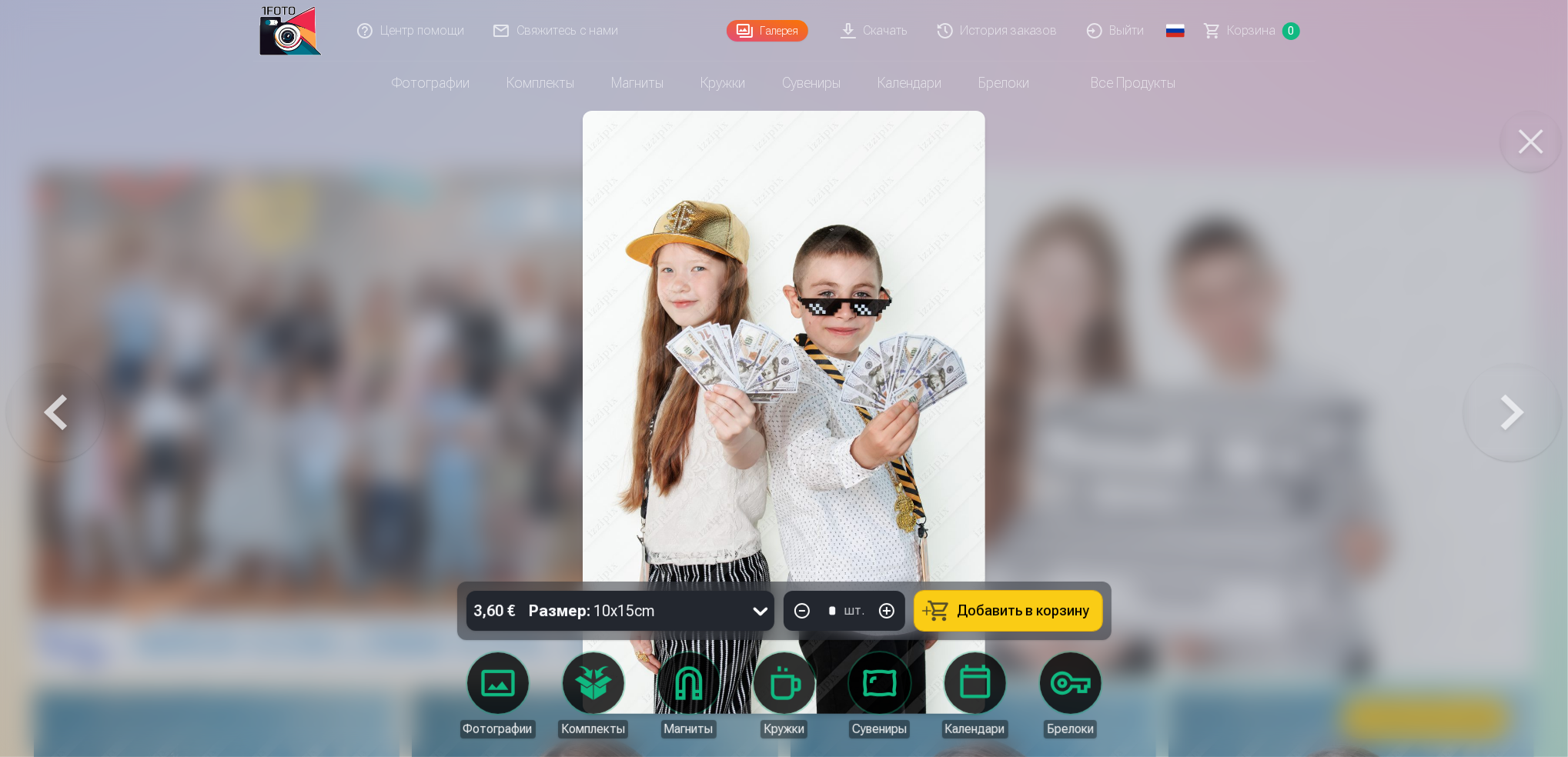
click at [1500, 427] on button at bounding box center [1513, 413] width 99 height 308
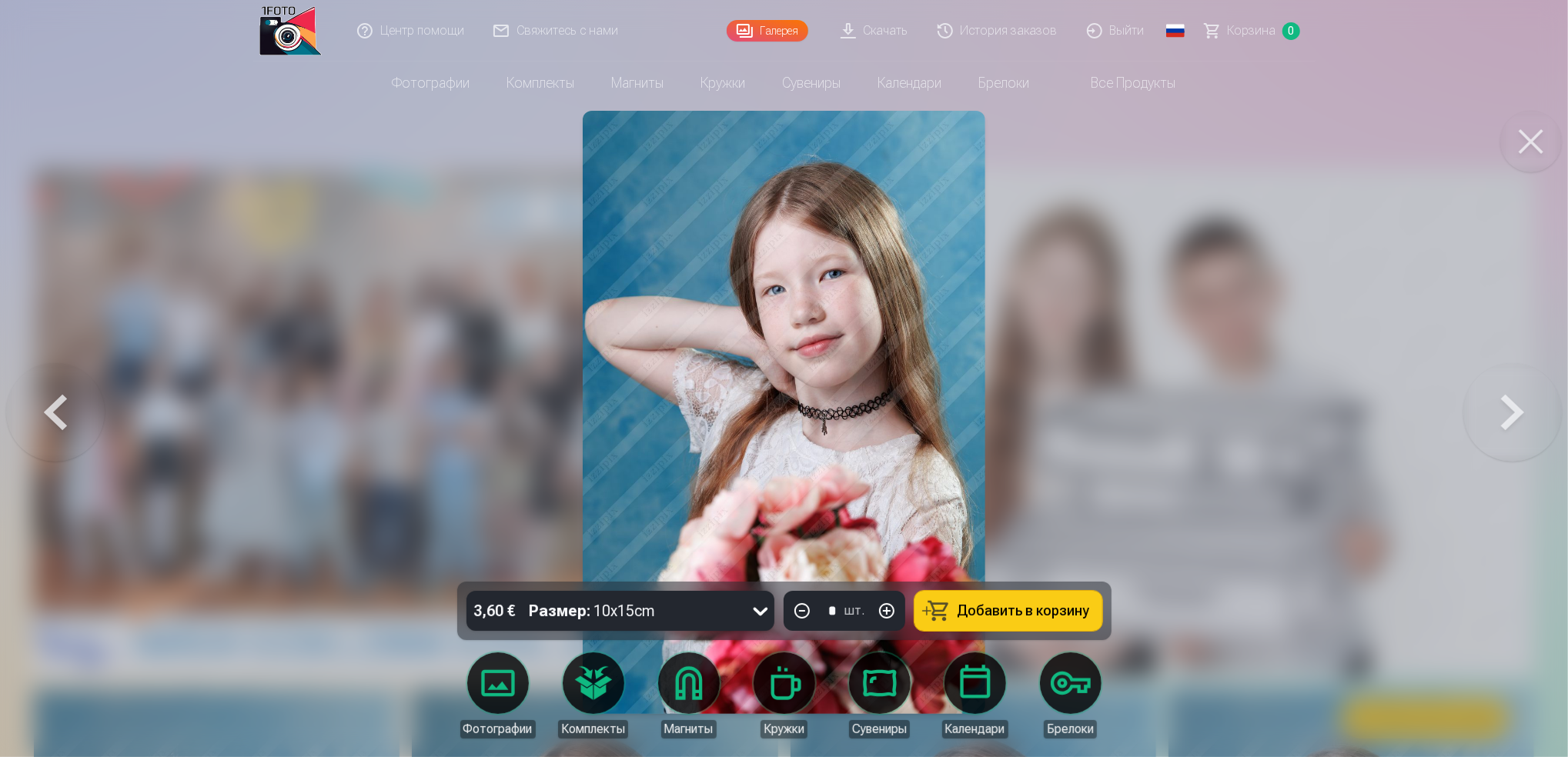
click at [1500, 427] on button at bounding box center [1513, 413] width 99 height 308
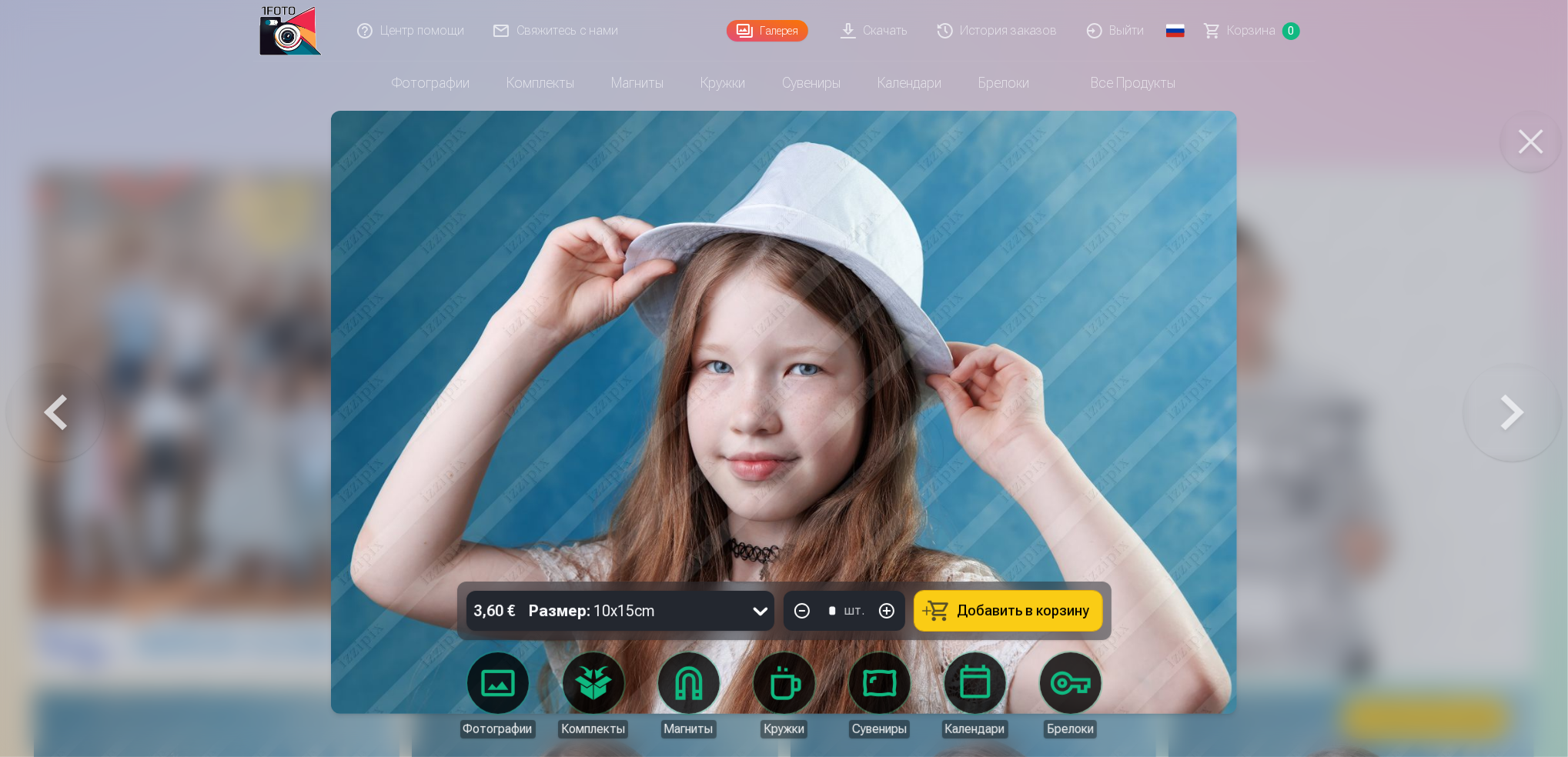
click at [1500, 427] on button at bounding box center [1513, 413] width 99 height 308
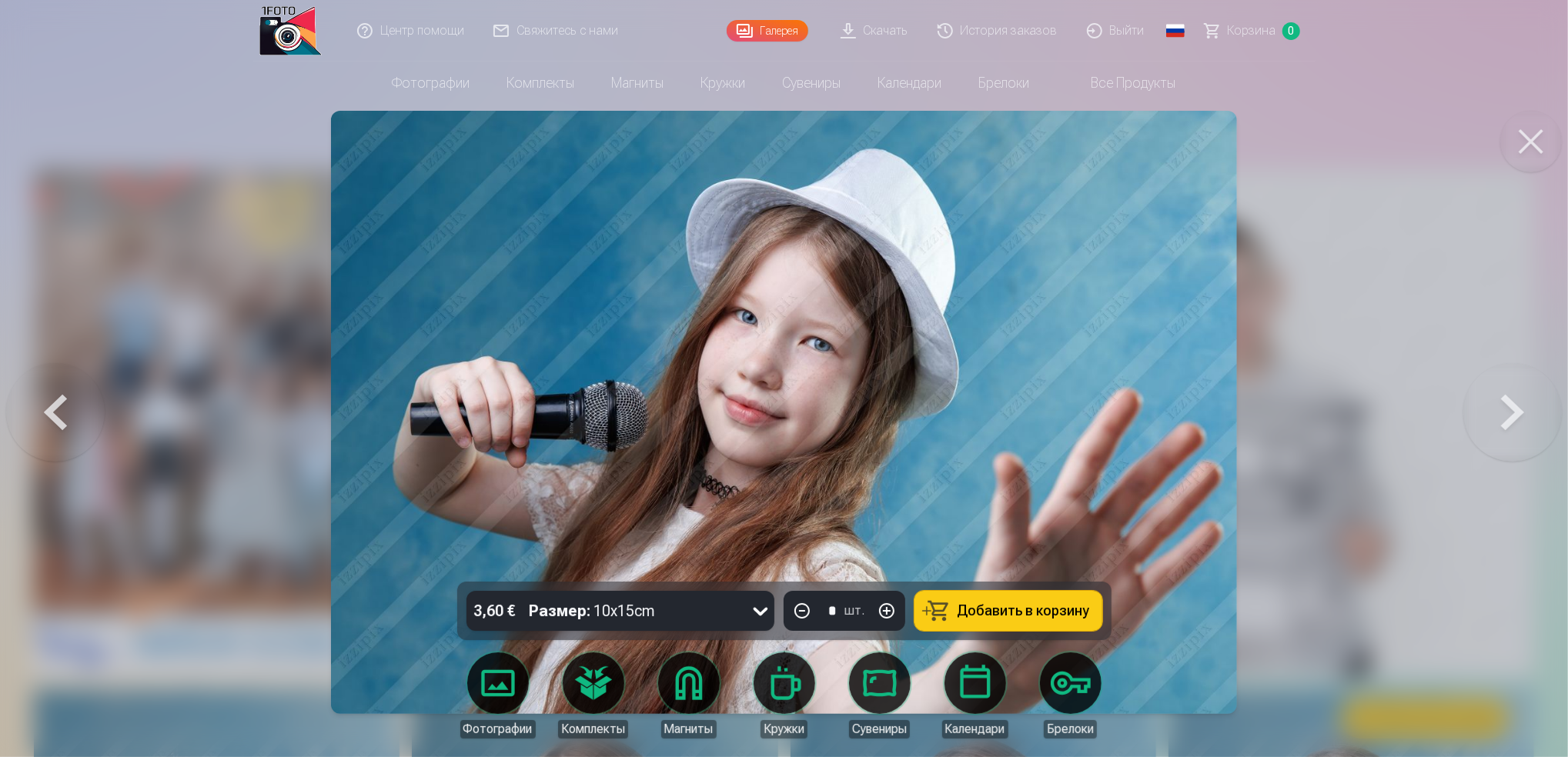
drag, startPoint x: 1535, startPoint y: 409, endPoint x: 1533, endPoint y: 439, distance: 30.1
click at [1533, 439] on button at bounding box center [1513, 413] width 99 height 308
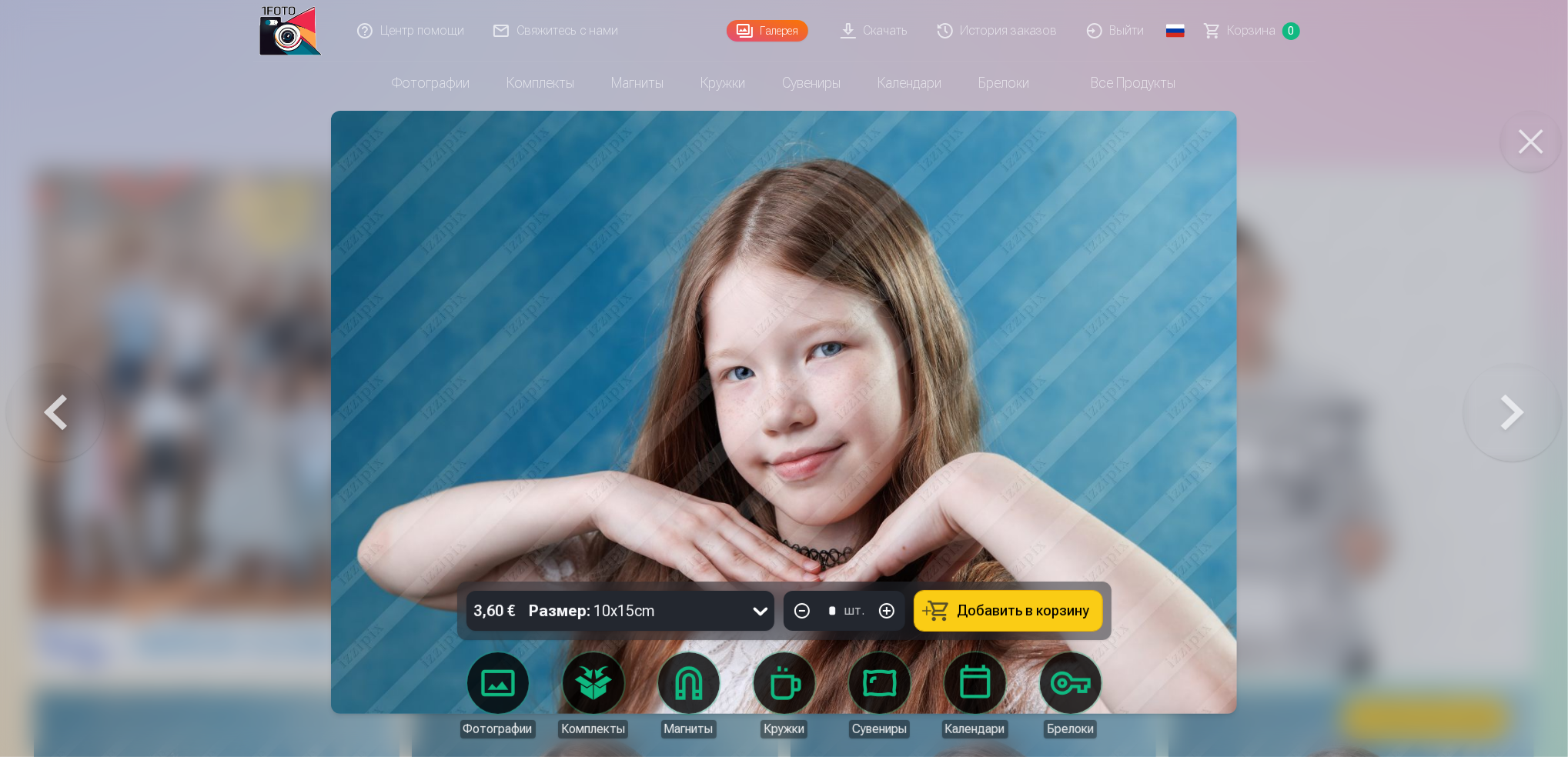
click at [1527, 427] on button at bounding box center [1513, 413] width 99 height 308
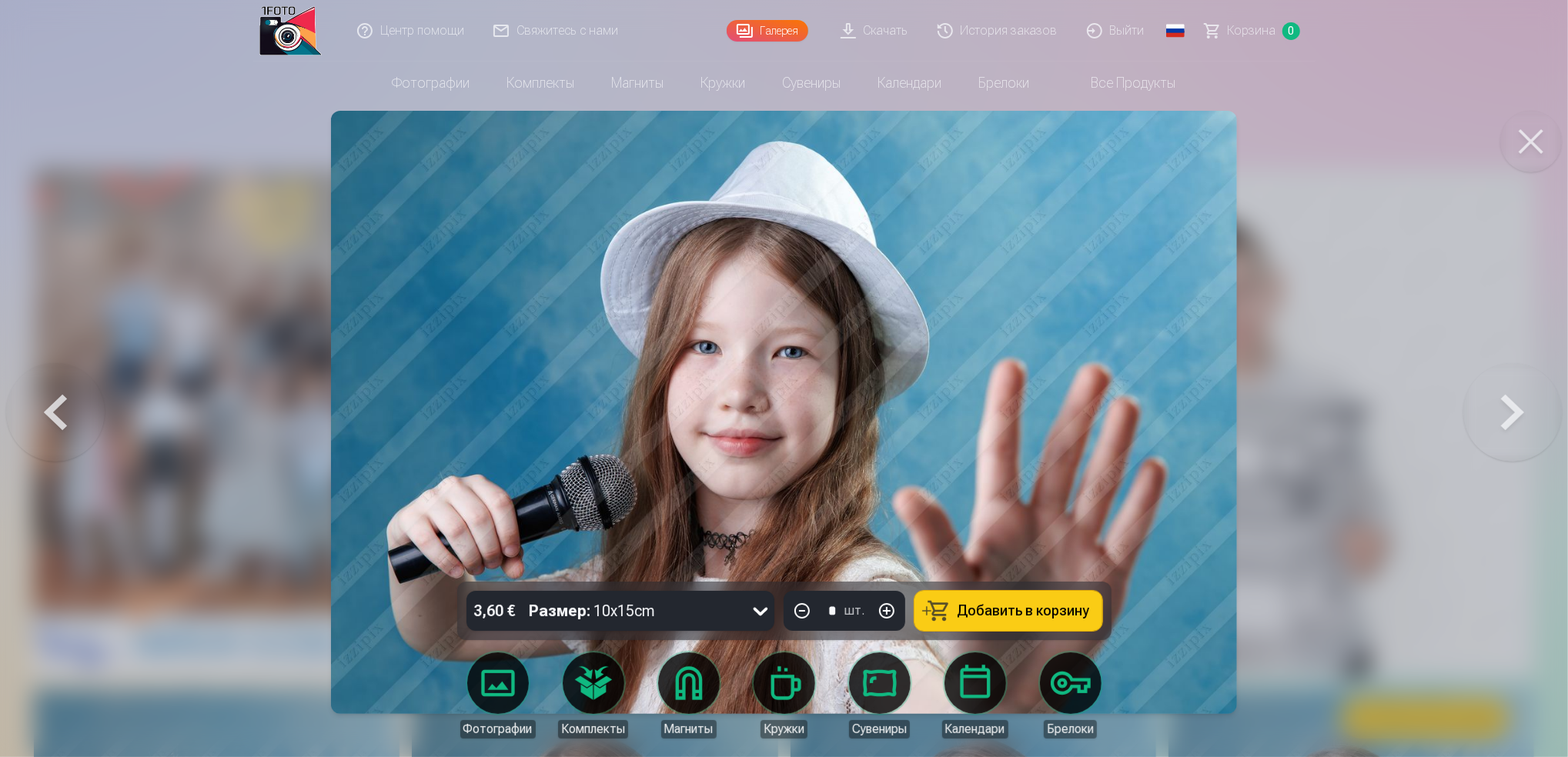
click at [1532, 398] on button at bounding box center [1513, 413] width 99 height 308
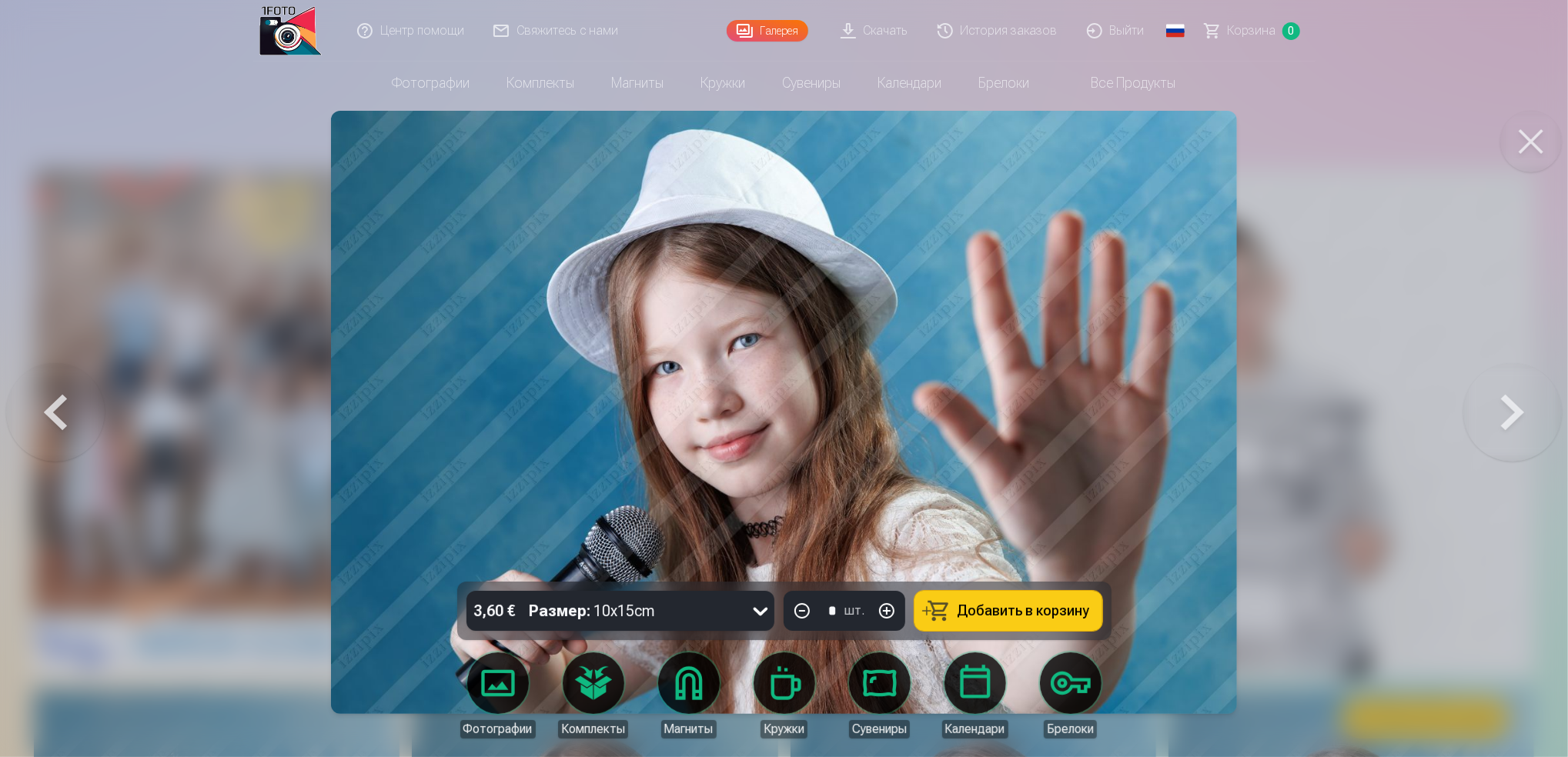
click at [1521, 435] on button at bounding box center [1513, 413] width 99 height 308
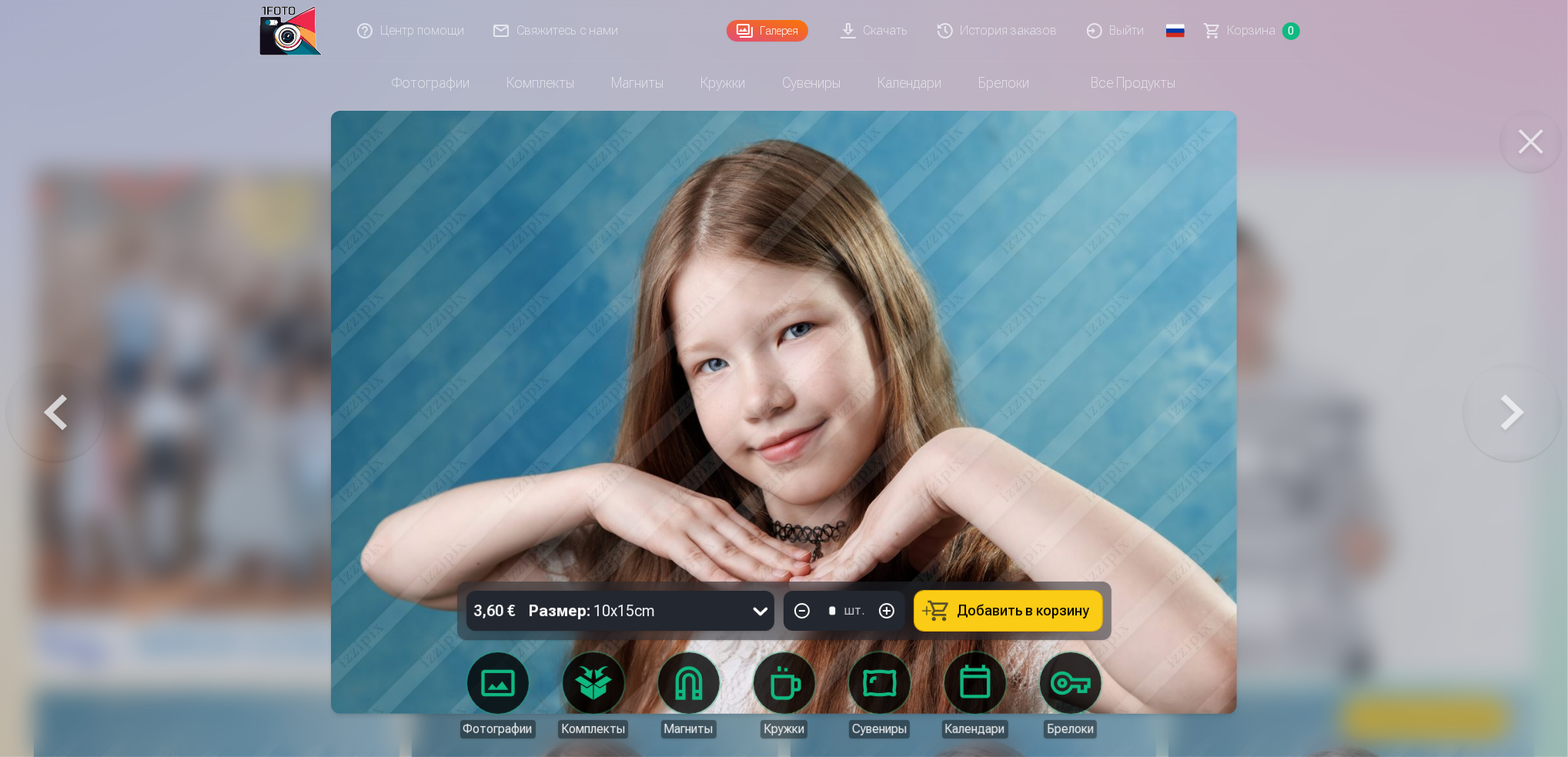
click at [1521, 435] on button at bounding box center [1513, 413] width 99 height 308
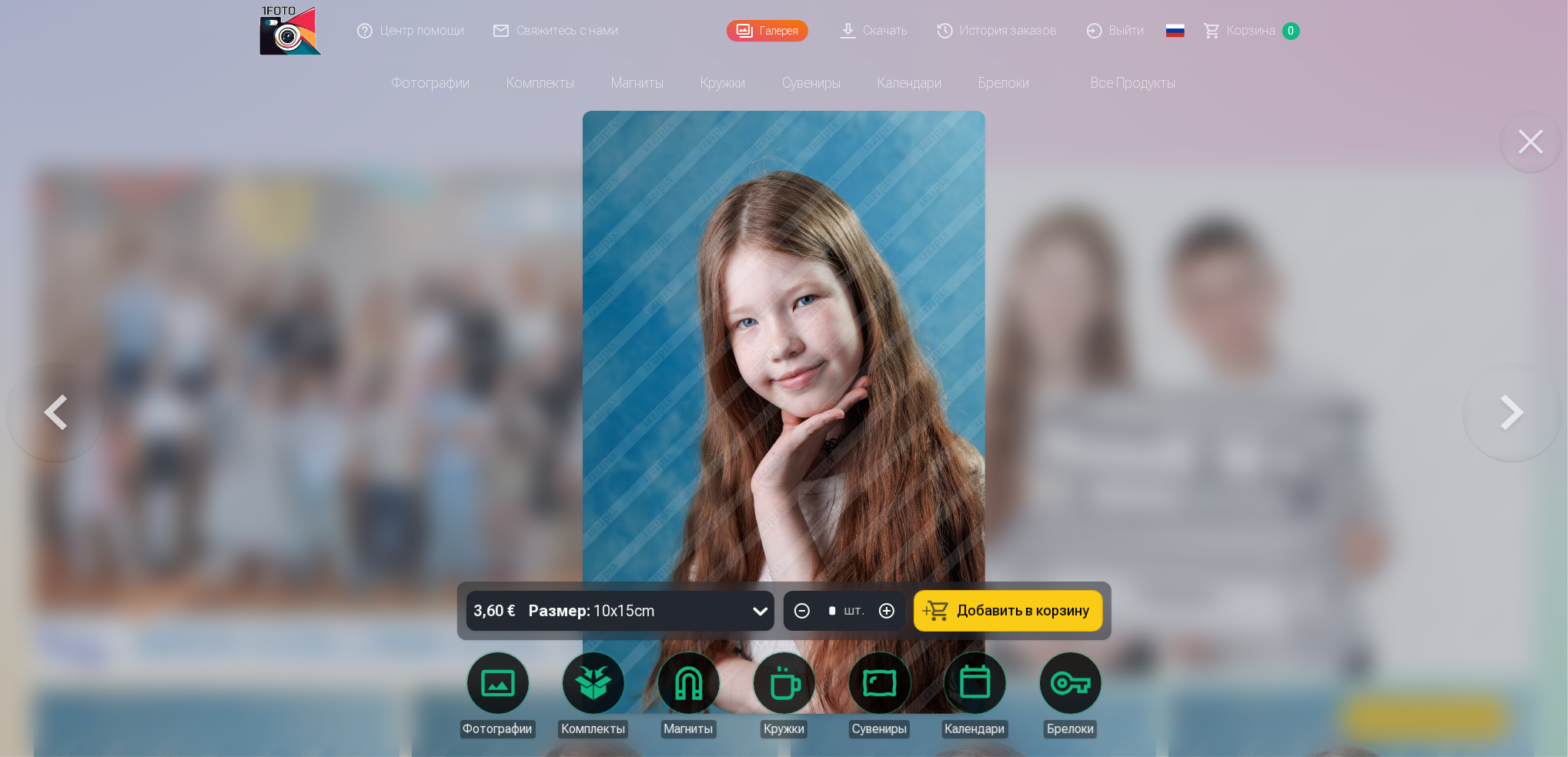
click at [1526, 437] on button at bounding box center [1513, 413] width 99 height 308
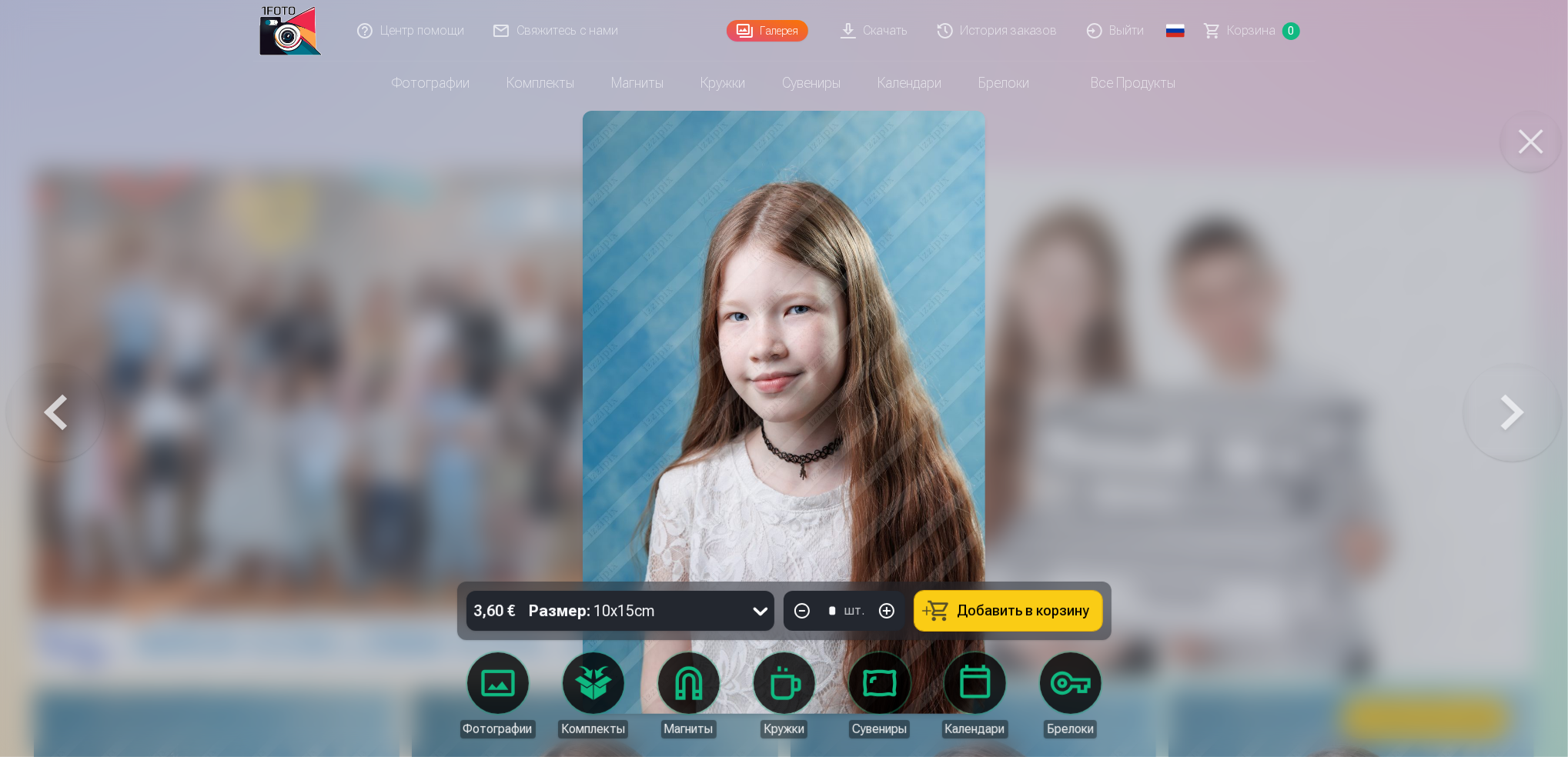
click at [1507, 406] on button at bounding box center [1513, 413] width 99 height 308
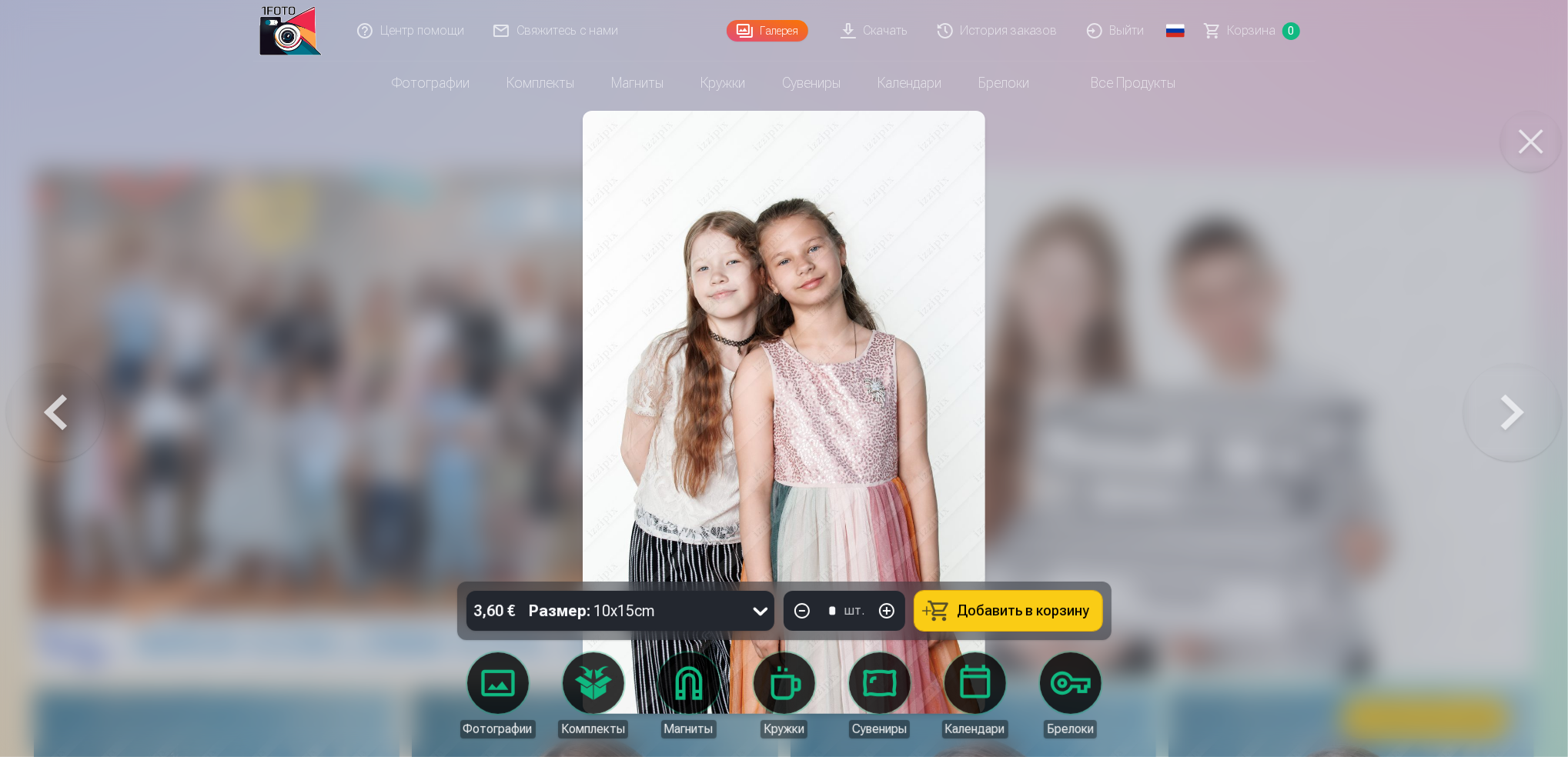
click at [1534, 375] on button at bounding box center [1513, 413] width 99 height 308
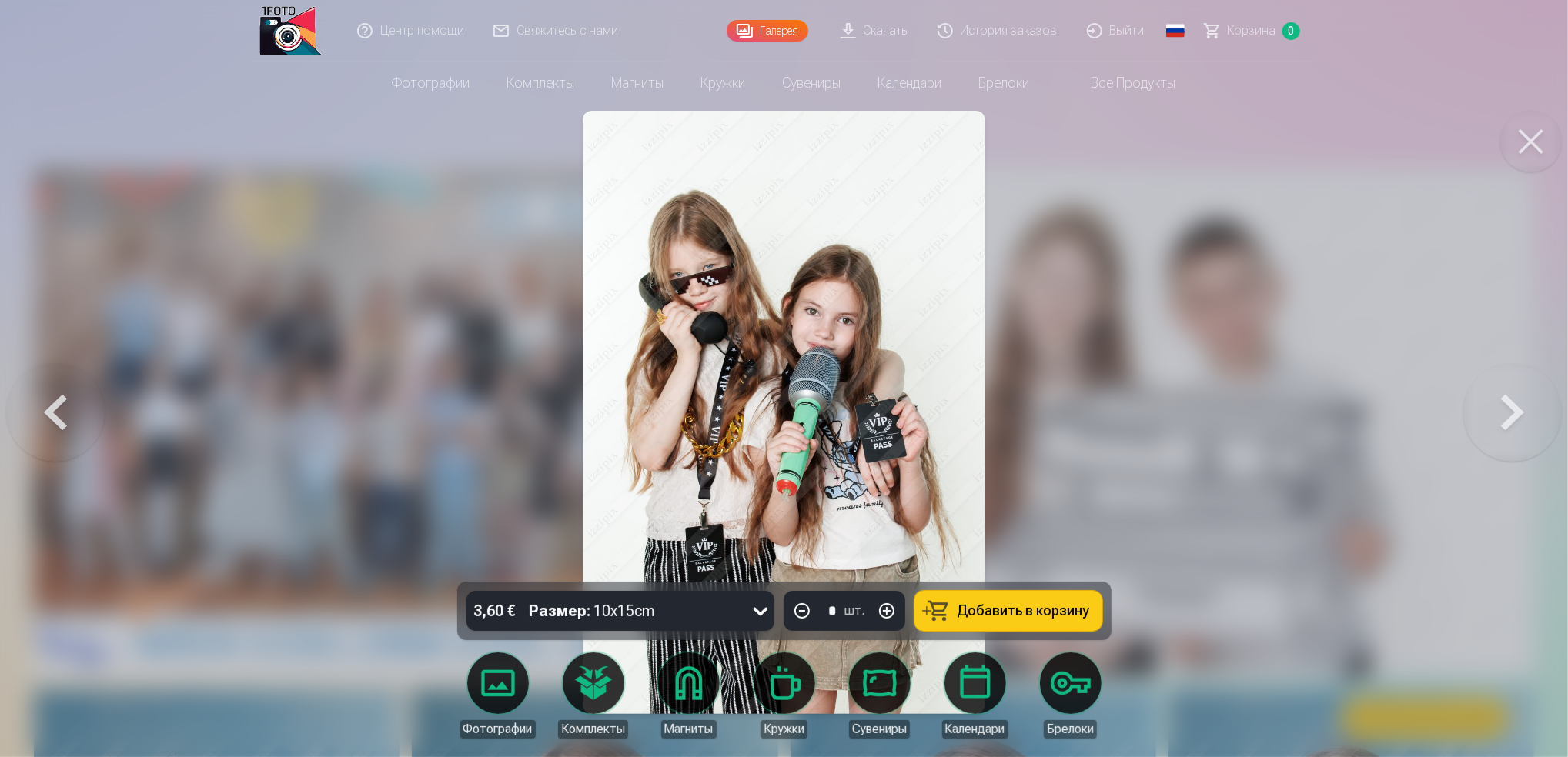
click at [1534, 375] on button at bounding box center [1513, 413] width 99 height 308
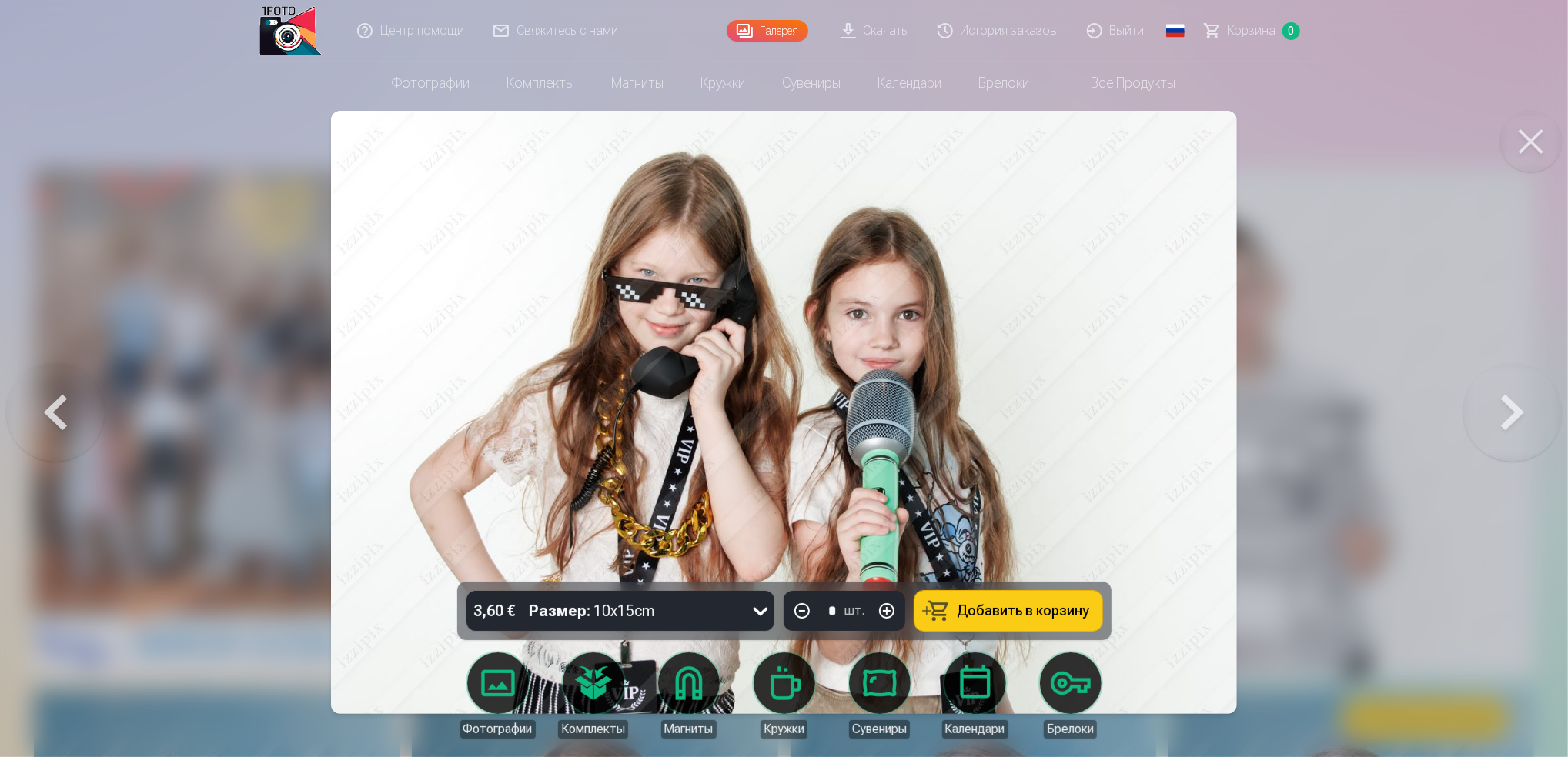
click at [1534, 375] on button at bounding box center [1513, 413] width 99 height 308
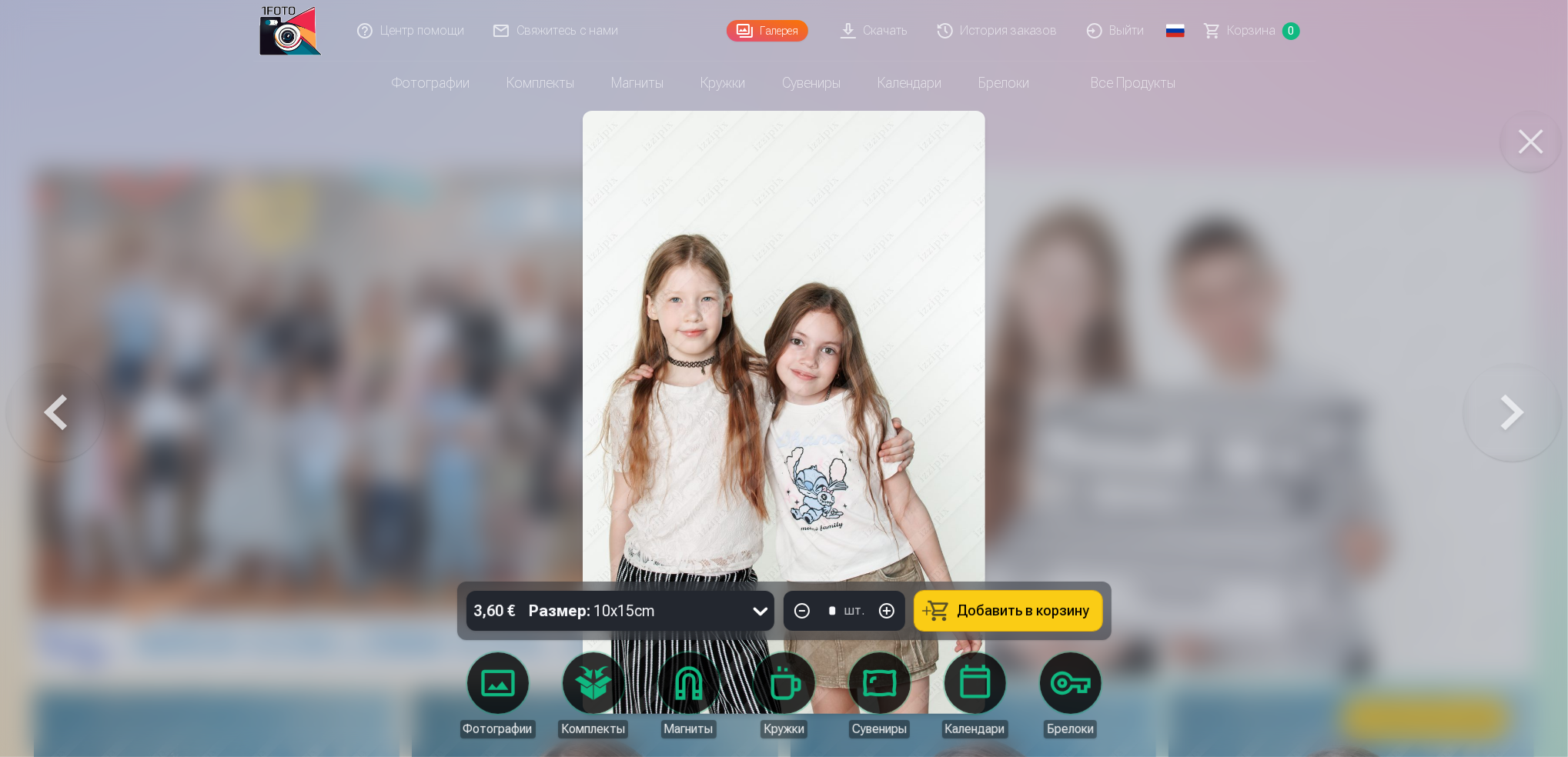
click at [1534, 375] on button at bounding box center [1513, 413] width 99 height 308
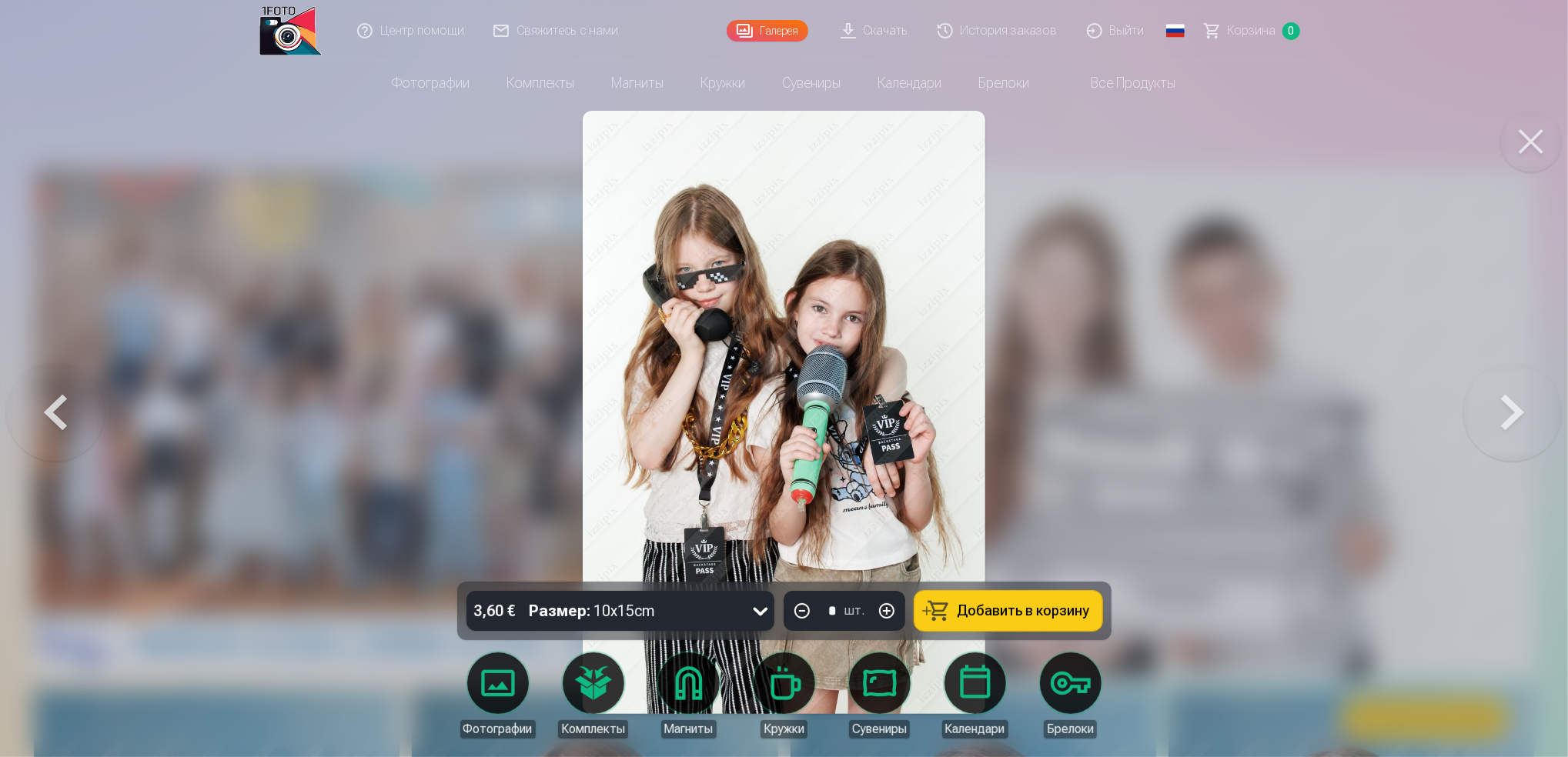
click at [1534, 375] on button at bounding box center [1513, 413] width 99 height 308
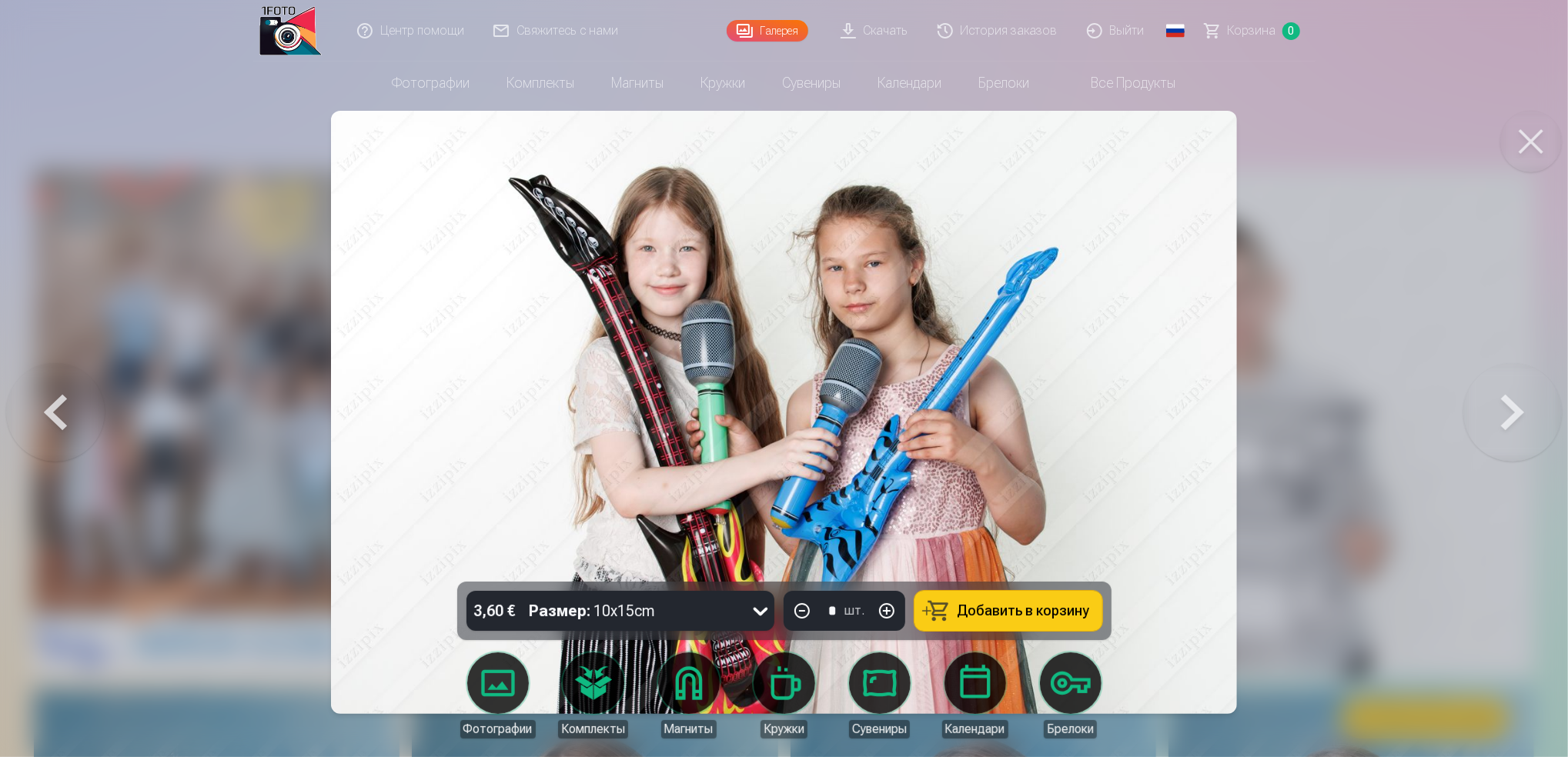
click at [1534, 375] on button at bounding box center [1513, 413] width 99 height 308
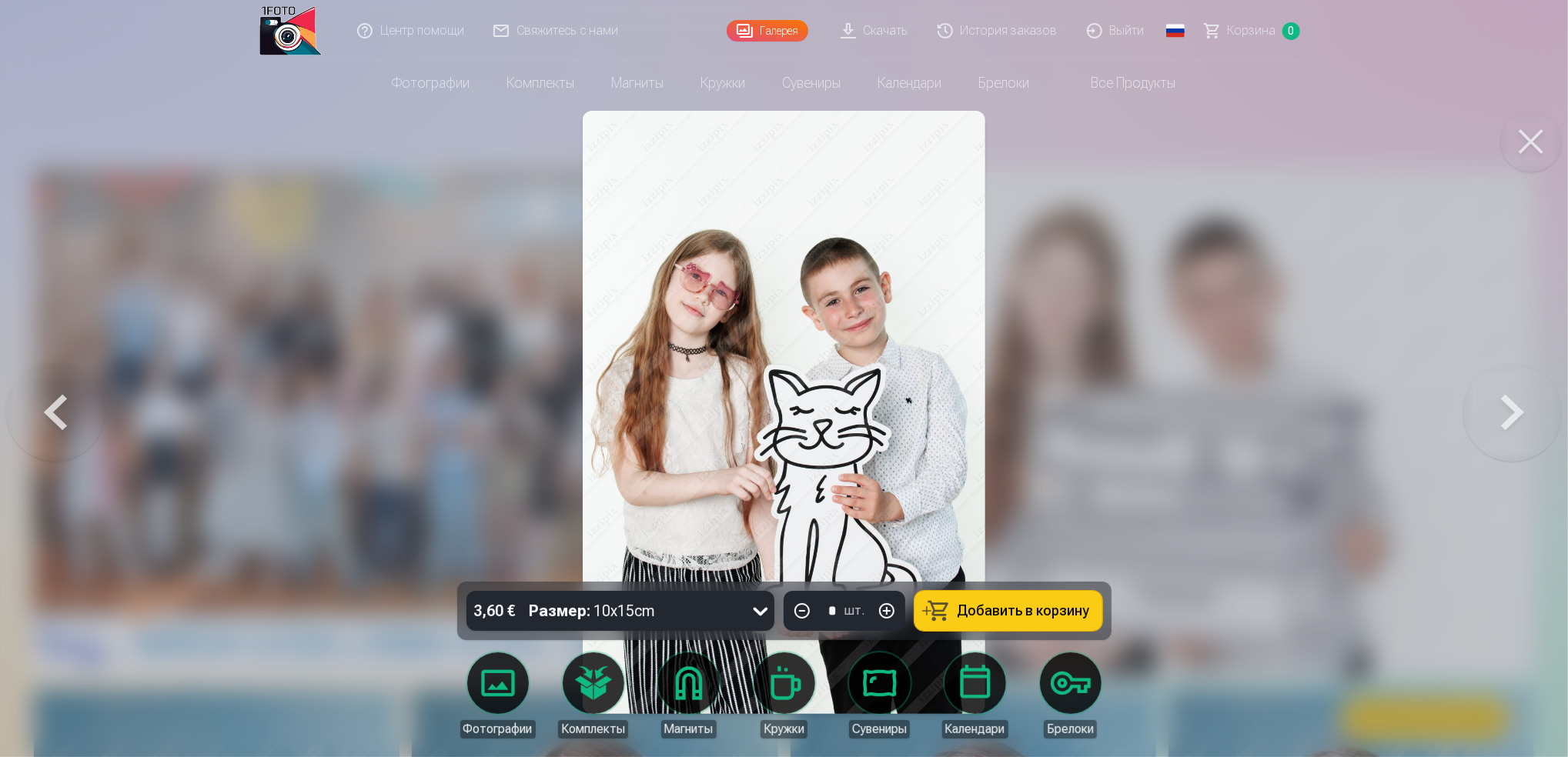
click at [1534, 375] on button at bounding box center [1513, 413] width 99 height 308
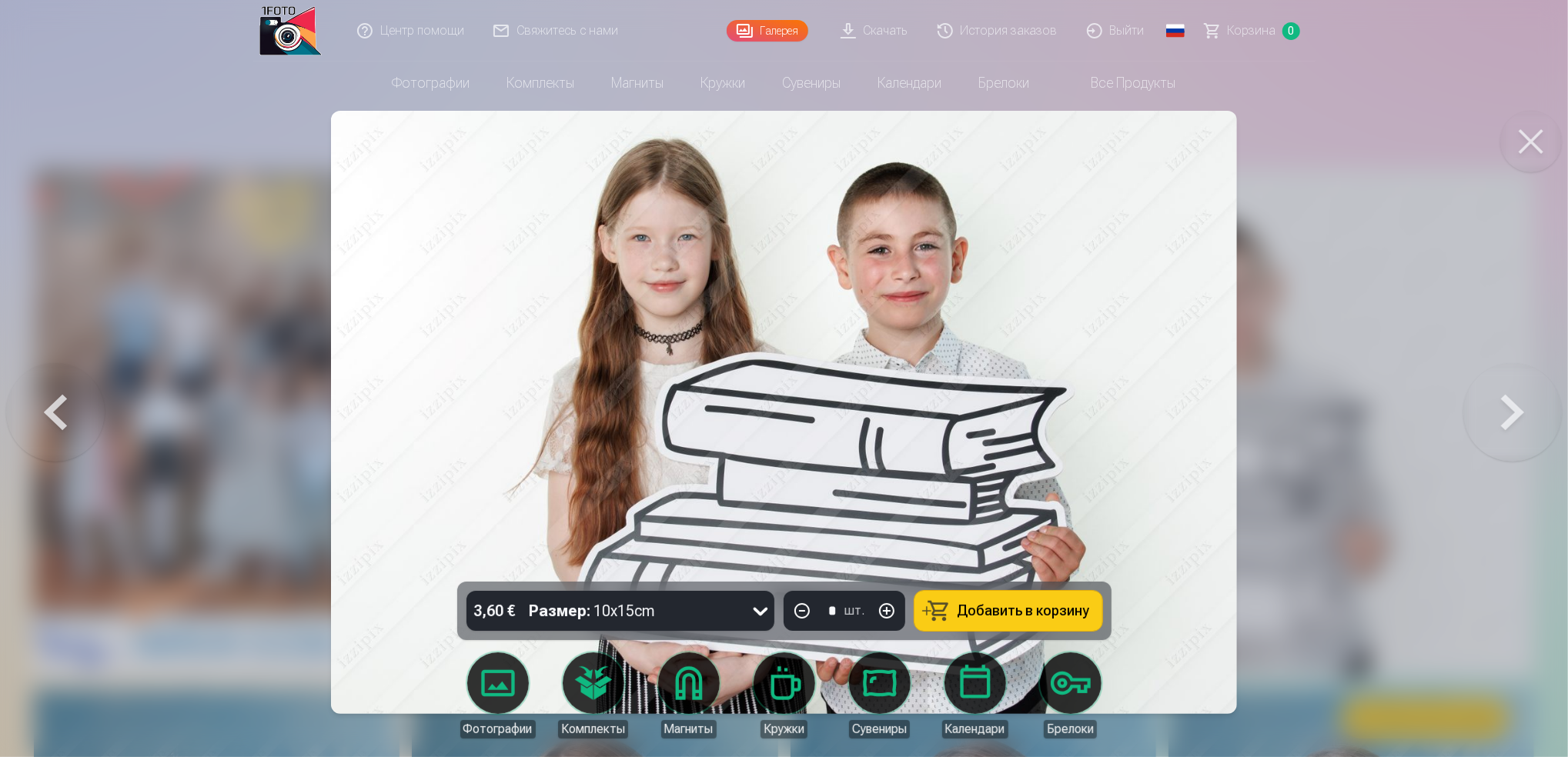
click at [1534, 375] on button at bounding box center [1513, 413] width 99 height 308
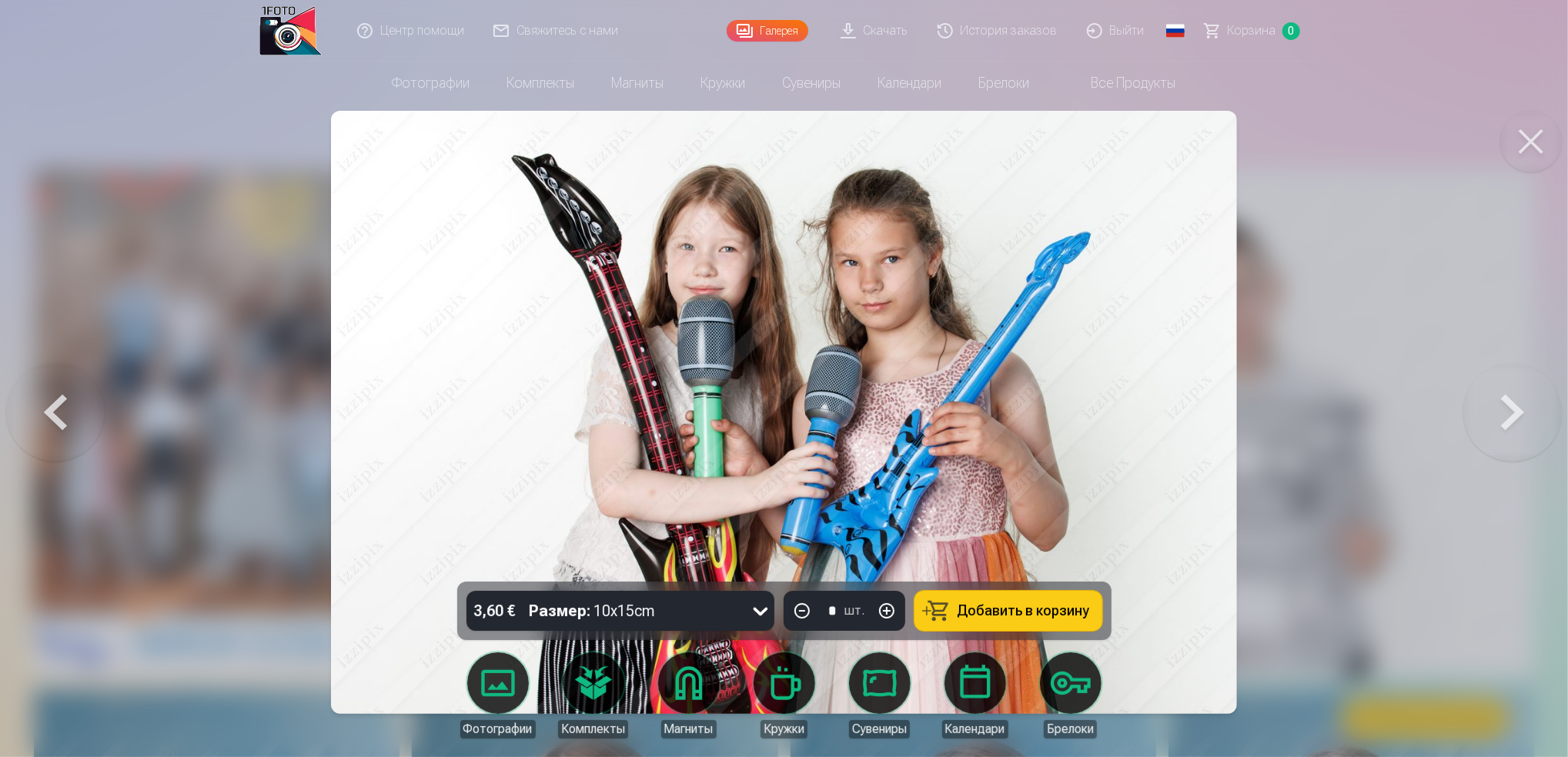
click at [1534, 375] on button at bounding box center [1513, 413] width 99 height 308
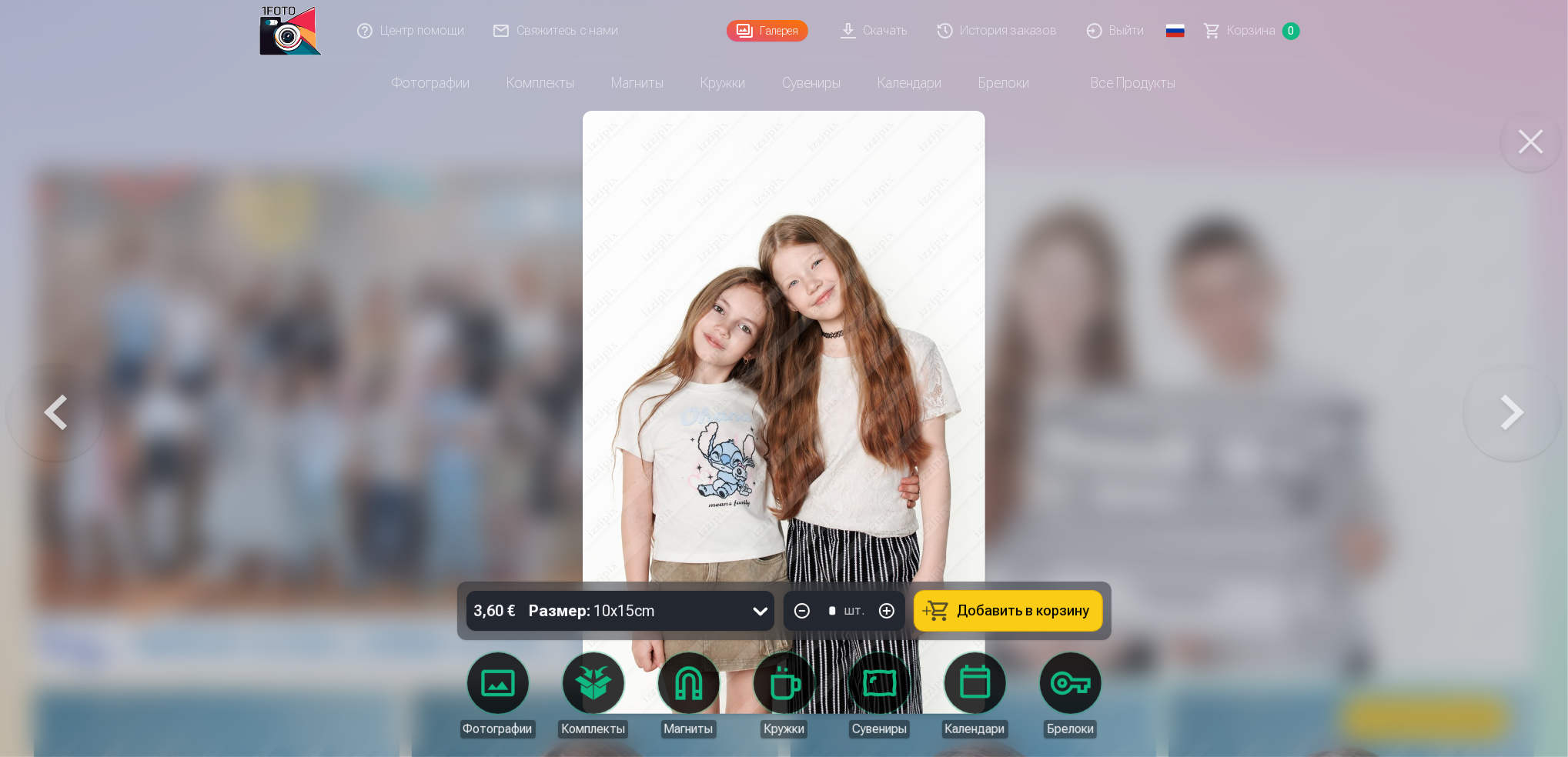
click at [1534, 375] on button at bounding box center [1513, 413] width 99 height 308
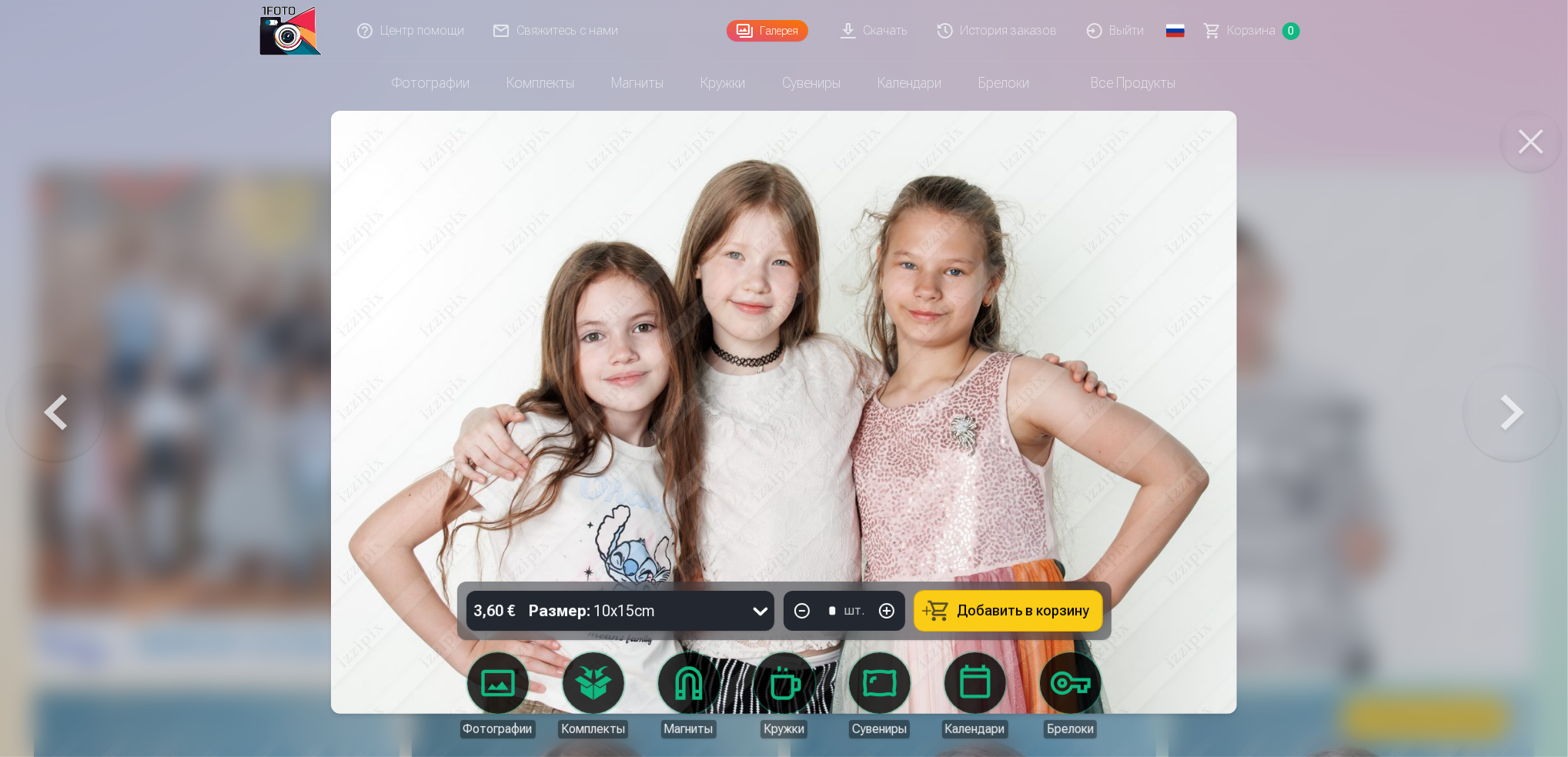
click at [1534, 375] on button at bounding box center [1513, 413] width 99 height 308
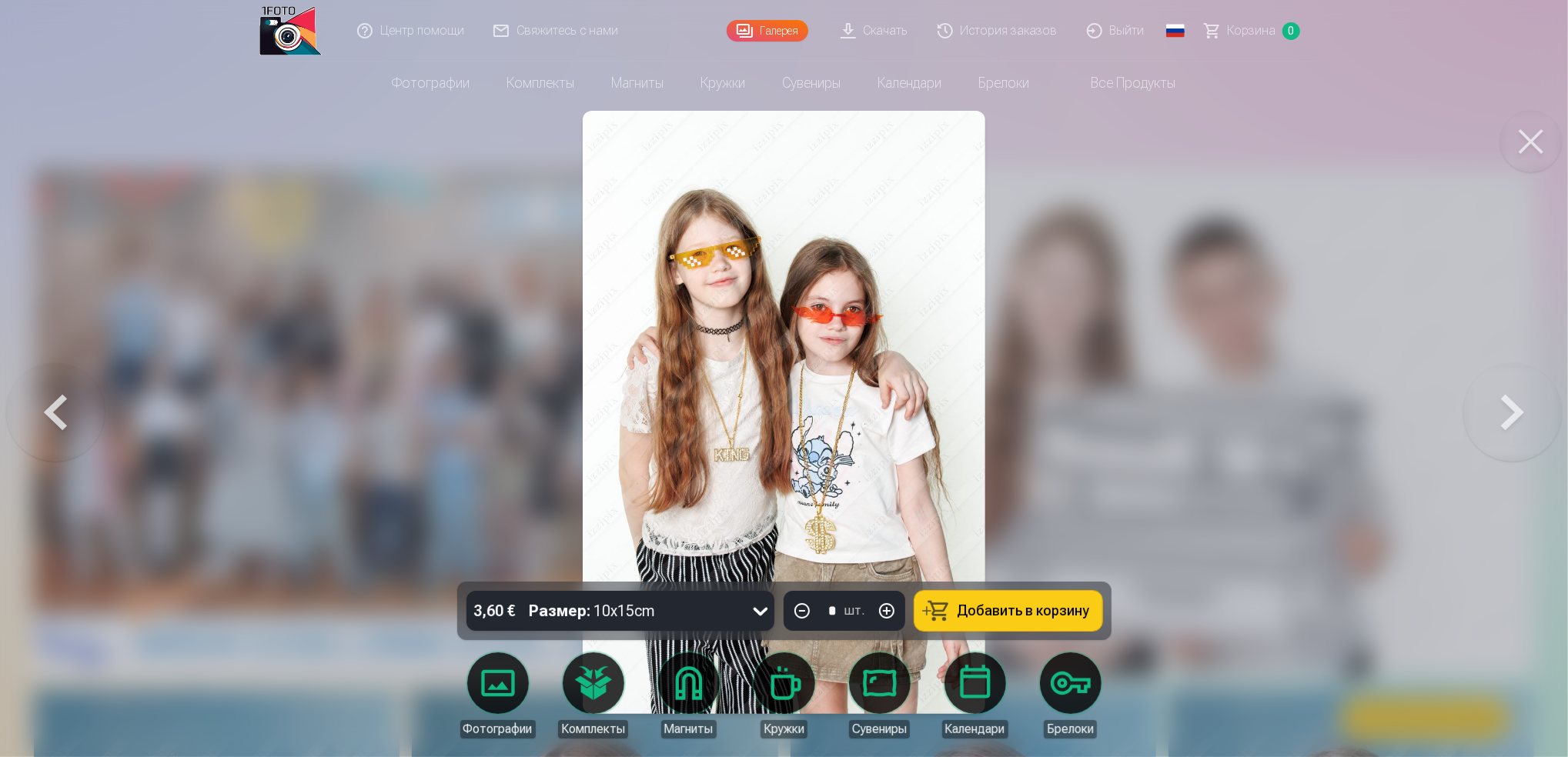
click at [1534, 375] on button at bounding box center [1513, 413] width 99 height 308
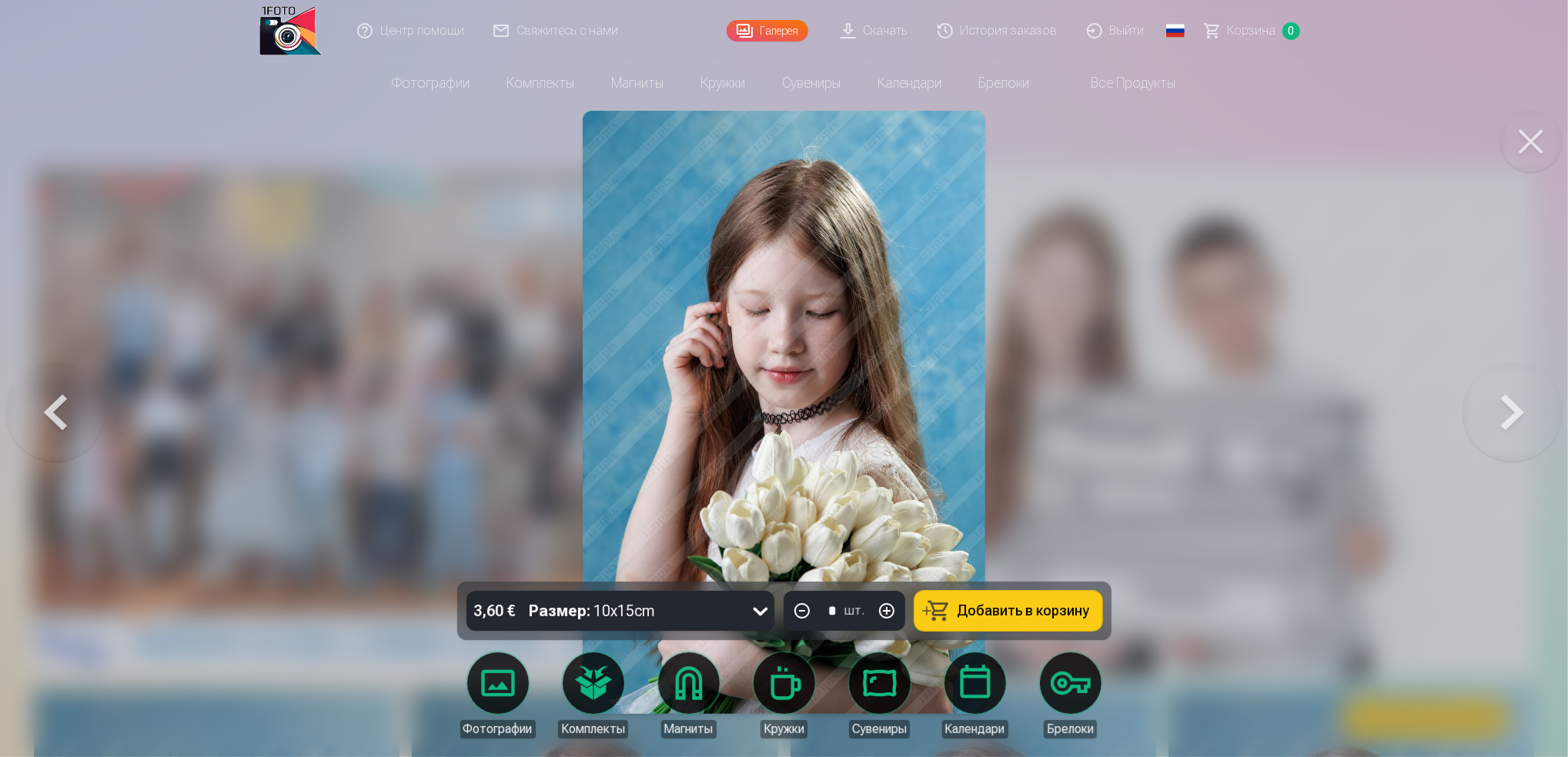
click at [1534, 375] on button at bounding box center [1513, 413] width 99 height 308
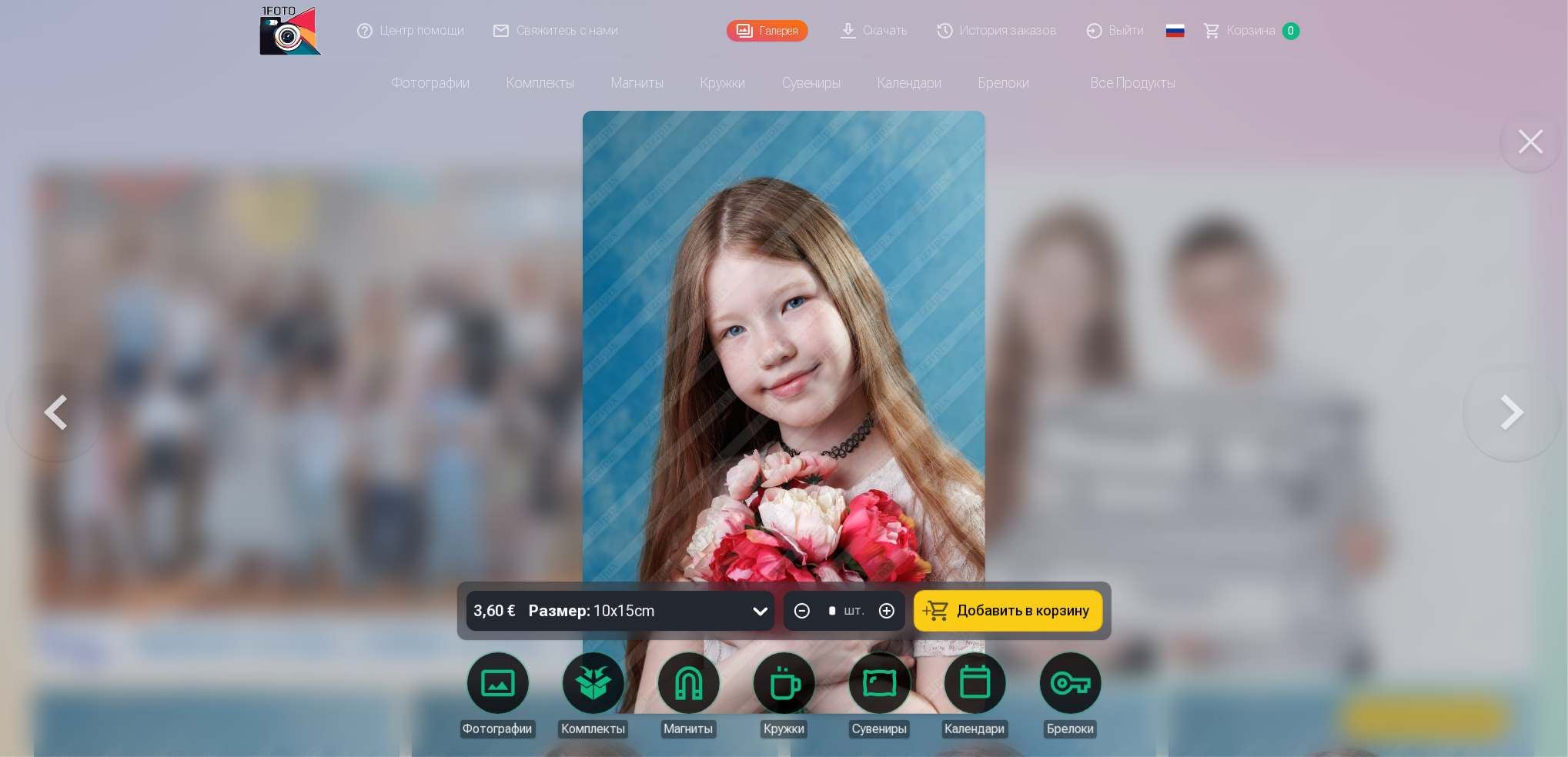
click at [1534, 375] on button at bounding box center [1513, 413] width 99 height 308
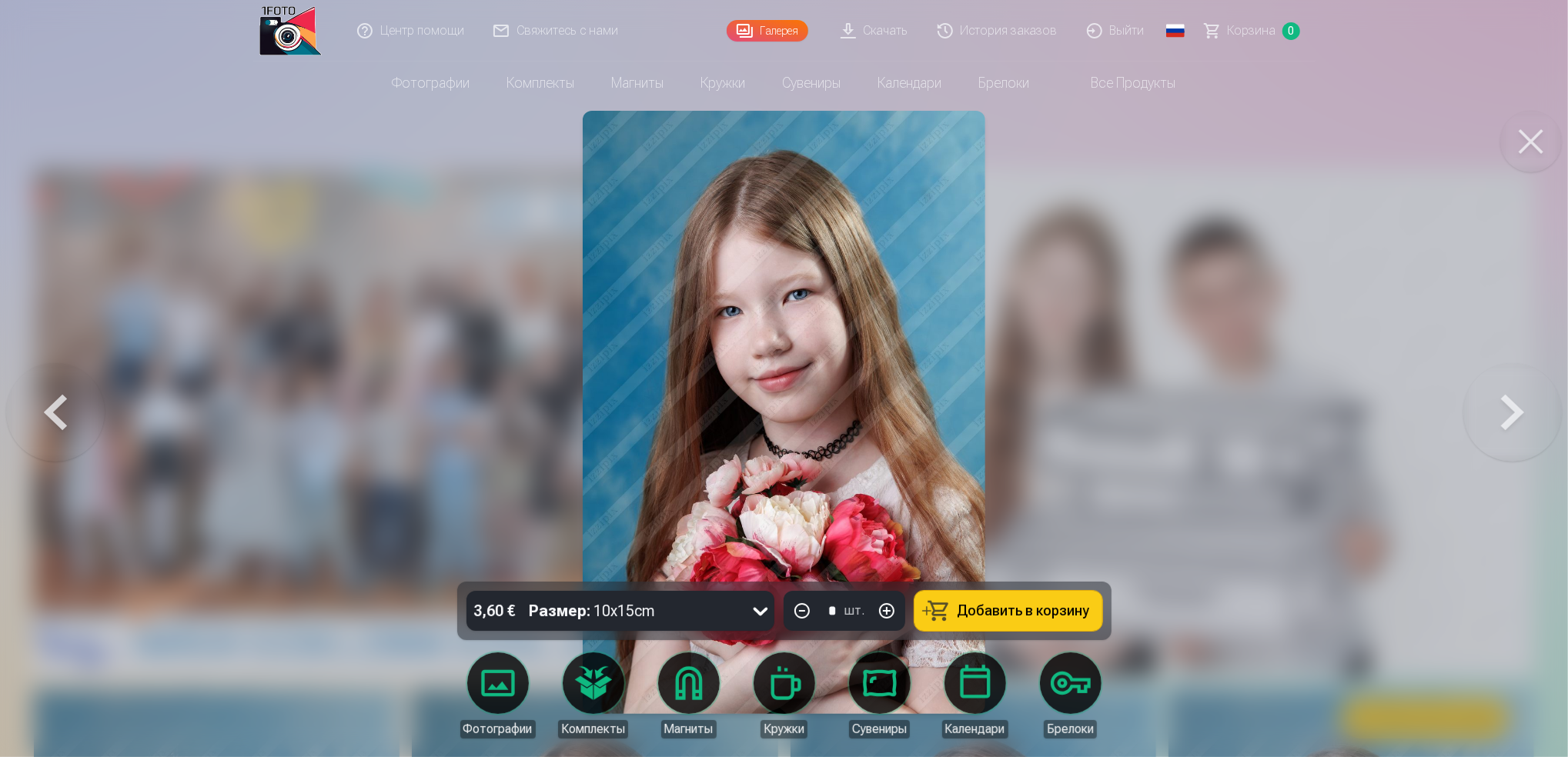
click at [1534, 375] on button at bounding box center [1513, 413] width 99 height 308
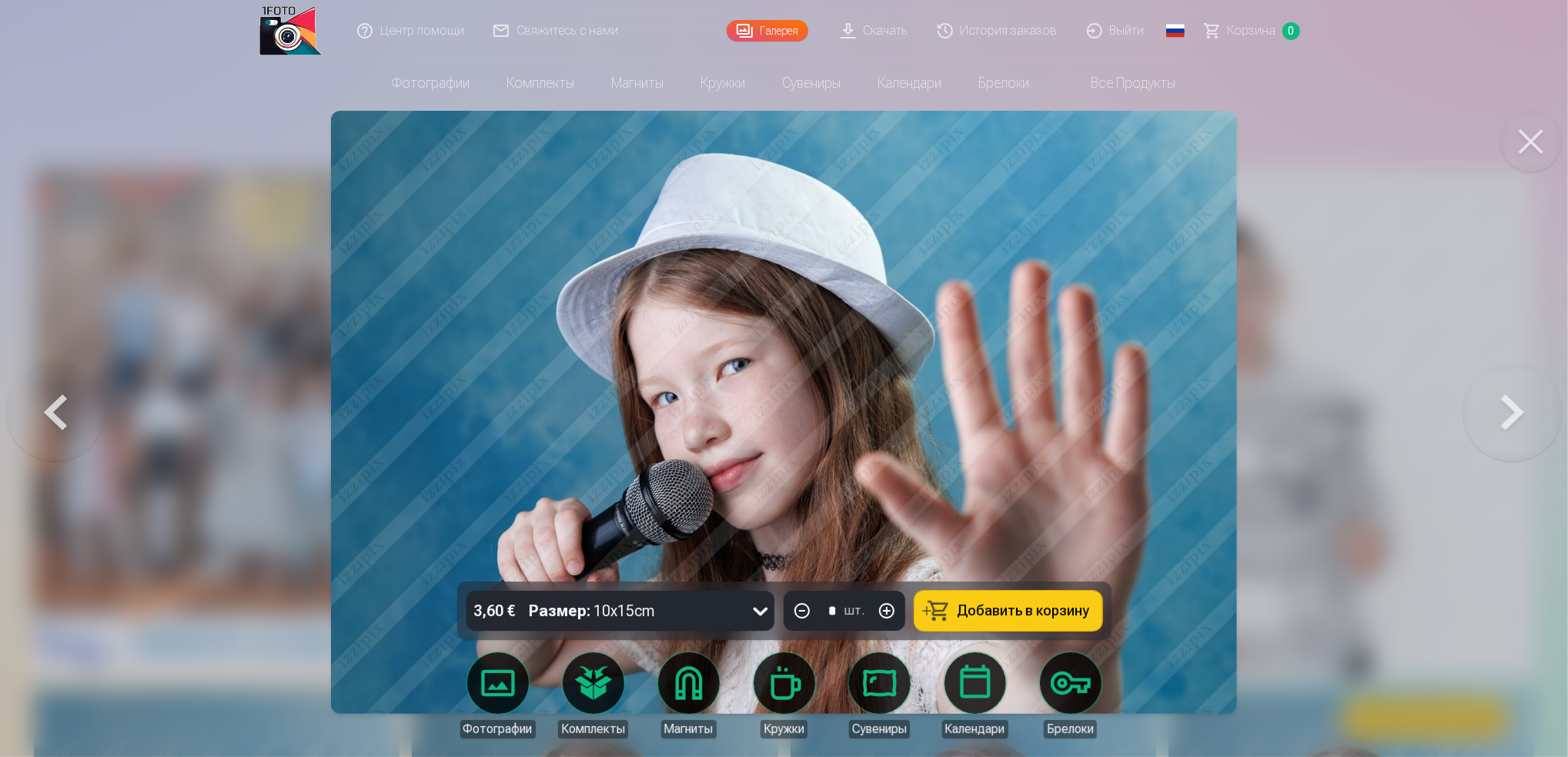
click at [1534, 375] on button at bounding box center [1513, 413] width 99 height 308
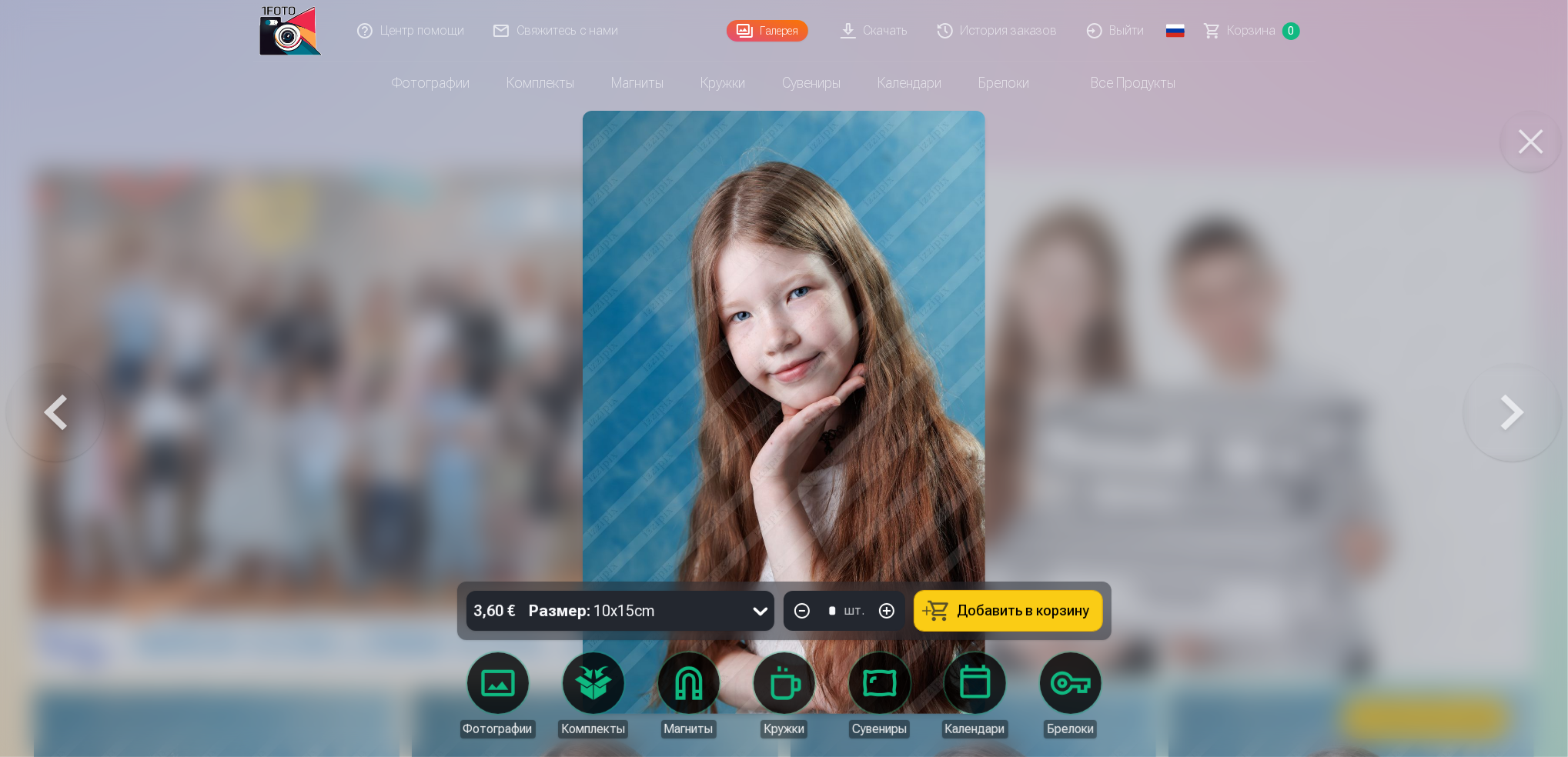
click at [1534, 375] on button at bounding box center [1513, 413] width 99 height 308
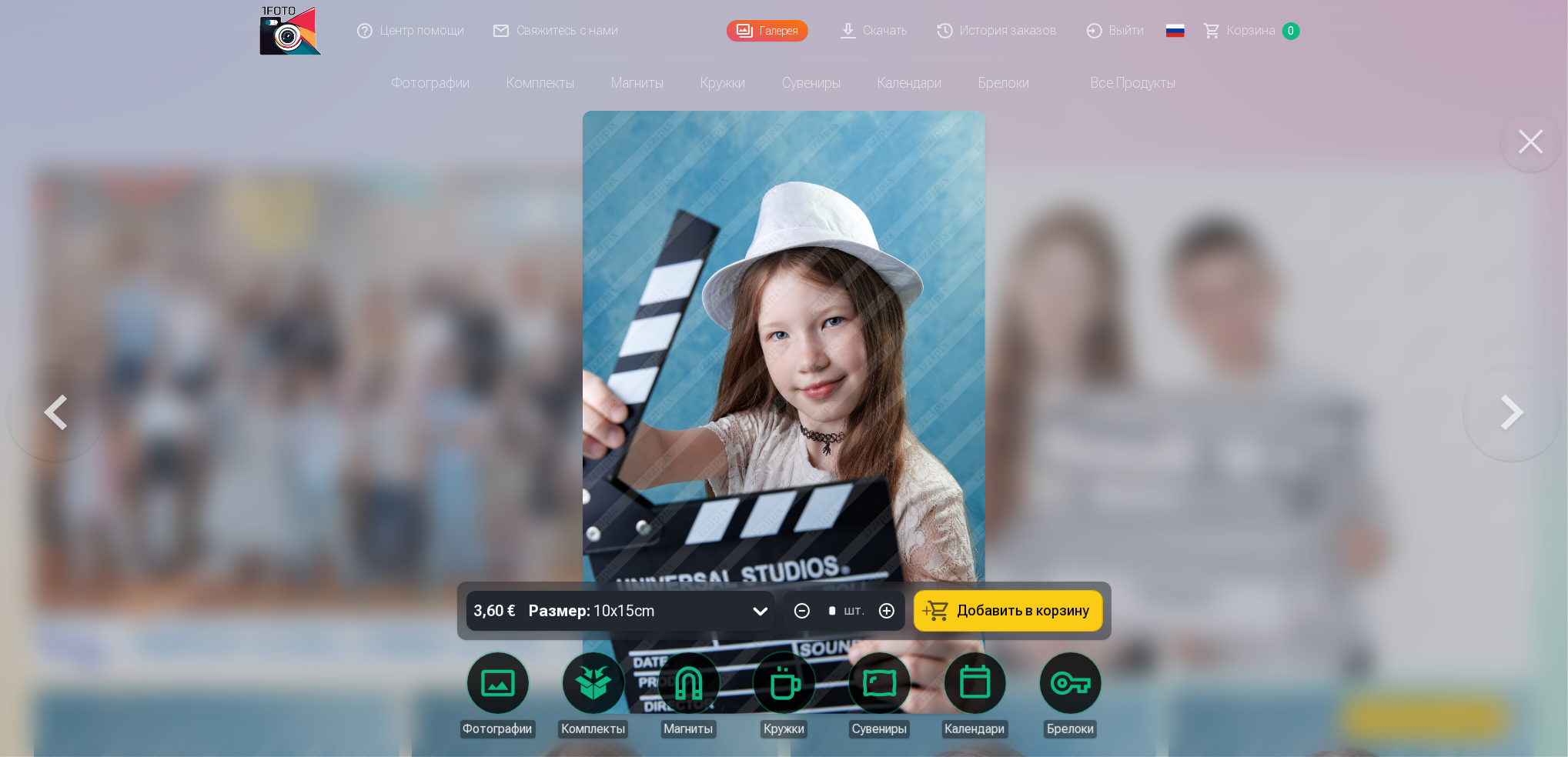
click at [1534, 375] on button at bounding box center [1513, 413] width 99 height 308
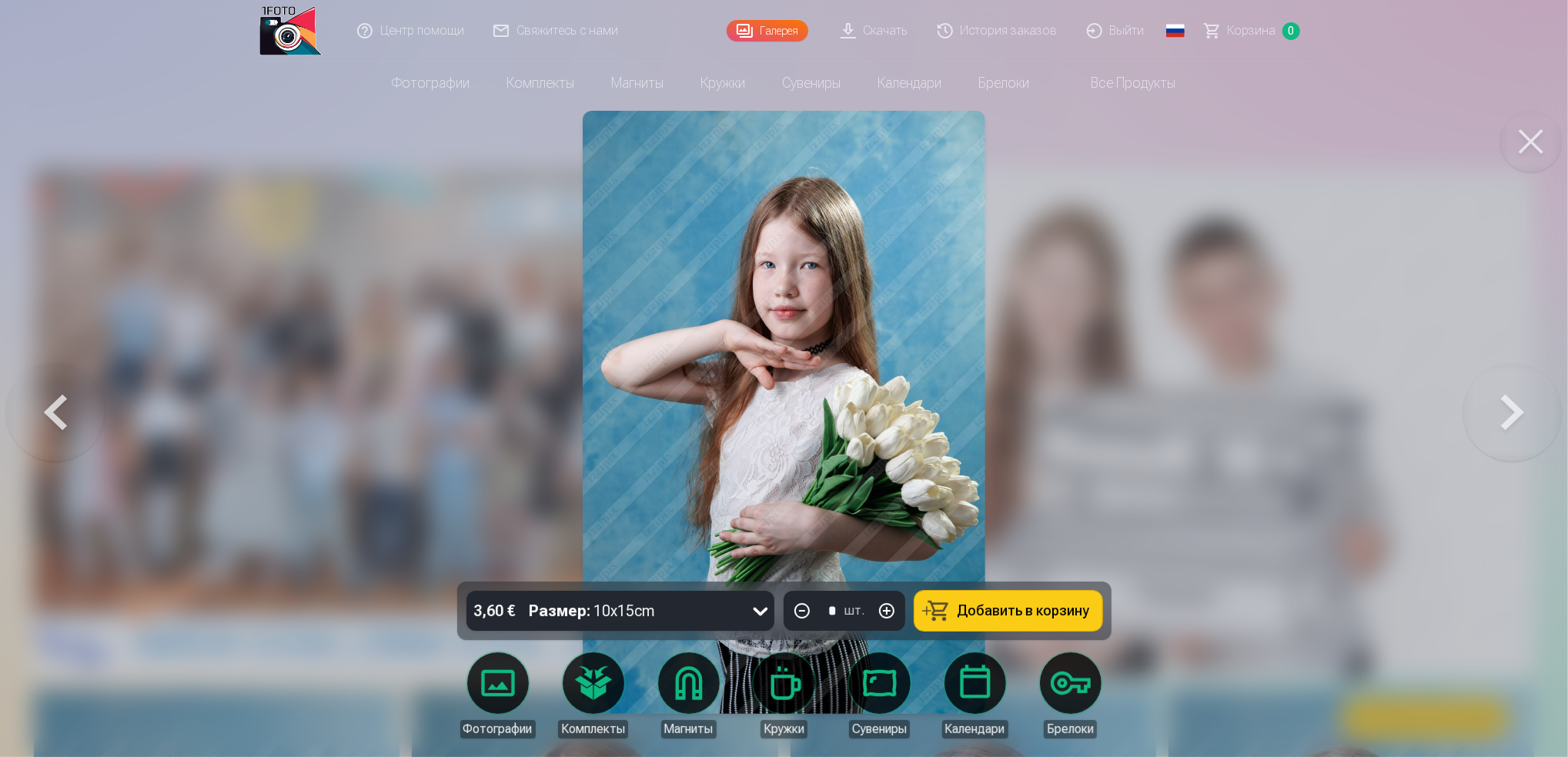
click at [1534, 375] on button at bounding box center [1513, 413] width 99 height 308
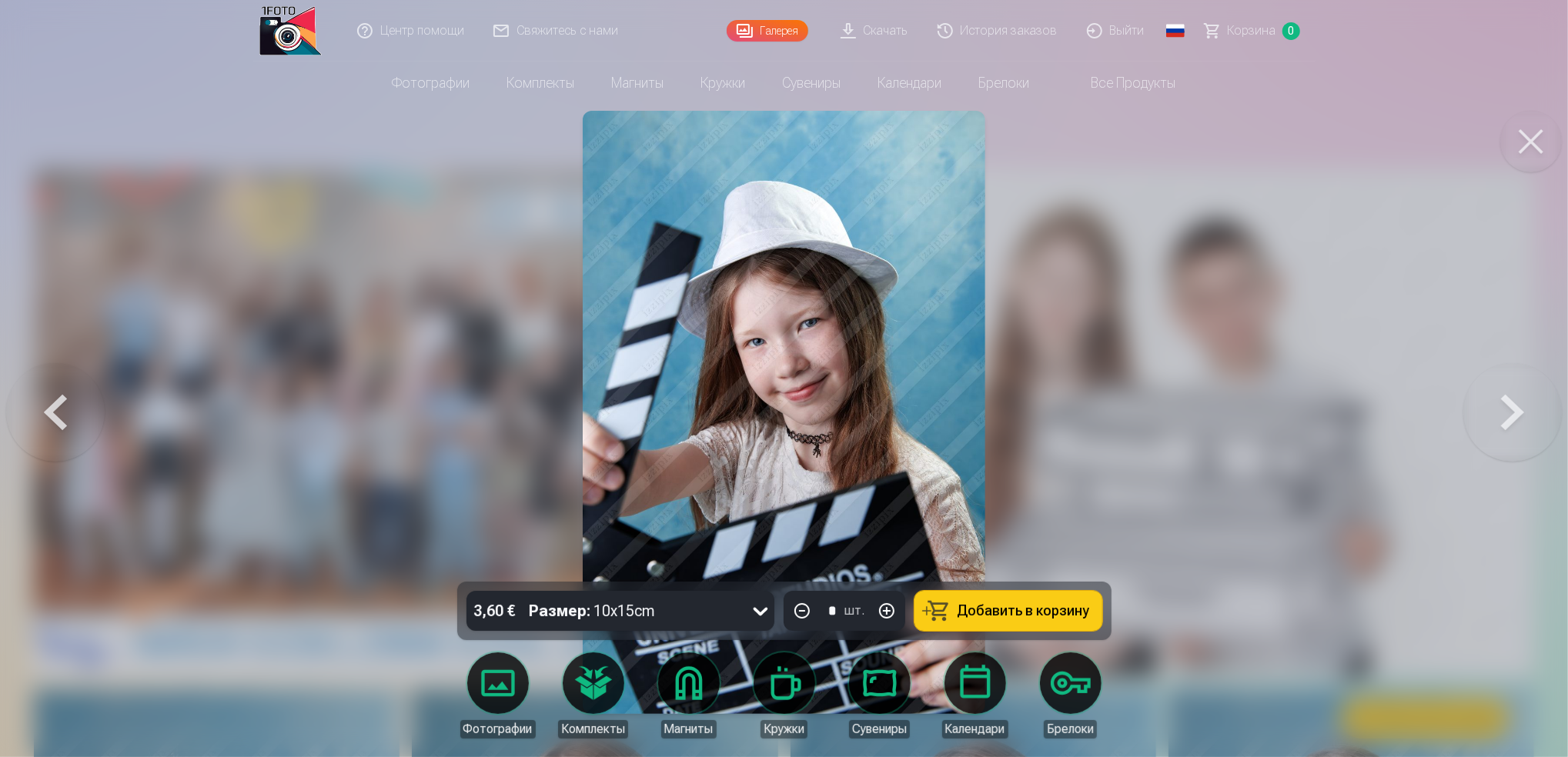
click at [1541, 147] on button at bounding box center [1531, 141] width 62 height 62
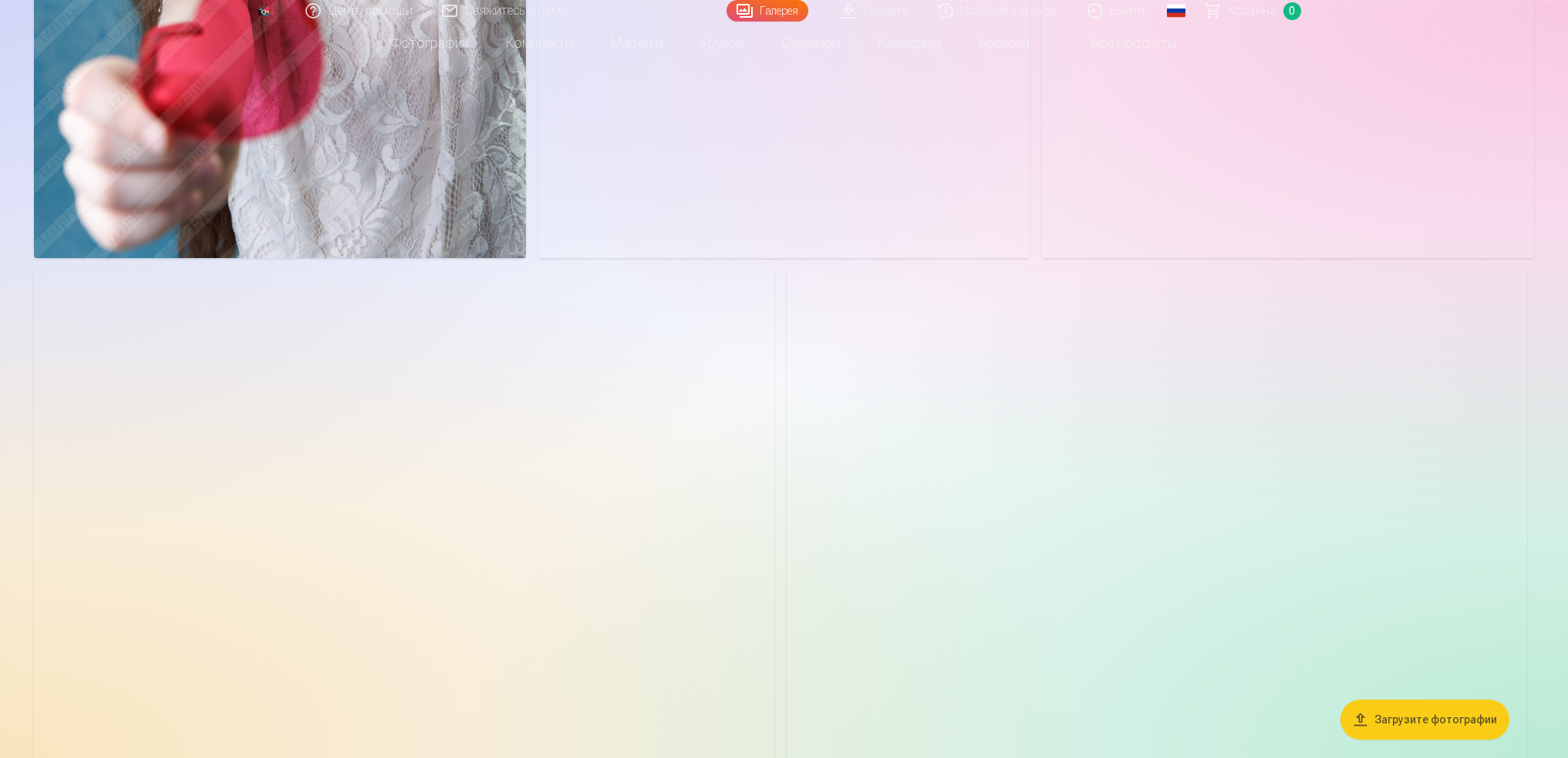
scroll to position [18761, 0]
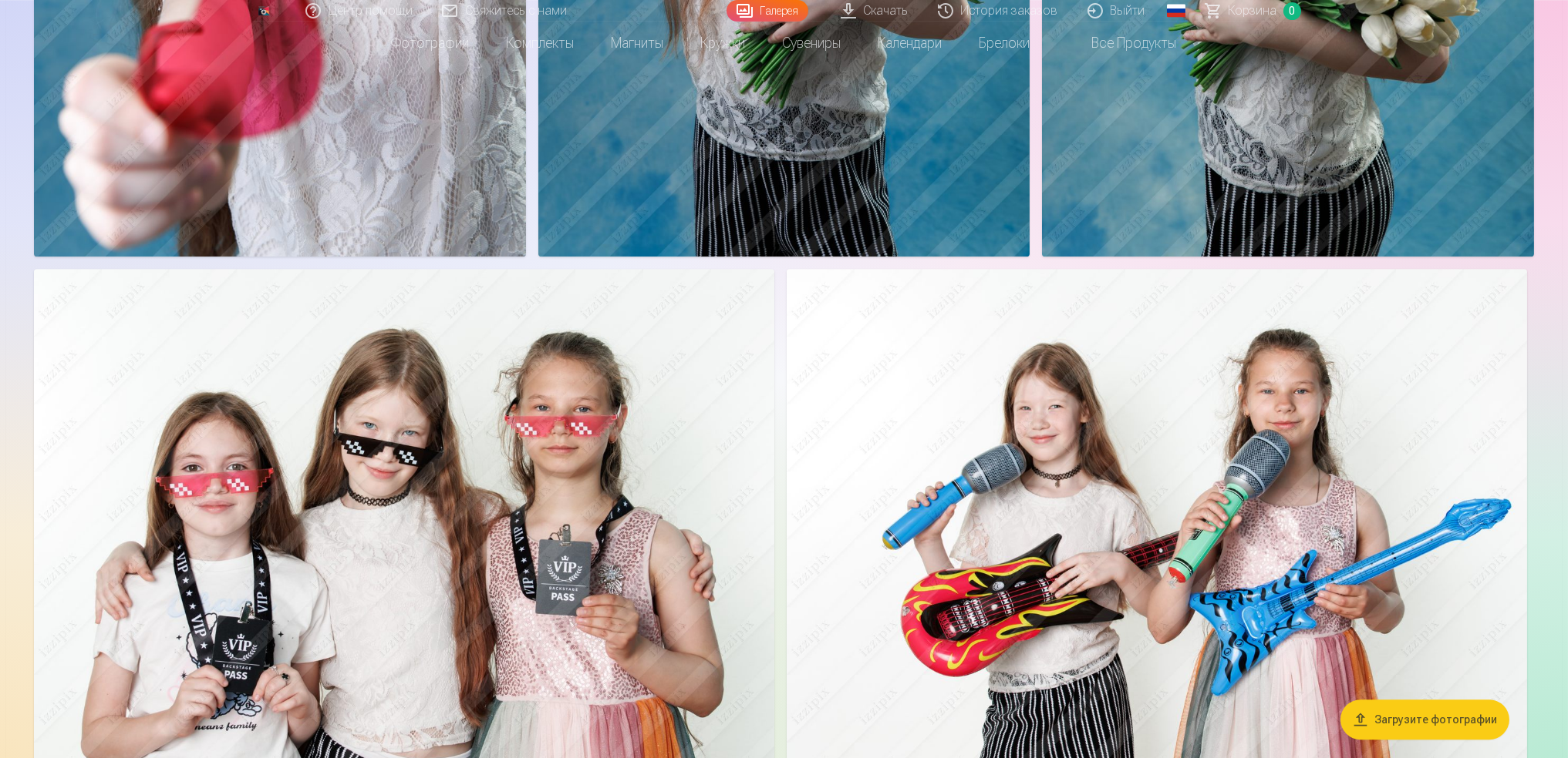
drag, startPoint x: 1565, startPoint y: 599, endPoint x: 1574, endPoint y: 563, distance: 37.1
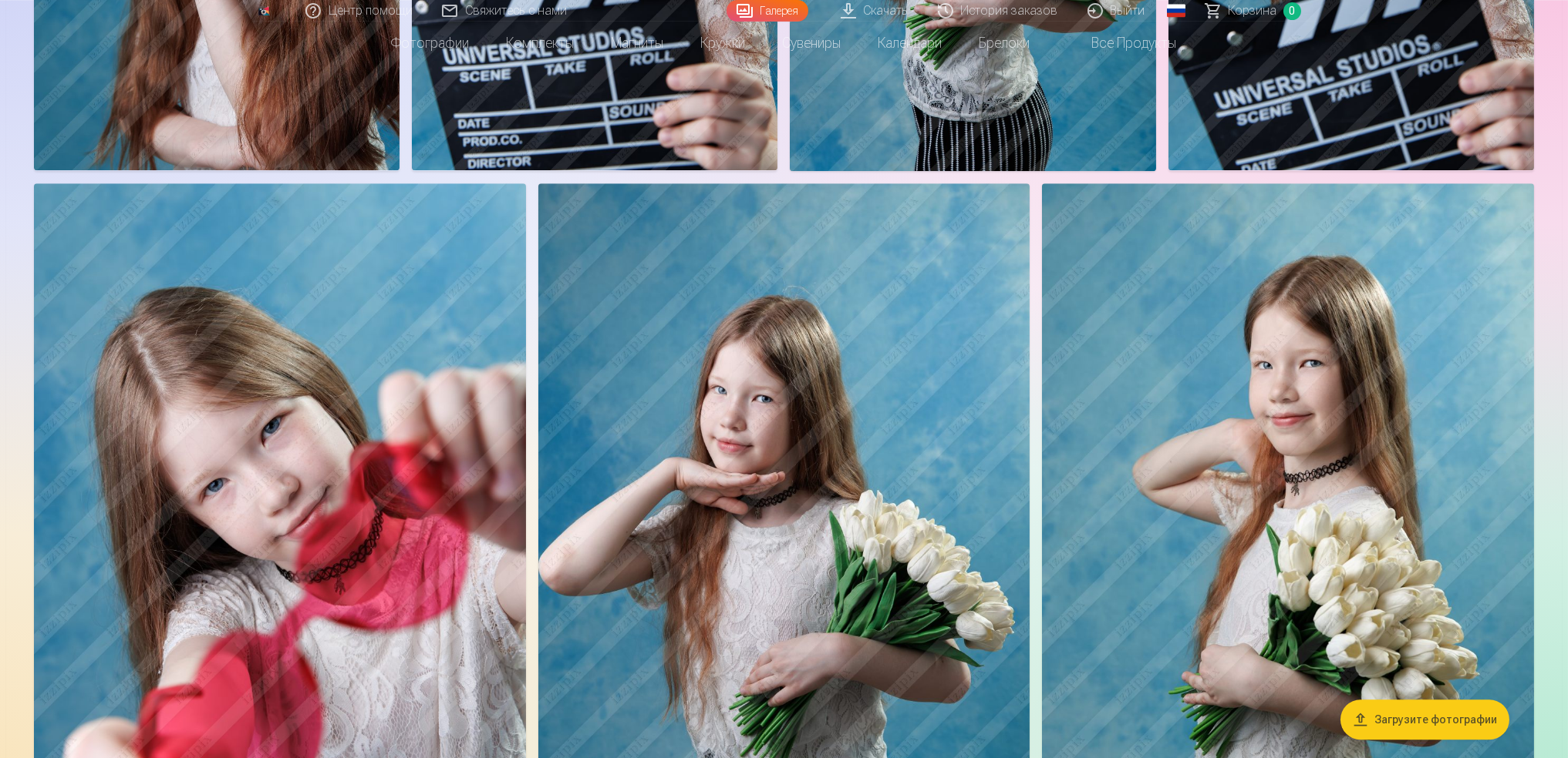
drag, startPoint x: 747, startPoint y: 475, endPoint x: 747, endPoint y: 390, distance: 85.0
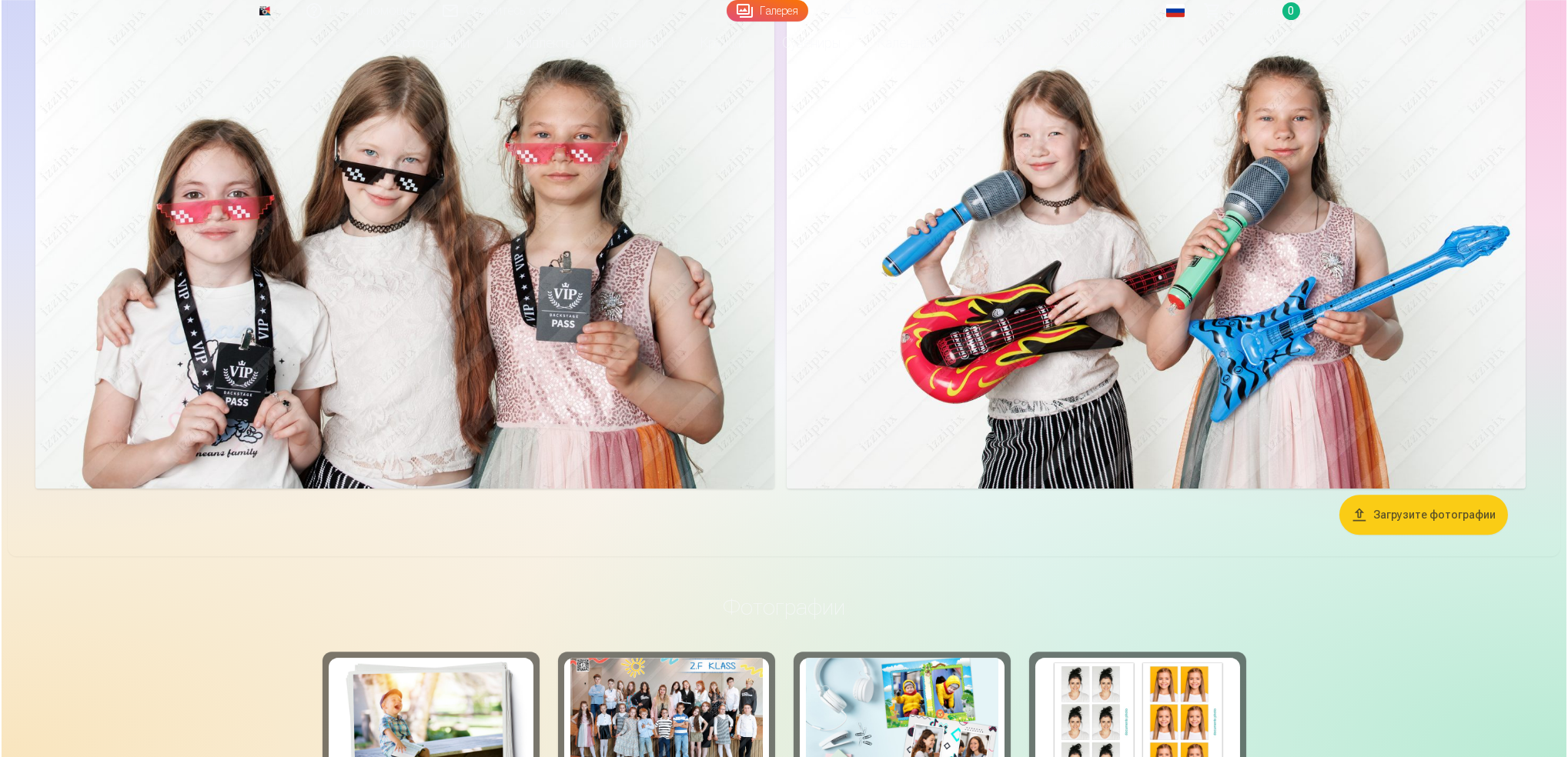
scroll to position [19007, 0]
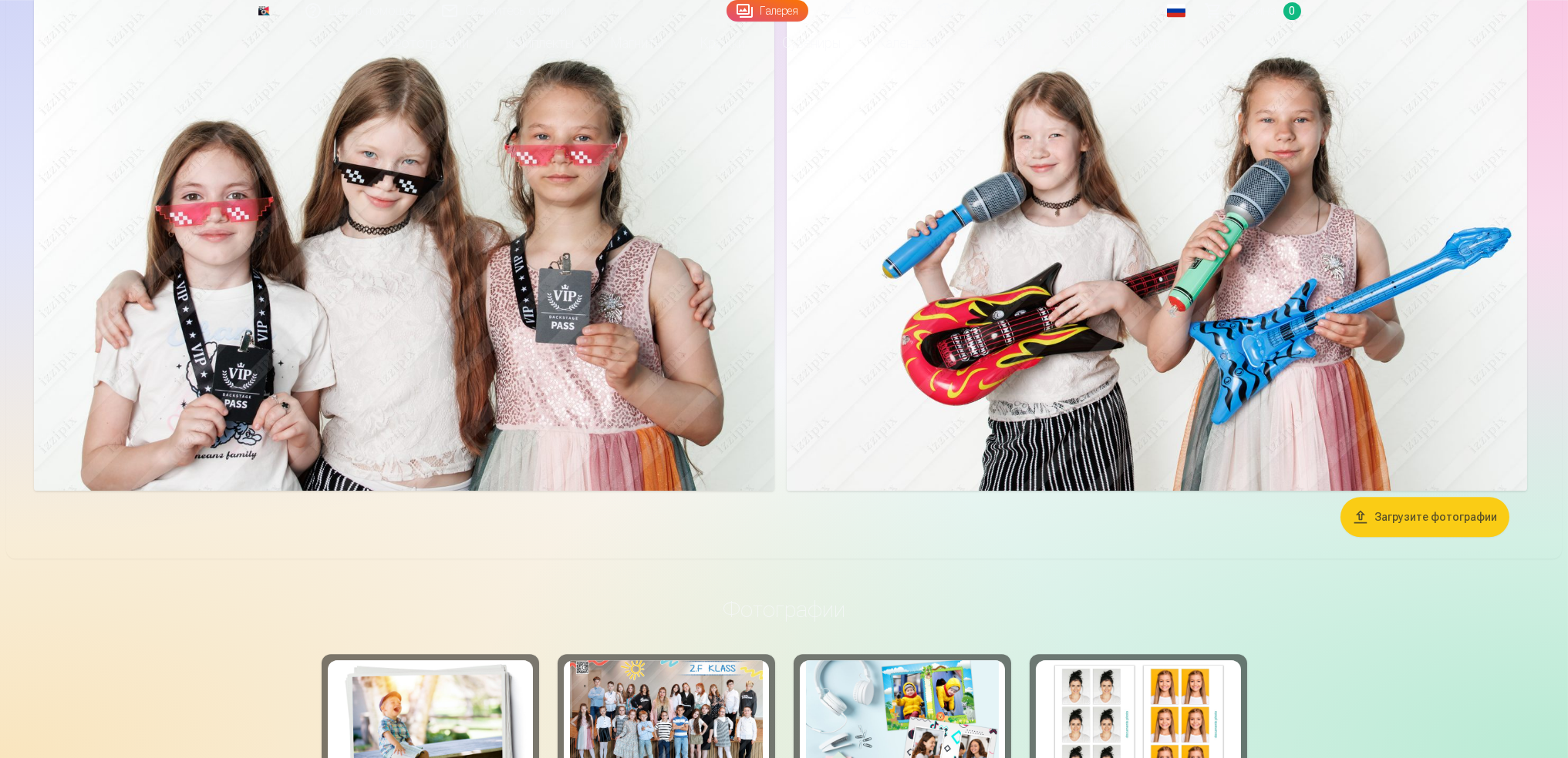
click at [322, 202] on img at bounding box center [404, 244] width 741 height 494
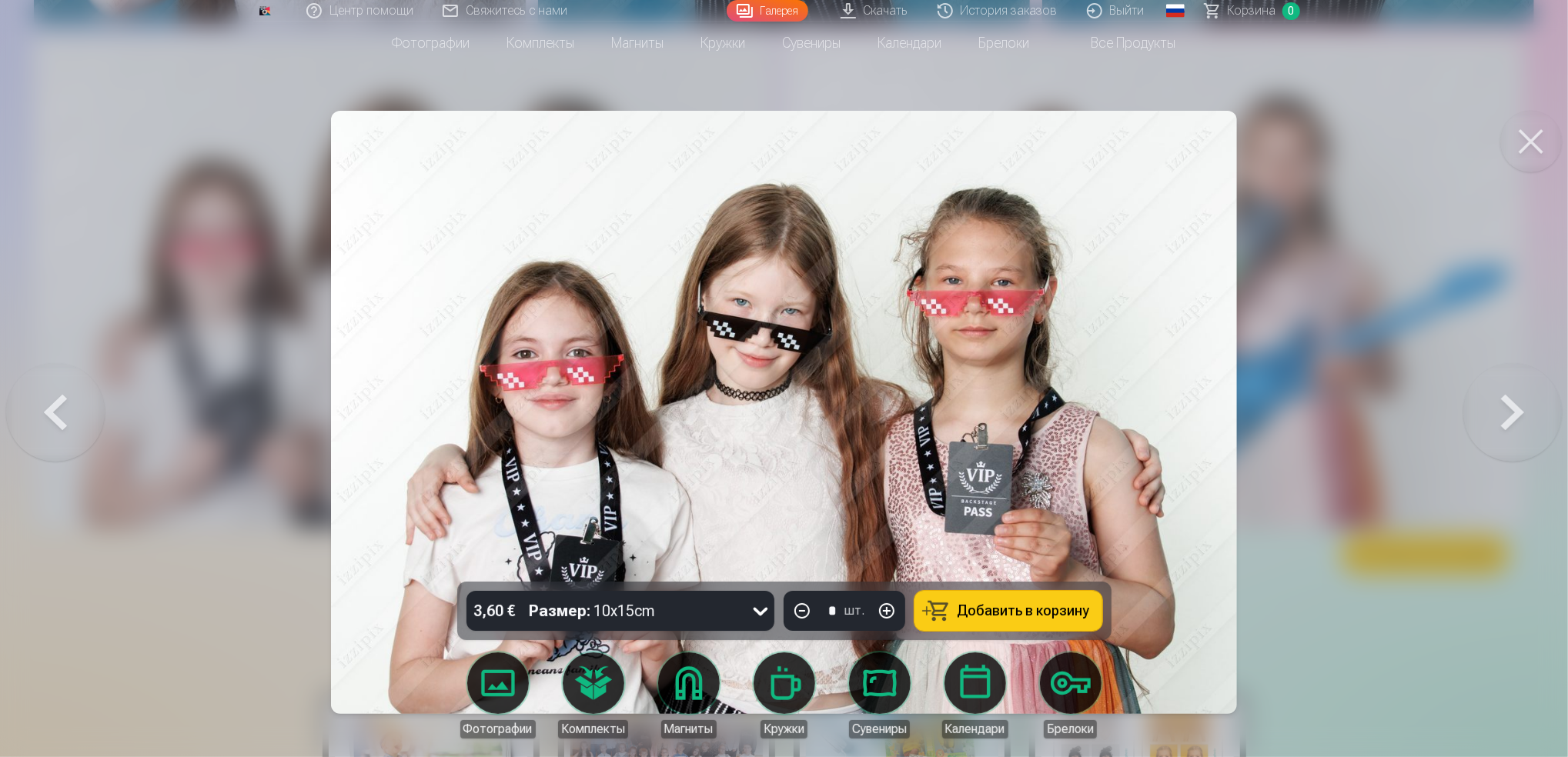
click at [747, 377] on img at bounding box center [784, 412] width 905 height 603
click at [679, 371] on img at bounding box center [784, 412] width 905 height 603
click at [148, 503] on div at bounding box center [784, 378] width 1568 height 757
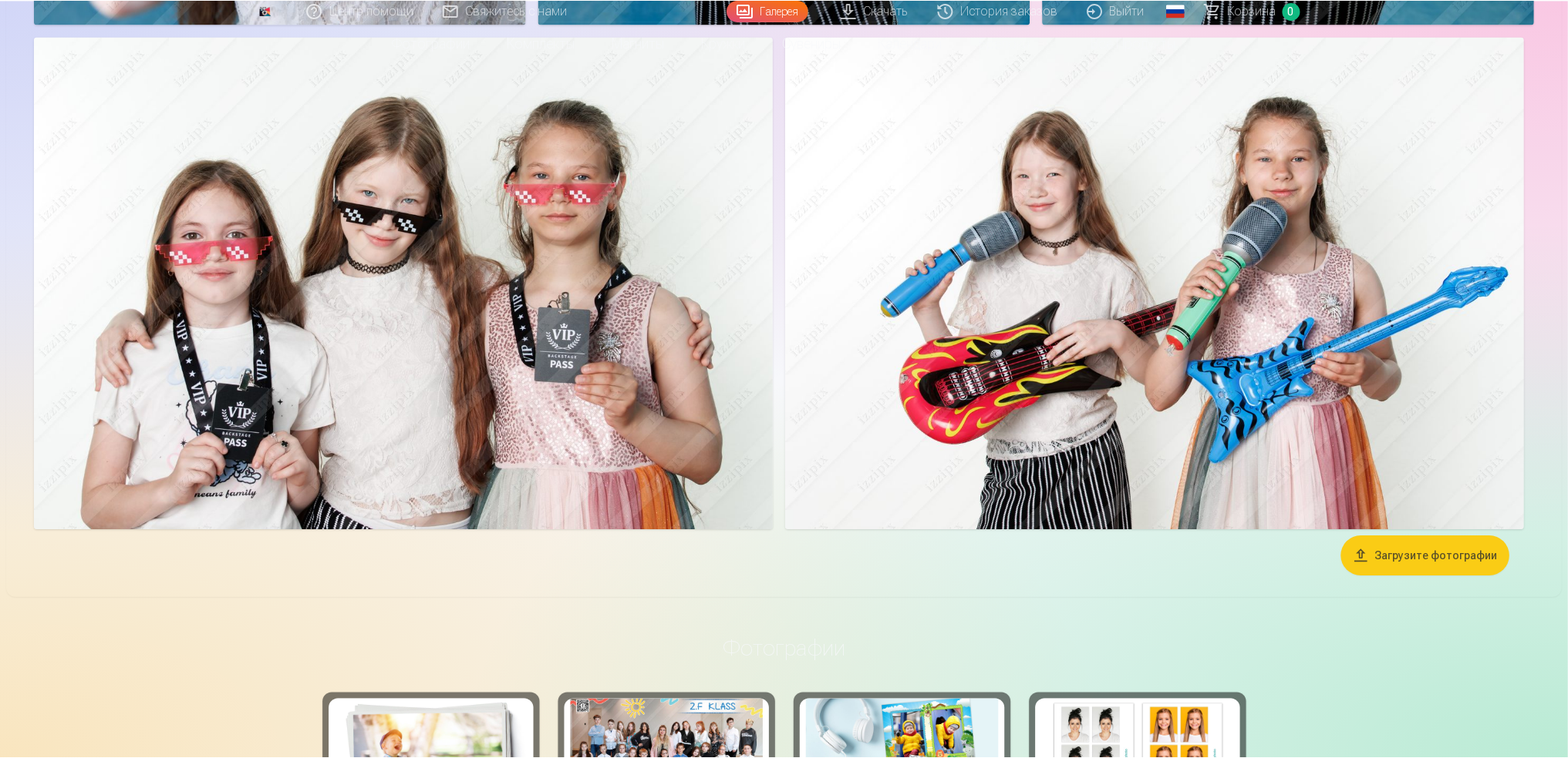
scroll to position [18992, 0]
